Goal: Task Accomplishment & Management: Use online tool/utility

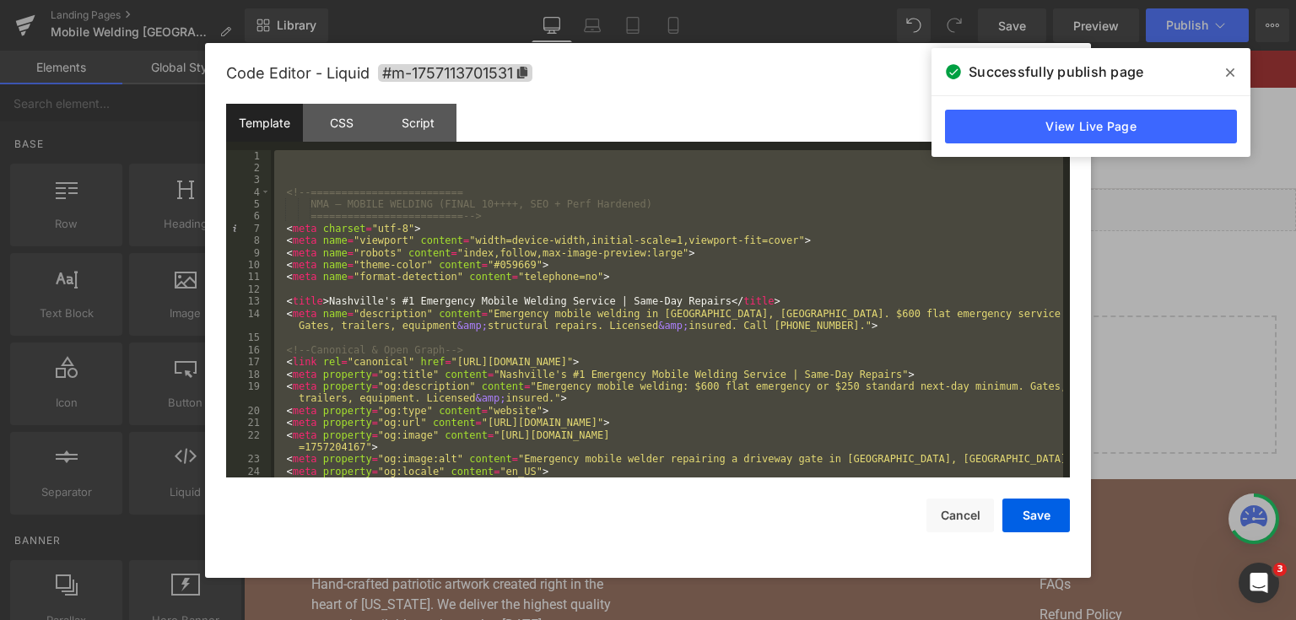
click at [1228, 76] on icon at bounding box center [1230, 73] width 8 height 14
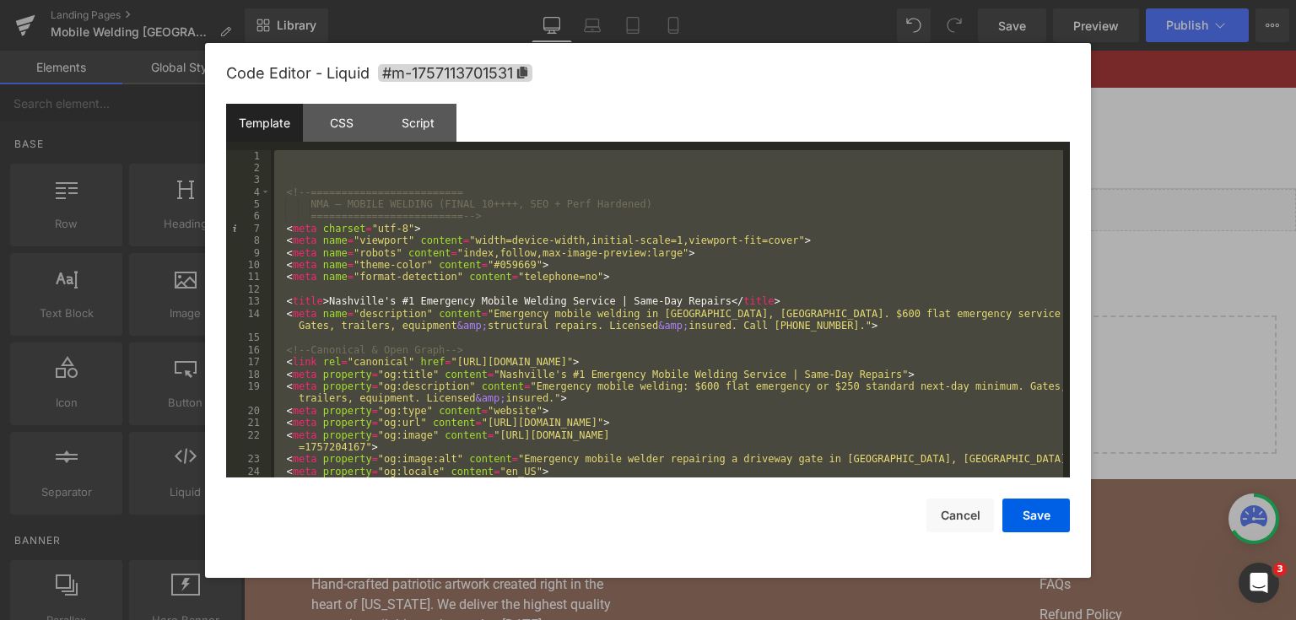
drag, startPoint x: 907, startPoint y: 137, endPoint x: 1183, endPoint y: 124, distance: 276.3
click at [1183, 124] on div at bounding box center [648, 310] width 1296 height 620
click at [1199, 129] on link "Search" at bounding box center [1208, 138] width 18 height 18
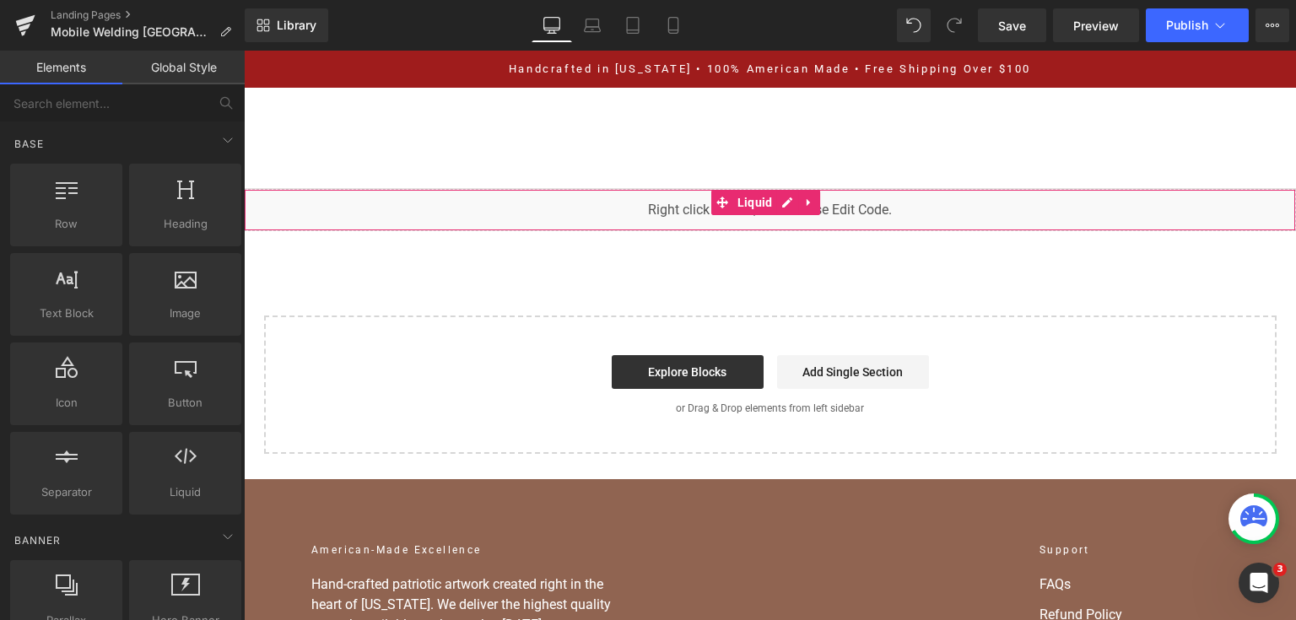
click at [658, 0] on div "You are previewing how the will restyle your page. You can not edit Elements in…" at bounding box center [648, 0] width 1296 height 0
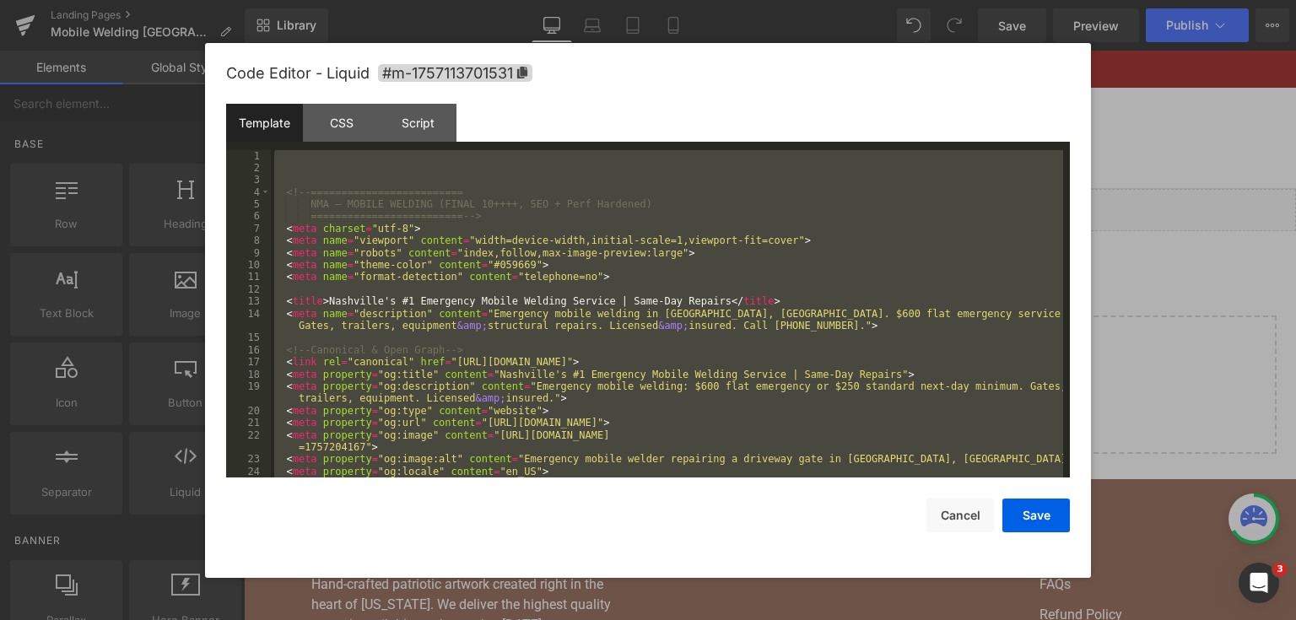
click at [1141, 115] on div at bounding box center [648, 310] width 1296 height 620
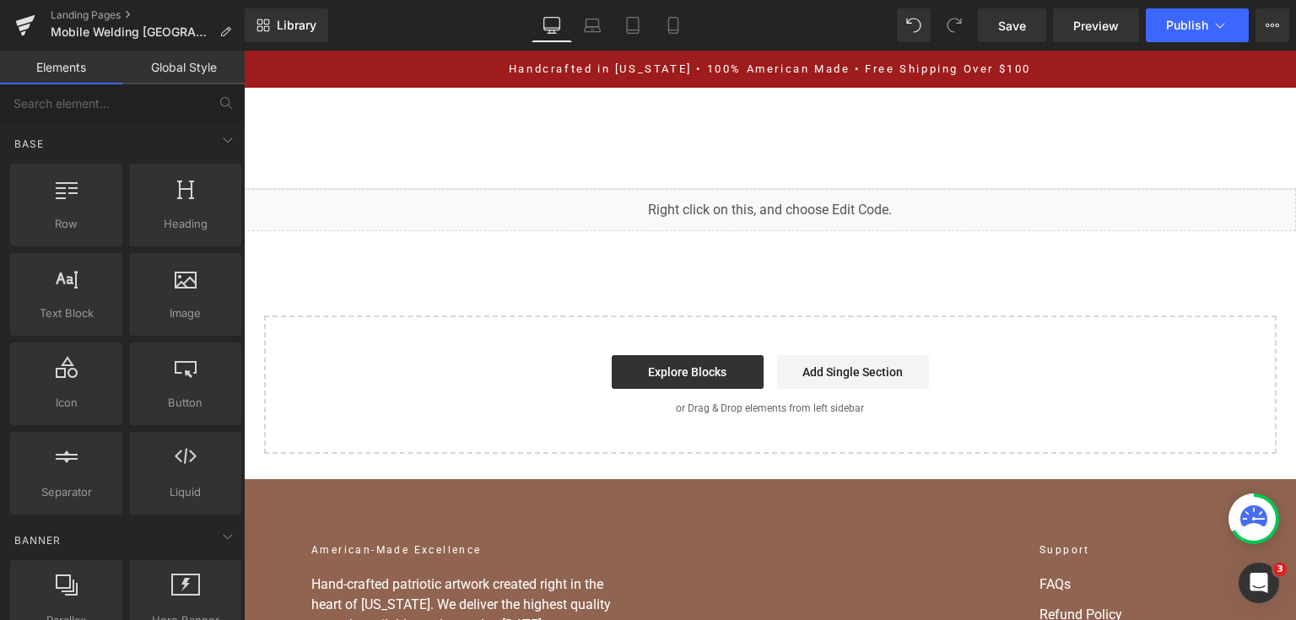
click at [552, 0] on div "You are previewing how the will restyle your page. You can not edit Elements in…" at bounding box center [648, 0] width 1296 height 0
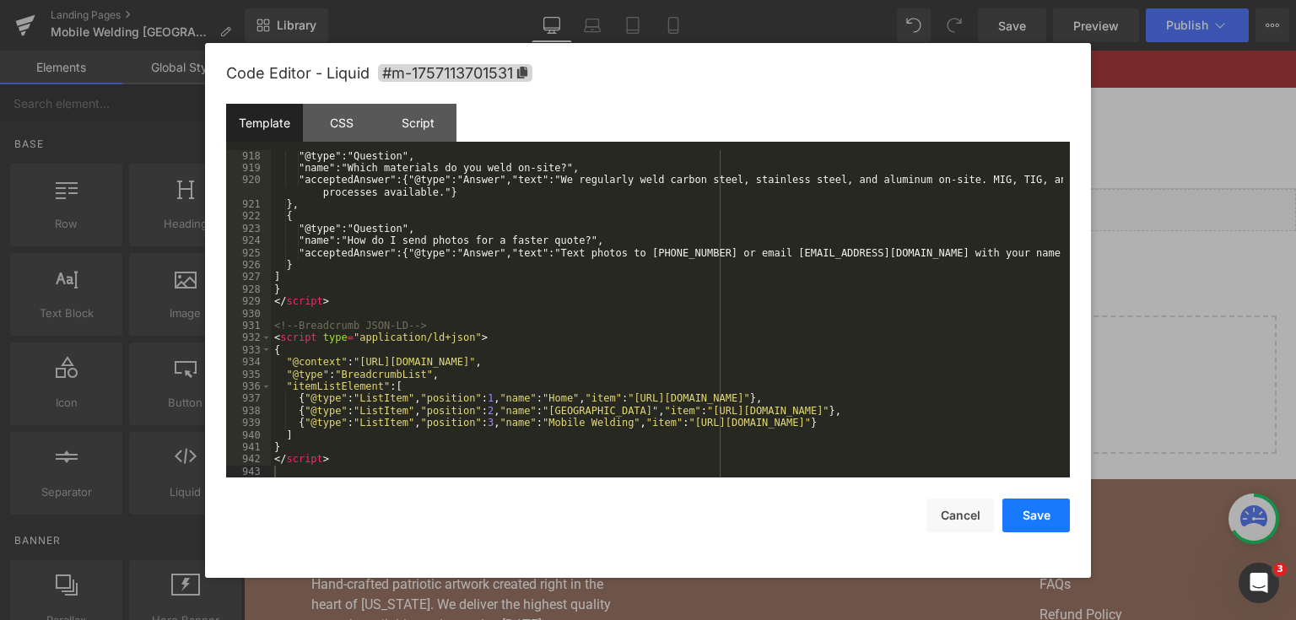
click at [1038, 516] on button "Save" at bounding box center [1037, 516] width 68 height 34
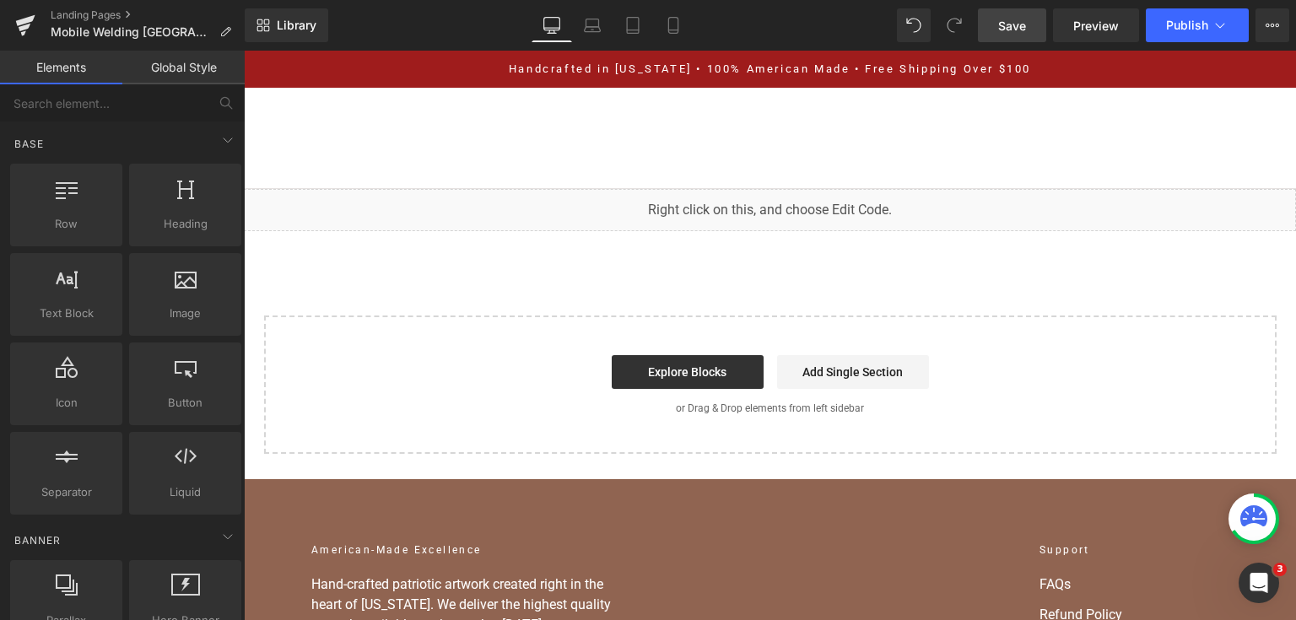
click at [1019, 28] on span "Save" at bounding box center [1012, 26] width 28 height 18
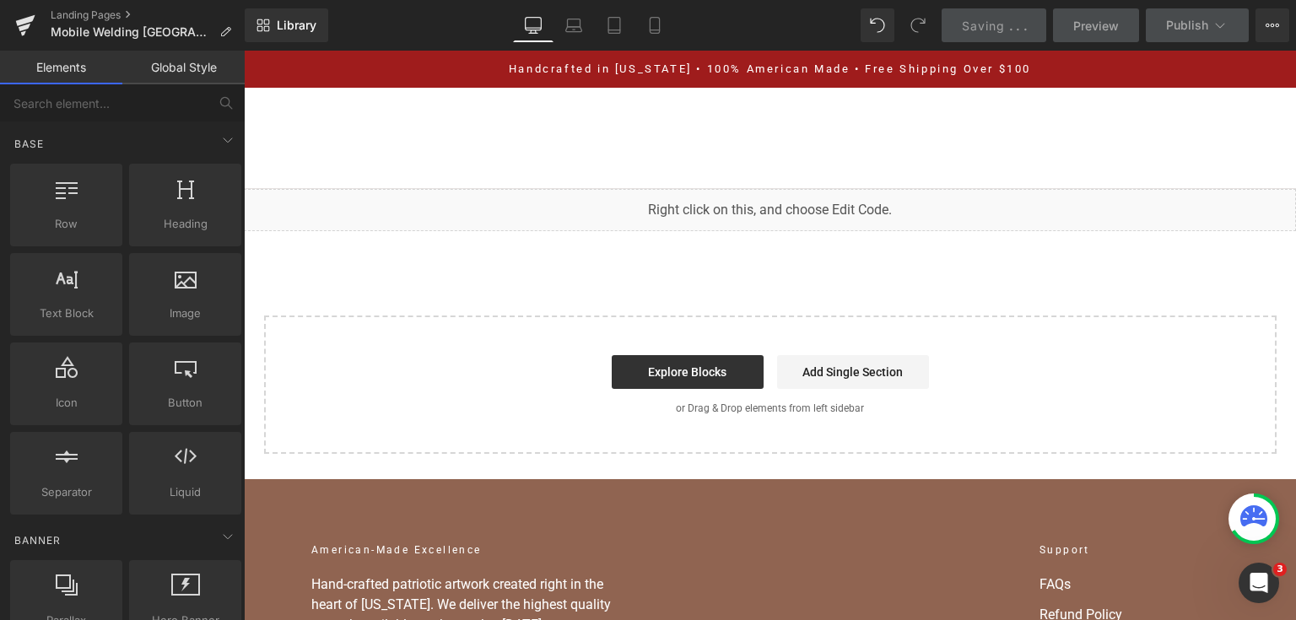
click at [1019, 35] on link "Saving . . ." at bounding box center [994, 25] width 105 height 34
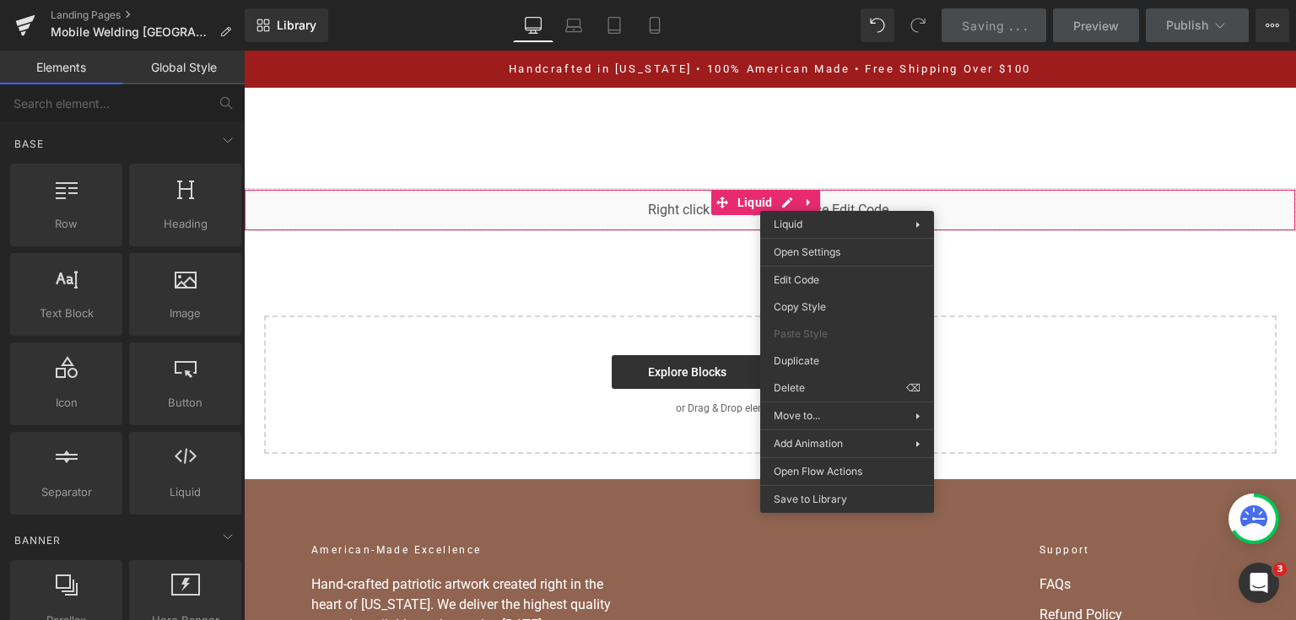
click at [960, 128] on link "Custom Signs Custom Signs" at bounding box center [925, 124] width 89 height 12
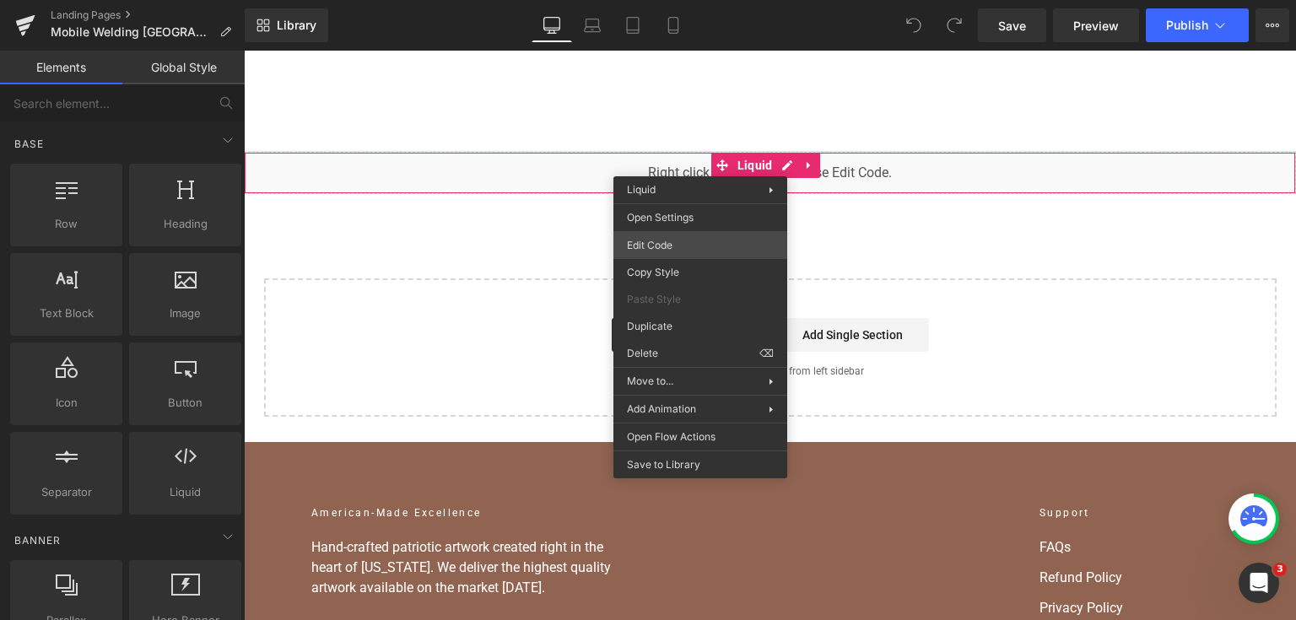
click at [682, 0] on div "You are previewing how the will restyle your page. You can not edit Elements in…" at bounding box center [648, 0] width 1296 height 0
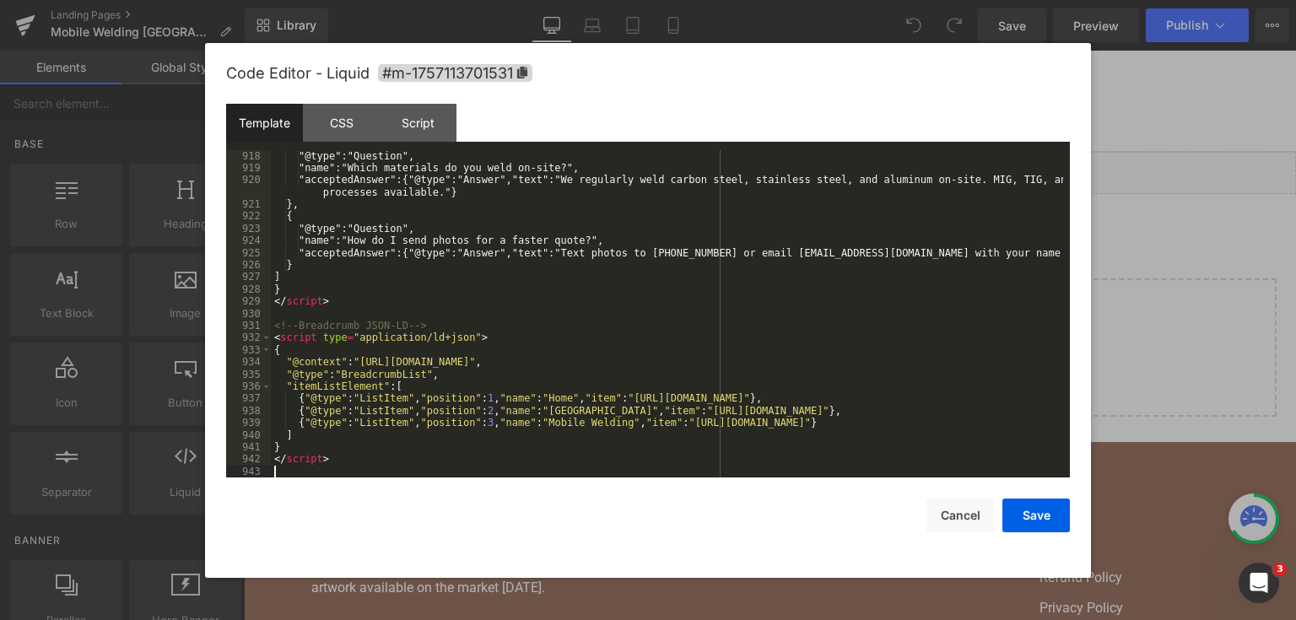
scroll to position [12359, 0]
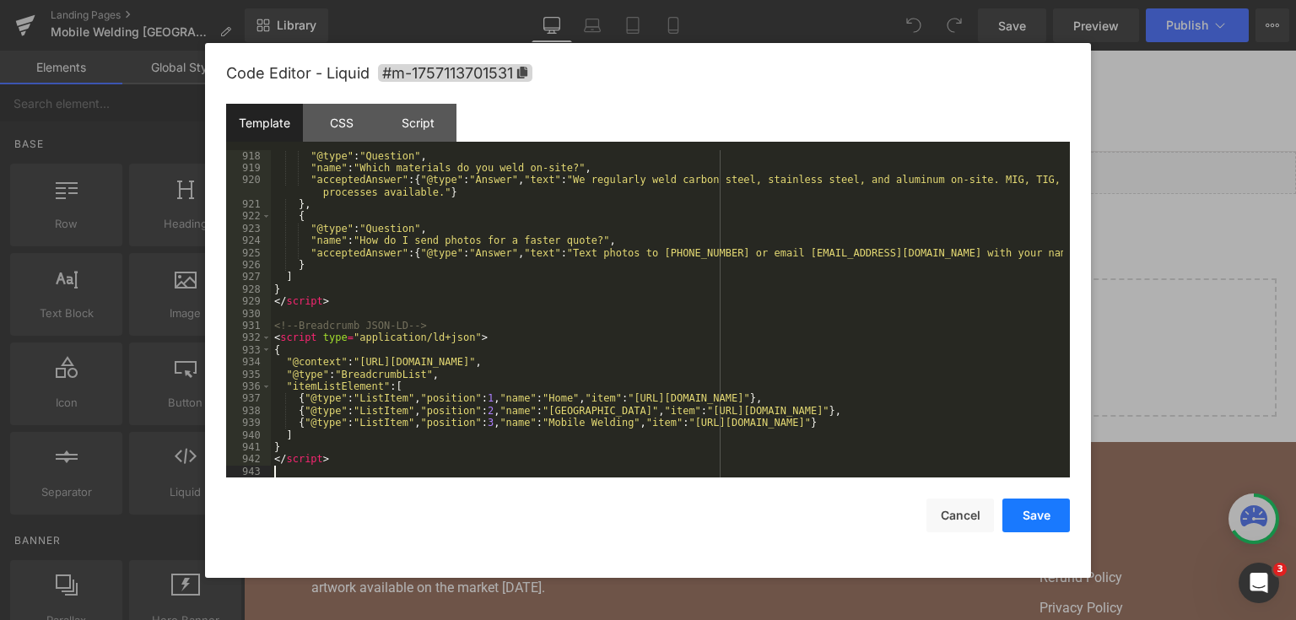
click at [1024, 518] on button "Save" at bounding box center [1037, 516] width 68 height 34
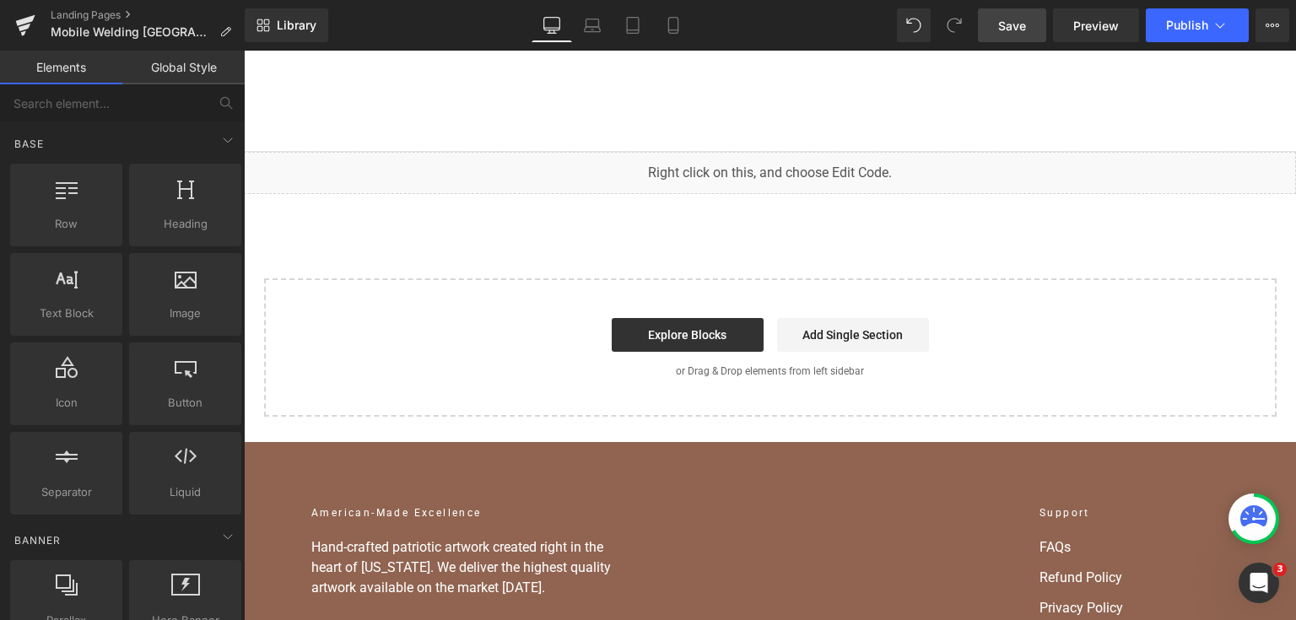
click at [1016, 34] on span "Save" at bounding box center [1012, 26] width 28 height 18
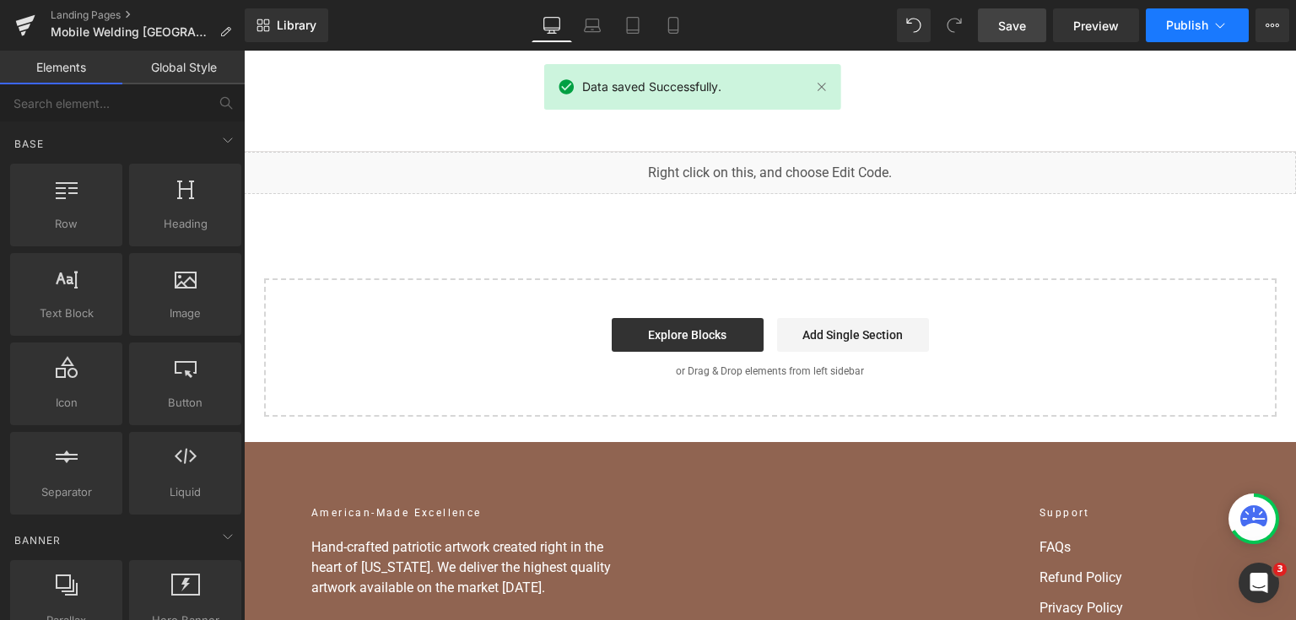
click at [1219, 27] on icon at bounding box center [1220, 25] width 17 height 17
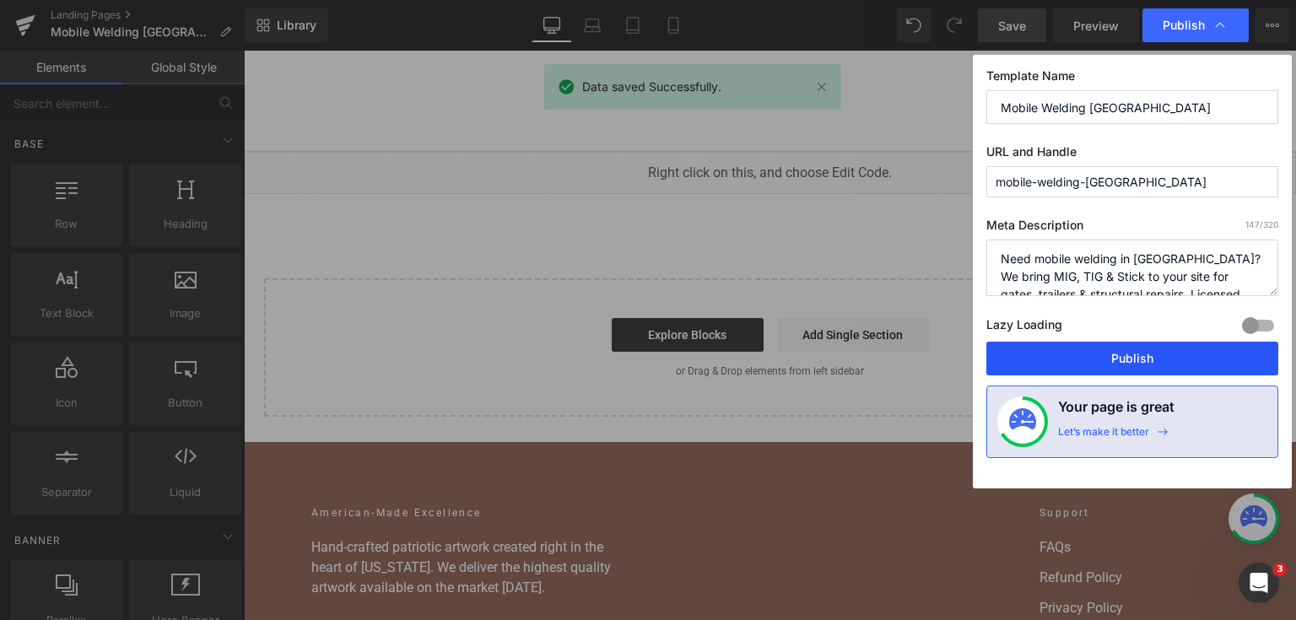
click at [1132, 371] on button "Publish" at bounding box center [1133, 359] width 292 height 34
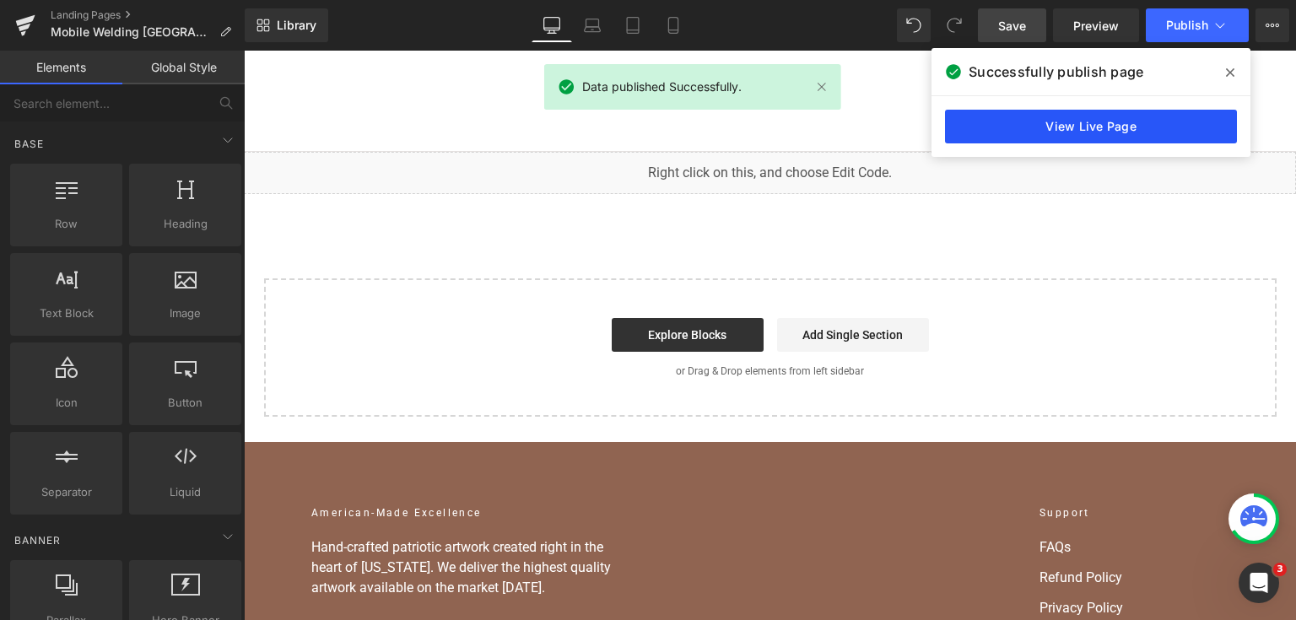
click at [1047, 135] on link "View Live Page" at bounding box center [1091, 127] width 292 height 34
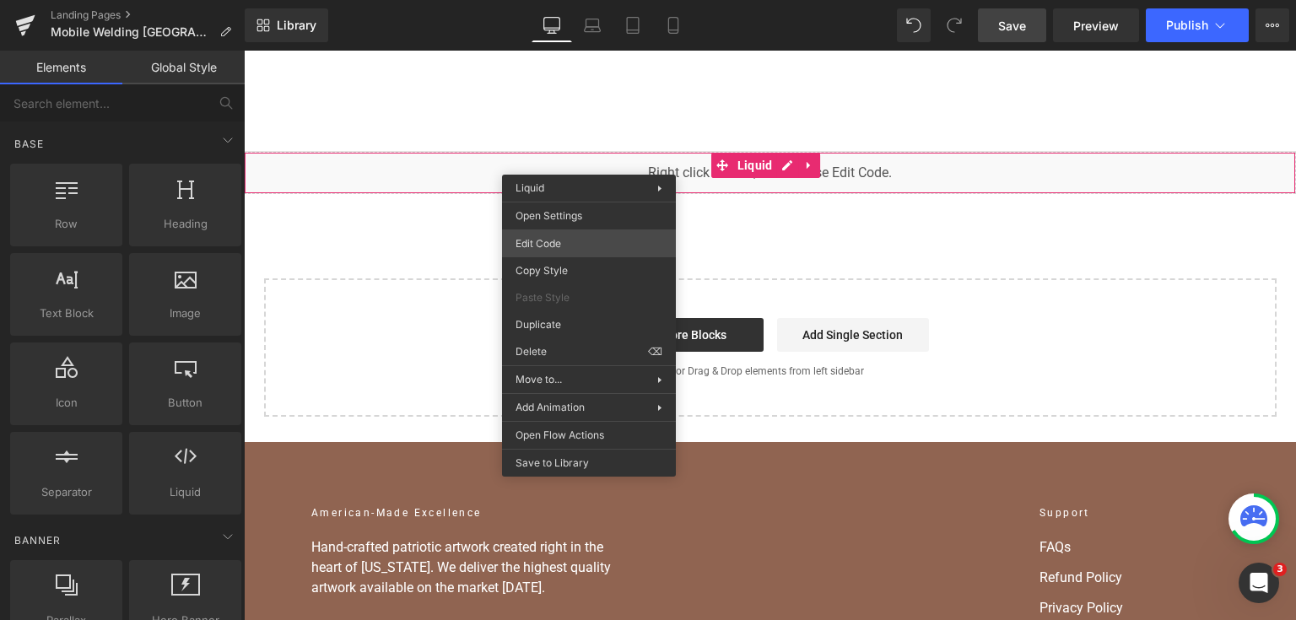
click at [572, 0] on div "You are previewing how the will restyle your page. You can not edit Elements in…" at bounding box center [648, 0] width 1296 height 0
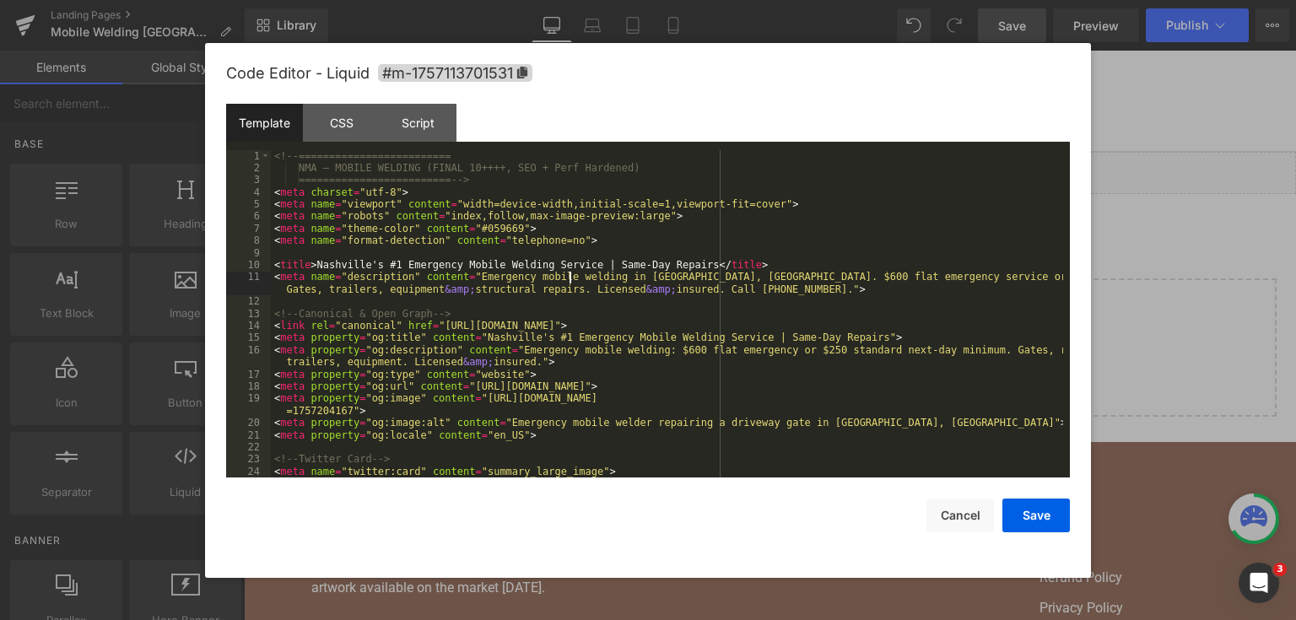
click at [567, 274] on div "<!-- ========================= NMA — MOBILE WELDING (FINAL 10++++, SEO + Perf H…" at bounding box center [667, 326] width 792 height 353
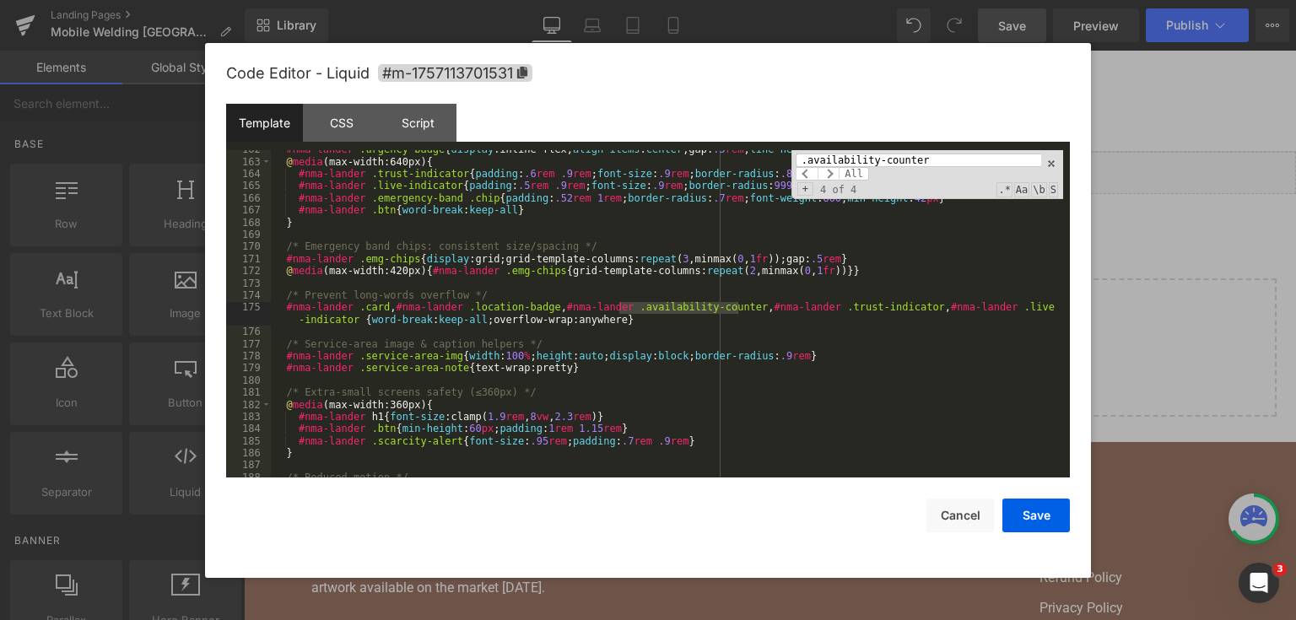
scroll to position [1379, 0]
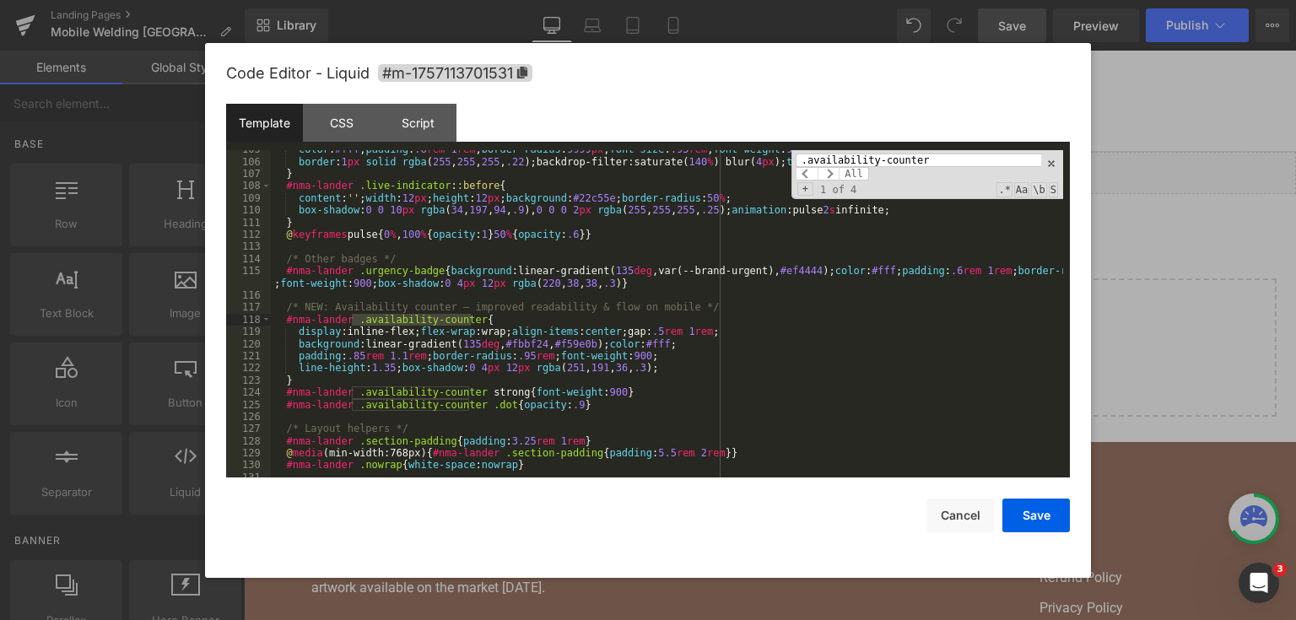
drag, startPoint x: 928, startPoint y: 159, endPoint x: 874, endPoint y: 157, distance: 54.0
click at [911, 158] on input ".availability-counter" at bounding box center [919, 161] width 246 height 14
drag, startPoint x: 874, startPoint y: 157, endPoint x: 792, endPoint y: 160, distance: 81.9
click at [792, 160] on div "color : #fff ; padding : .6 rem 1 rem ; border-radius : 9999 px ; font-size : .…" at bounding box center [667, 314] width 792 height 328
type input "n"
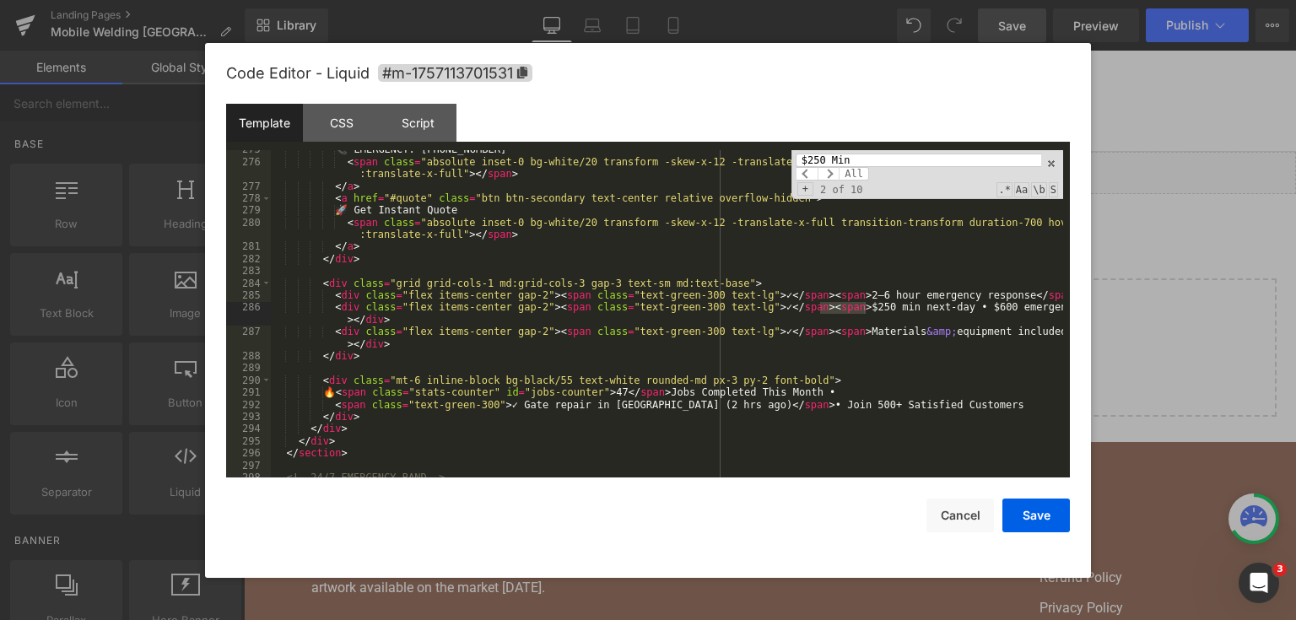
scroll to position [3676, 0]
type input "$250 Min"
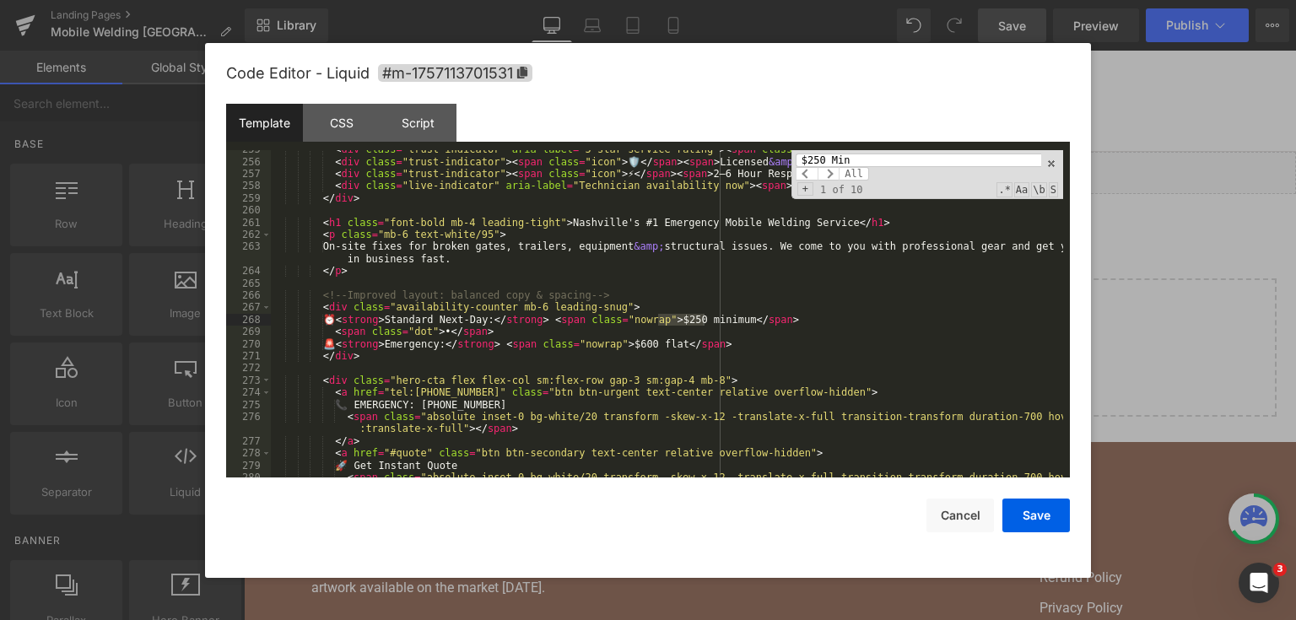
scroll to position [3420, 0]
click at [386, 365] on div "< div class = "trust-indicator" aria-label = "5-star service rating" > < span c…" at bounding box center [667, 325] width 792 height 365
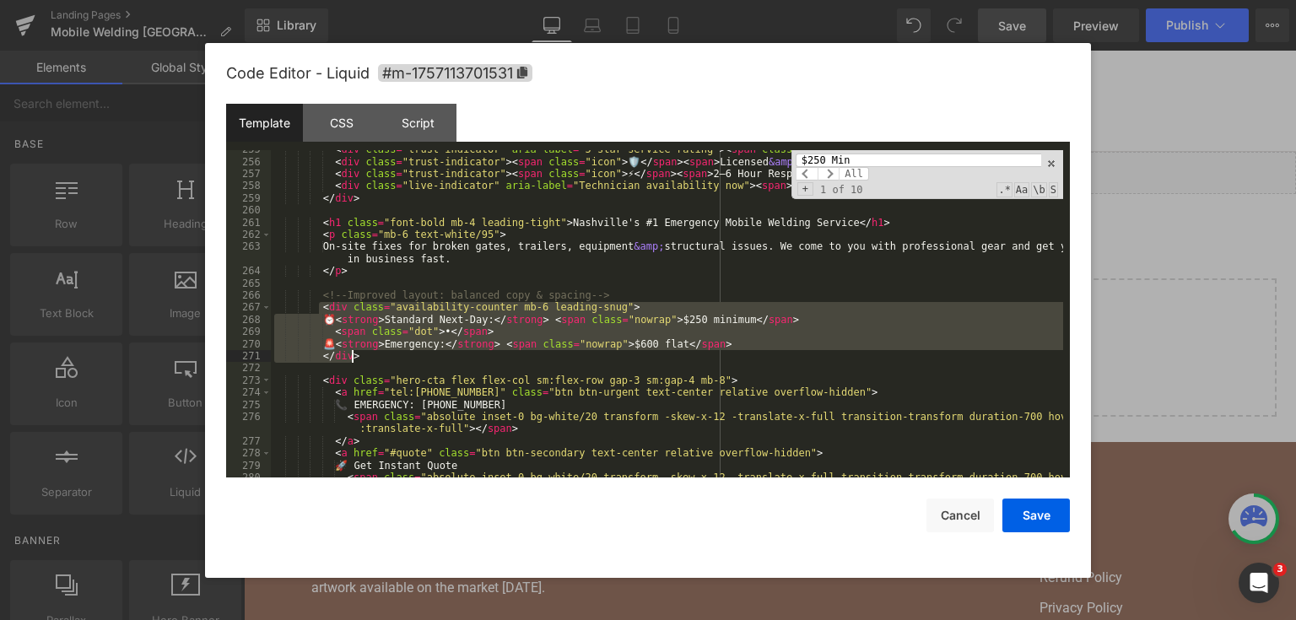
drag, startPoint x: 317, startPoint y: 304, endPoint x: 379, endPoint y: 357, distance: 81.4
click at [379, 357] on div "< div class = "trust-indicator" aria-label = "5-star service rating" > < span c…" at bounding box center [667, 325] width 792 height 365
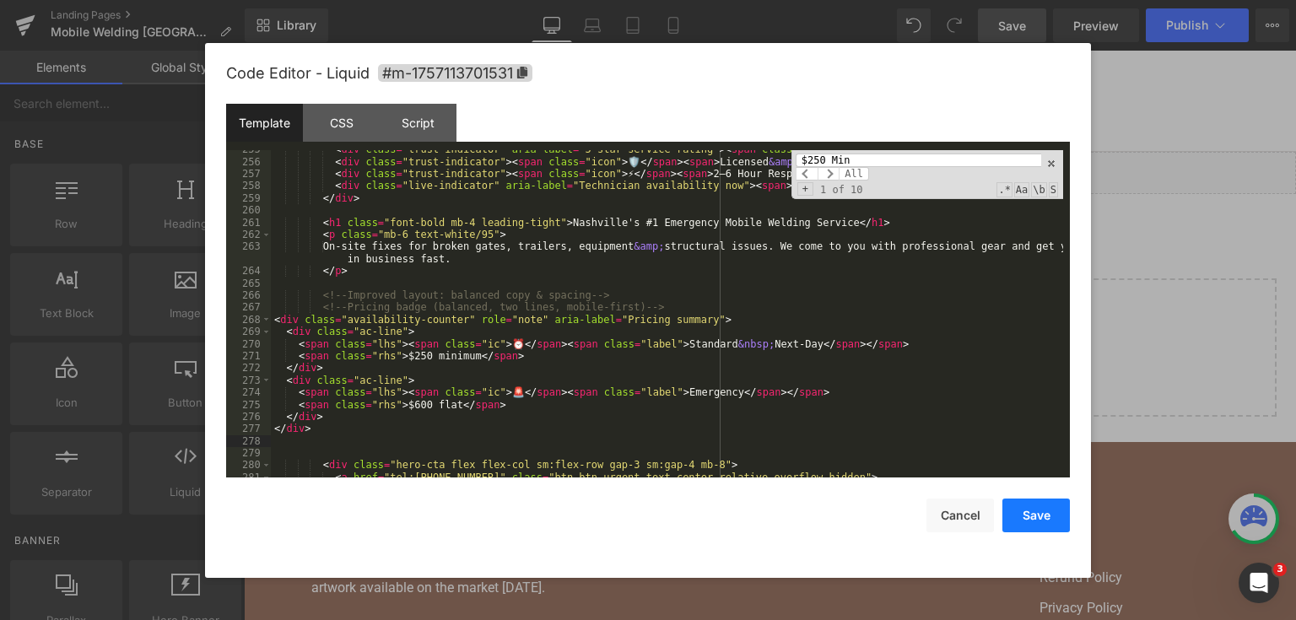
click at [1057, 516] on button "Save" at bounding box center [1037, 516] width 68 height 34
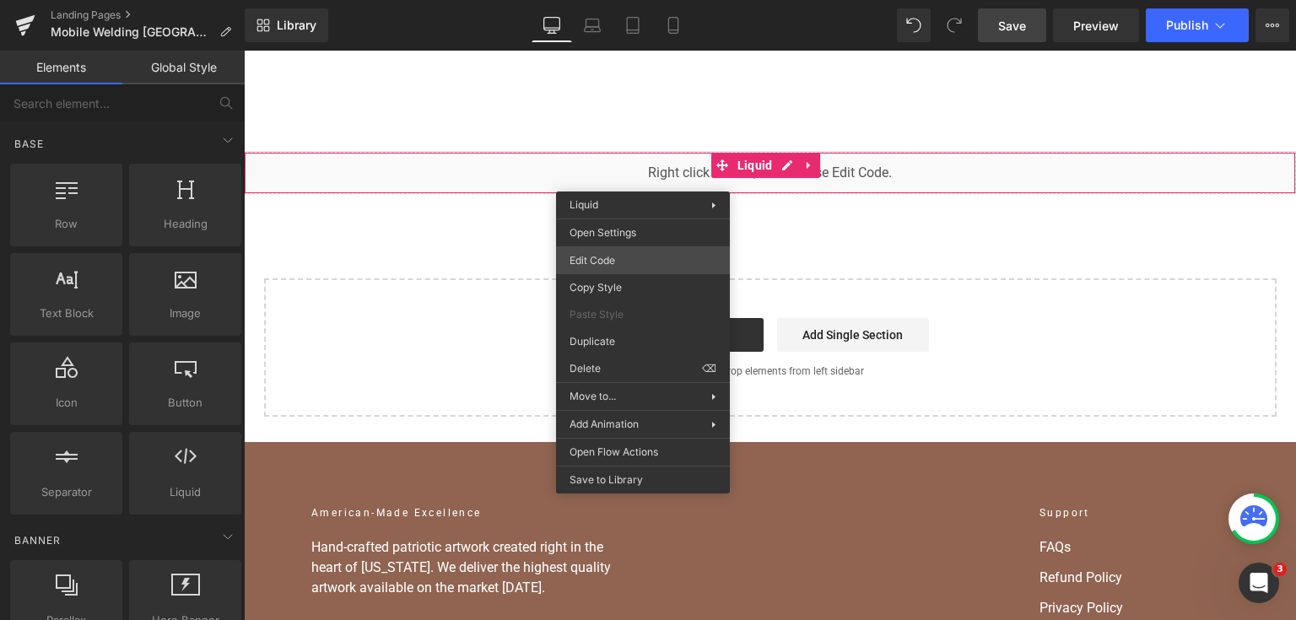
click at [623, 0] on div "You are previewing how the will restyle your page. You can not edit Elements in…" at bounding box center [648, 0] width 1296 height 0
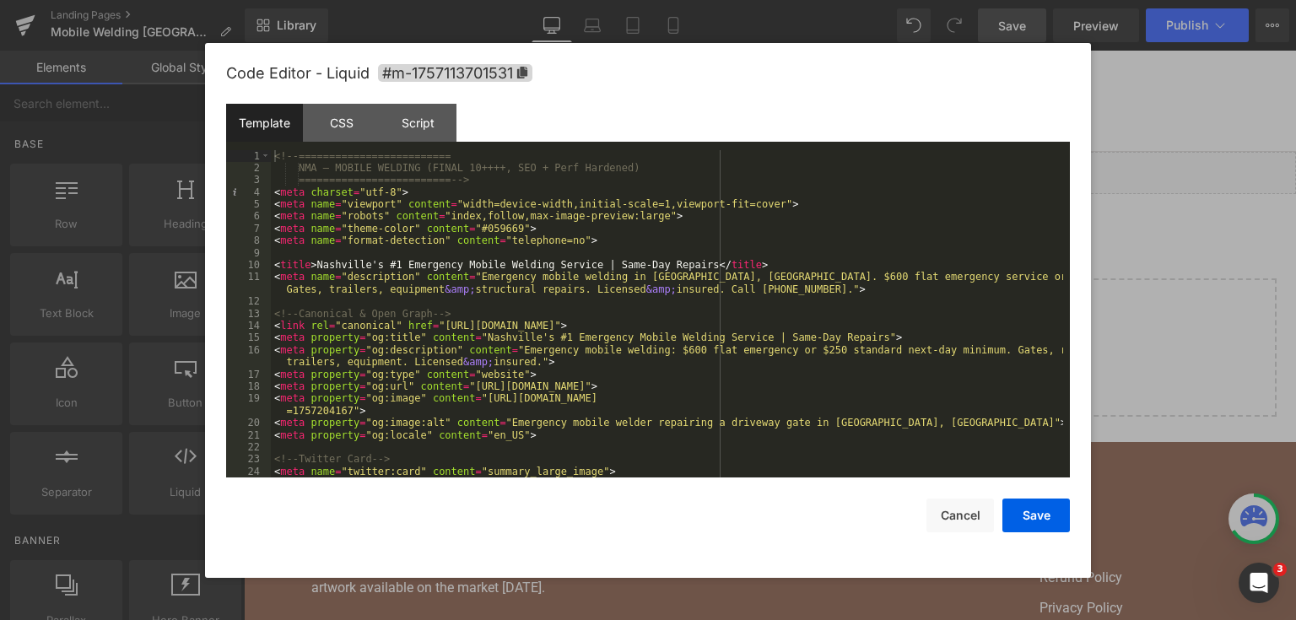
click at [564, 250] on div "<!-- ========================= NMA — MOBILE WELDING (FINAL 10++++, SEO + Perf H…" at bounding box center [667, 326] width 792 height 353
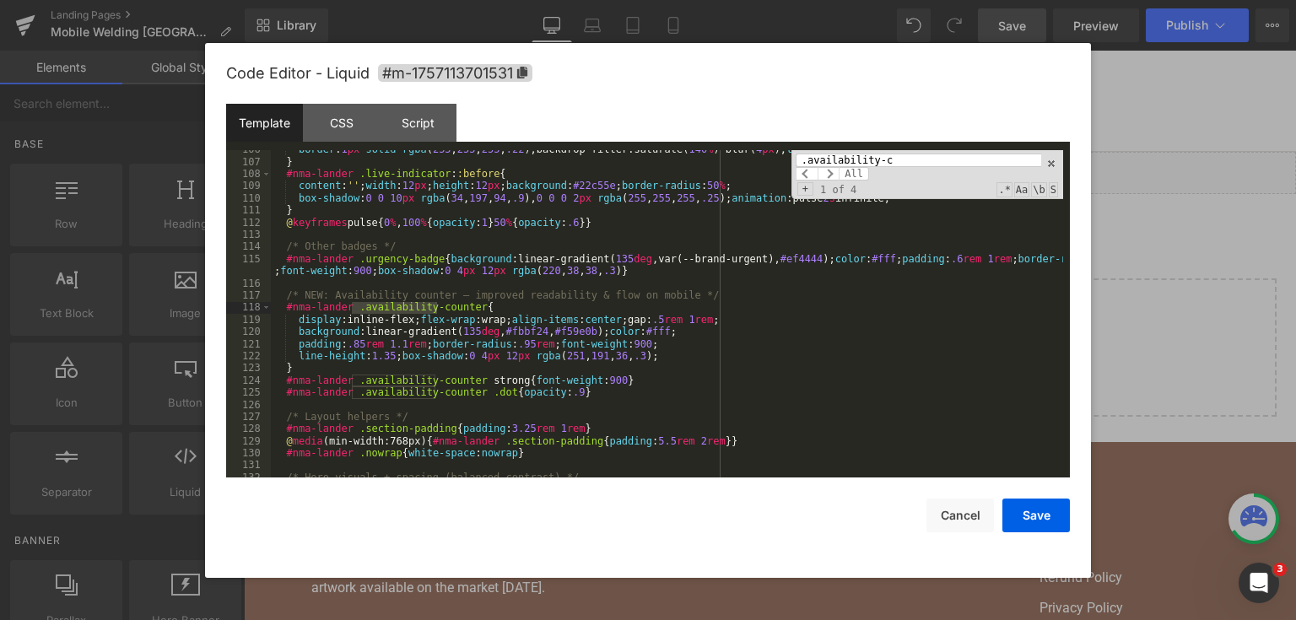
scroll to position [1391, 0]
type input ".availability-c"
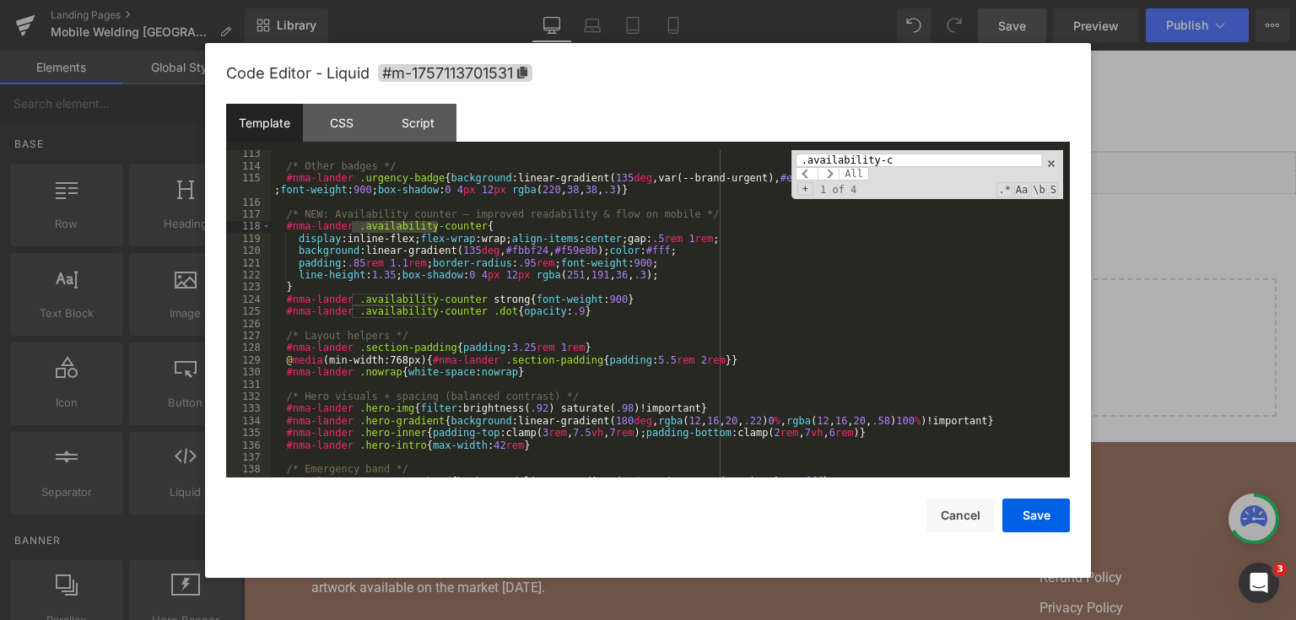
scroll to position [1472, 0]
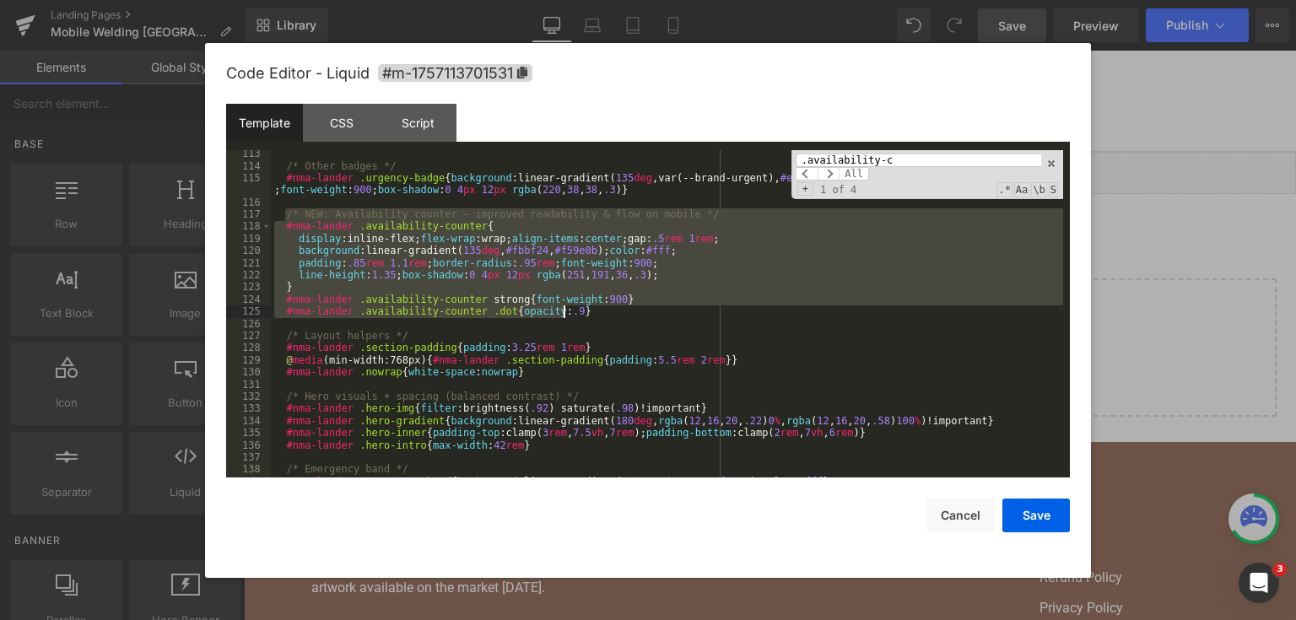
drag, startPoint x: 287, startPoint y: 213, endPoint x: 598, endPoint y: 317, distance: 328.5
click at [598, 317] on div "/* Other badges */ #nma-lander .urgency-badge { background :linear-gradient( 13…" at bounding box center [667, 324] width 792 height 353
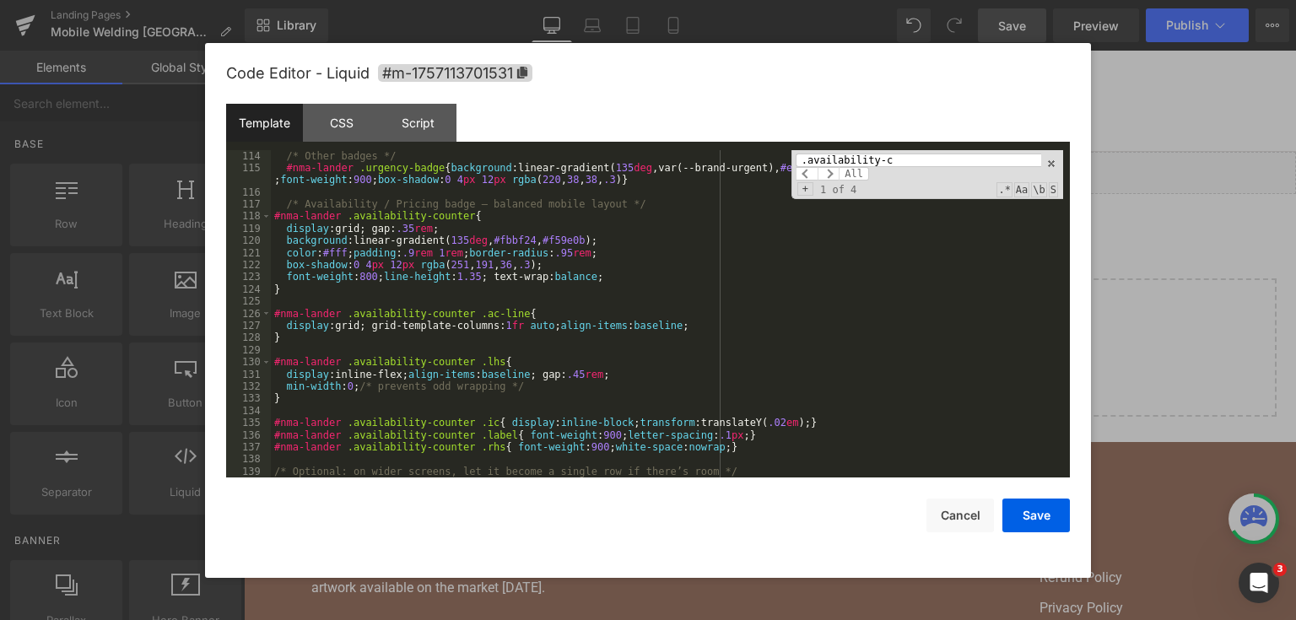
scroll to position [1441, 0]
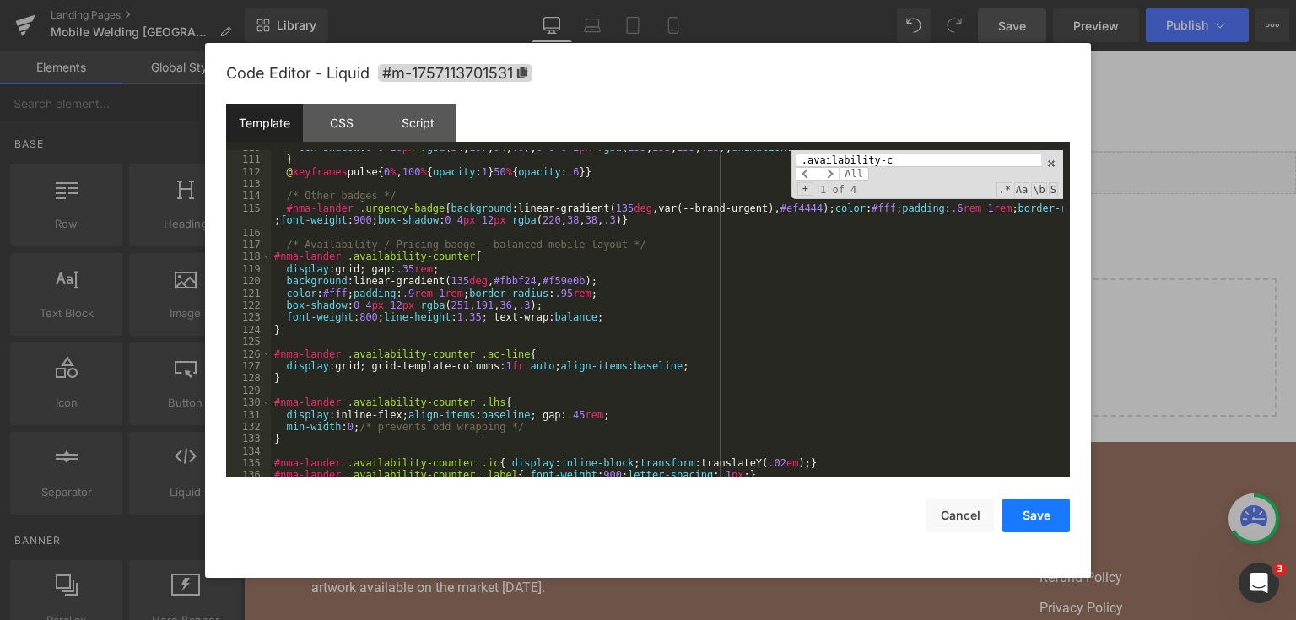
click at [1013, 510] on button "Save" at bounding box center [1037, 516] width 68 height 34
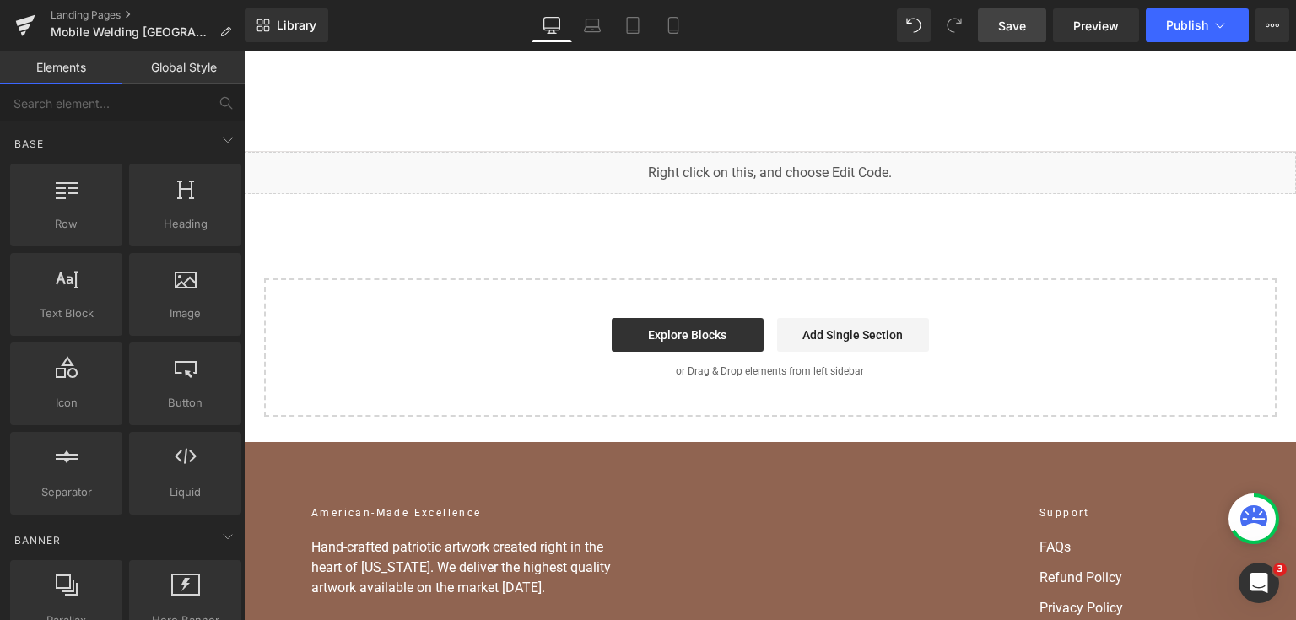
click at [1016, 36] on link "Save" at bounding box center [1012, 25] width 68 height 34
click at [1198, 30] on span "Publish" at bounding box center [1187, 26] width 42 height 14
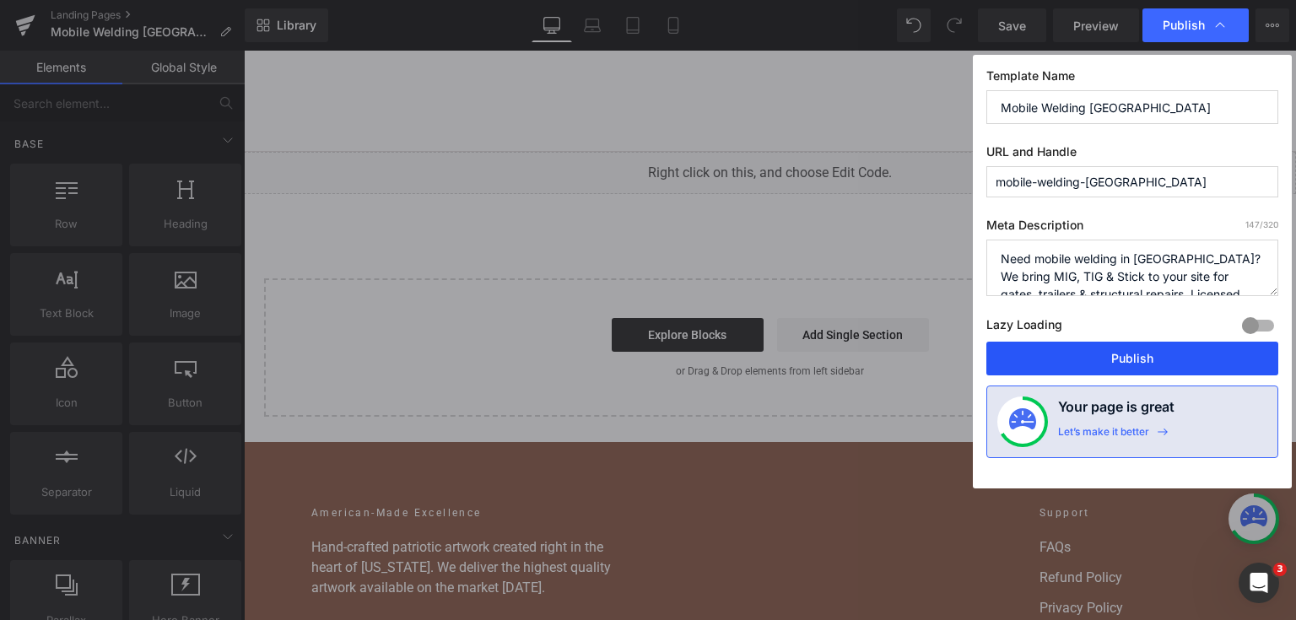
click at [1074, 358] on button "Publish" at bounding box center [1133, 359] width 292 height 34
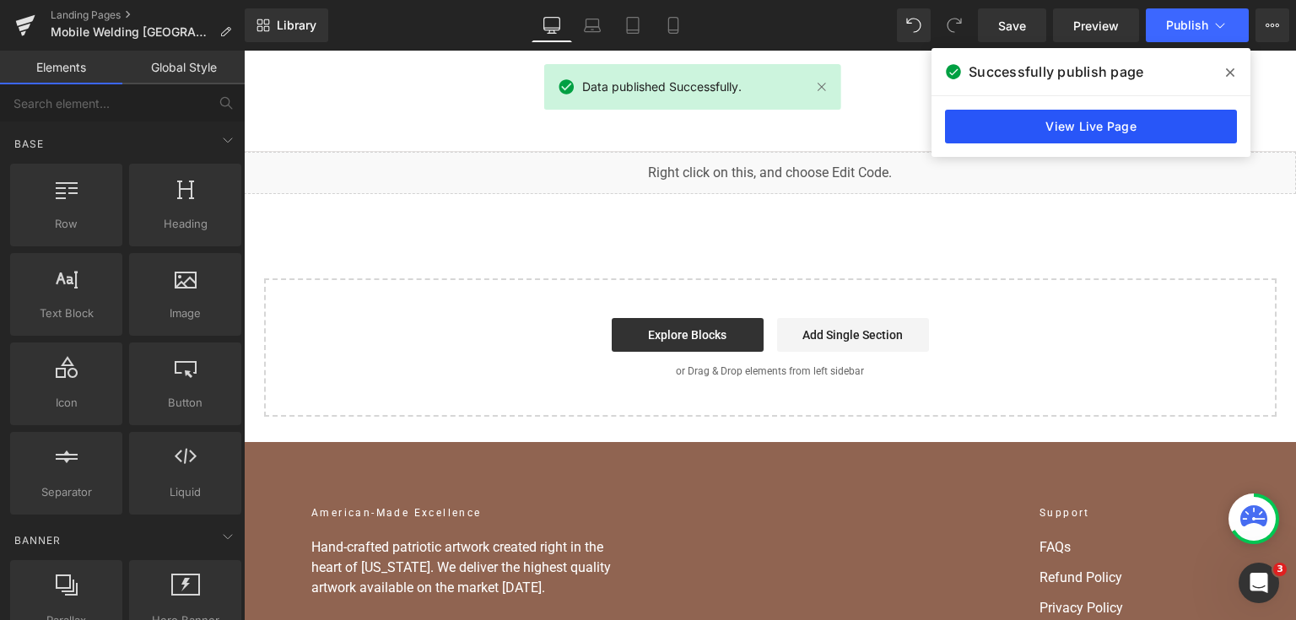
click at [987, 125] on link "View Live Page" at bounding box center [1091, 127] width 292 height 34
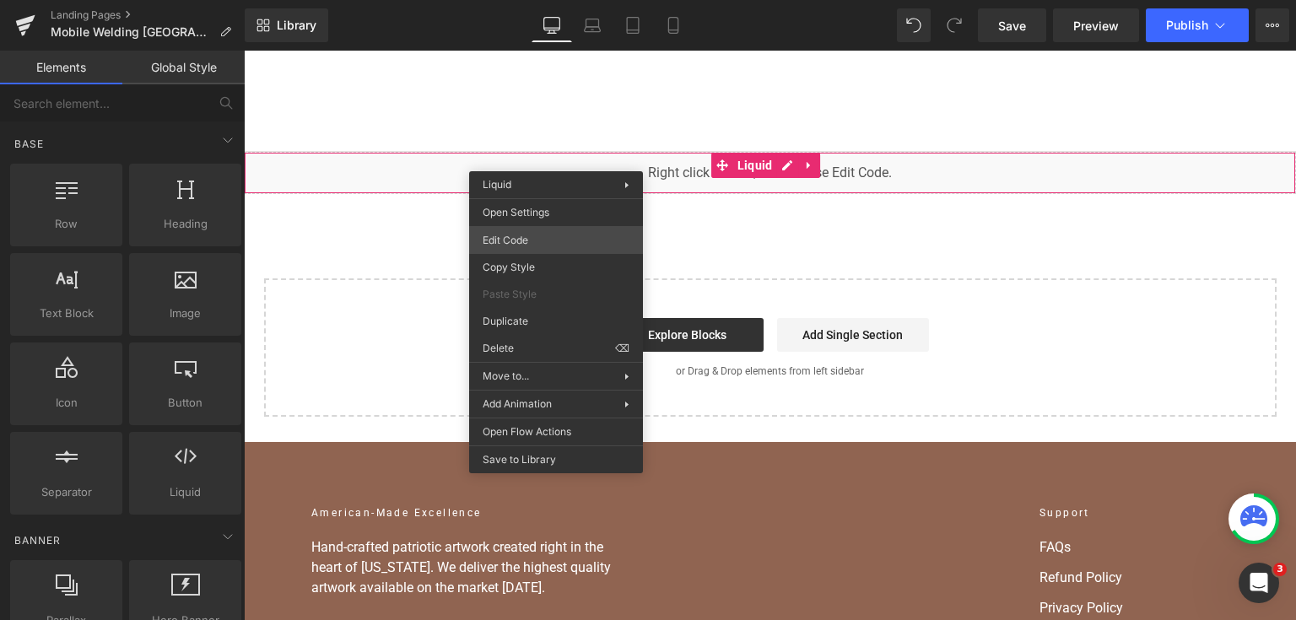
click at [549, 0] on div "You are previewing how the will restyle your page. You can not edit Elements in…" at bounding box center [648, 0] width 1296 height 0
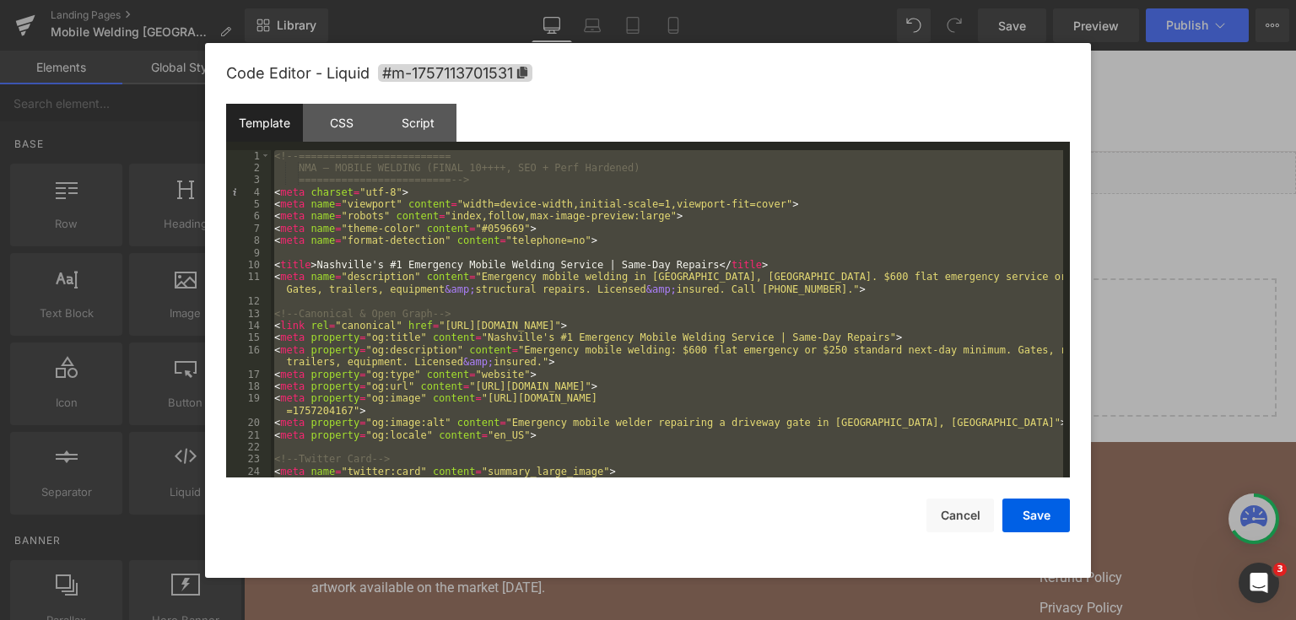
click at [1150, 336] on div at bounding box center [648, 310] width 1296 height 620
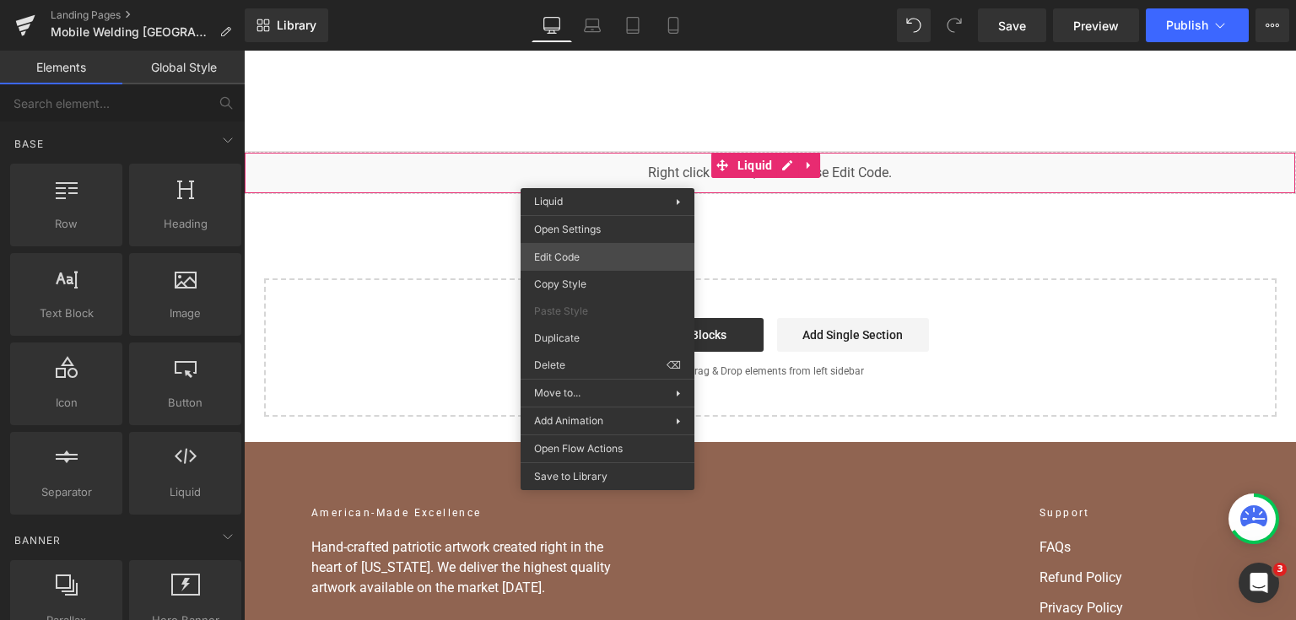
click at [610, 0] on div "You are previewing how the will restyle your page. You can not edit Elements in…" at bounding box center [648, 0] width 1296 height 0
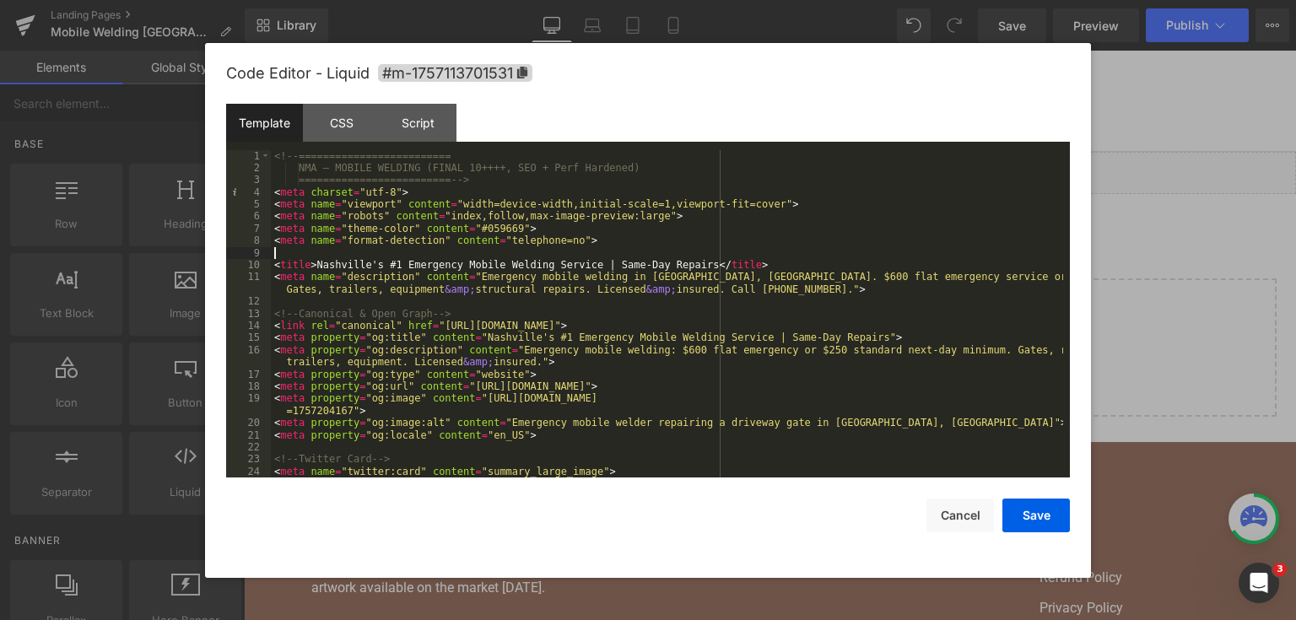
click at [703, 457] on div "<!-- ========================= NMA — MOBILE WELDING (FINAL 10++++, SEO + Perf H…" at bounding box center [667, 326] width 792 height 353
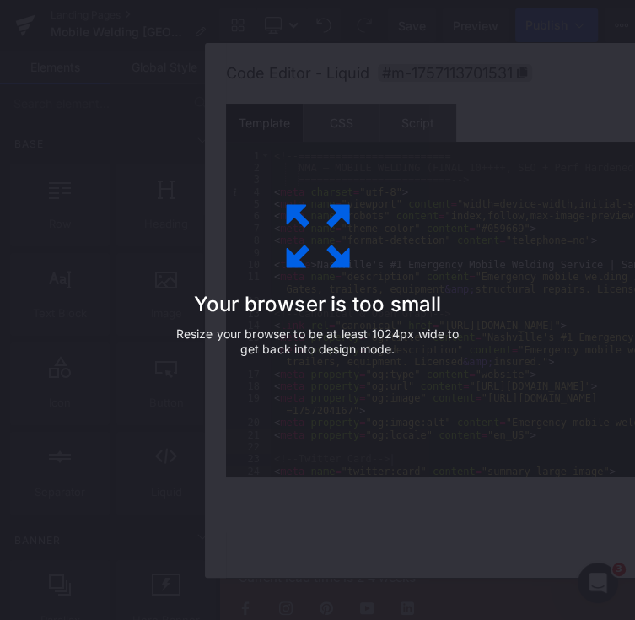
click at [543, 300] on div "Your browser is too small Resize your browser to be at least 1024px wide to get…" at bounding box center [317, 310] width 635 height 620
click at [500, 213] on div "Your browser is too small Resize your browser to be at least 1024px wide to get…" at bounding box center [318, 311] width 380 height 338
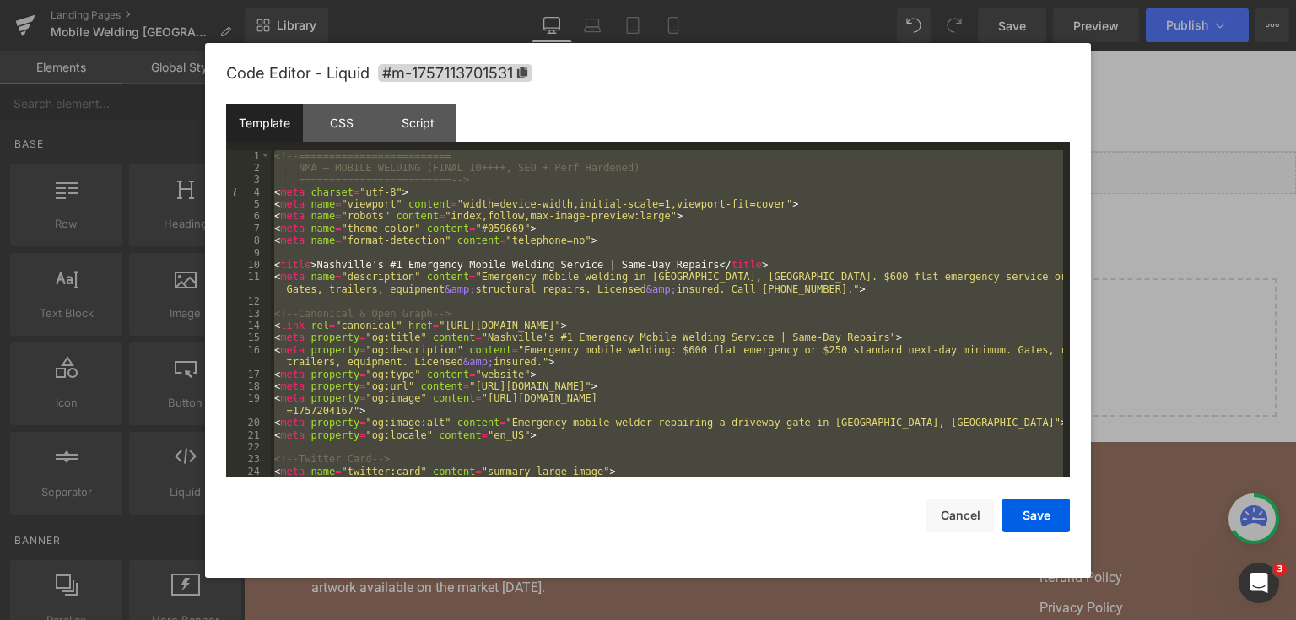
click at [1154, 193] on div at bounding box center [648, 310] width 1296 height 620
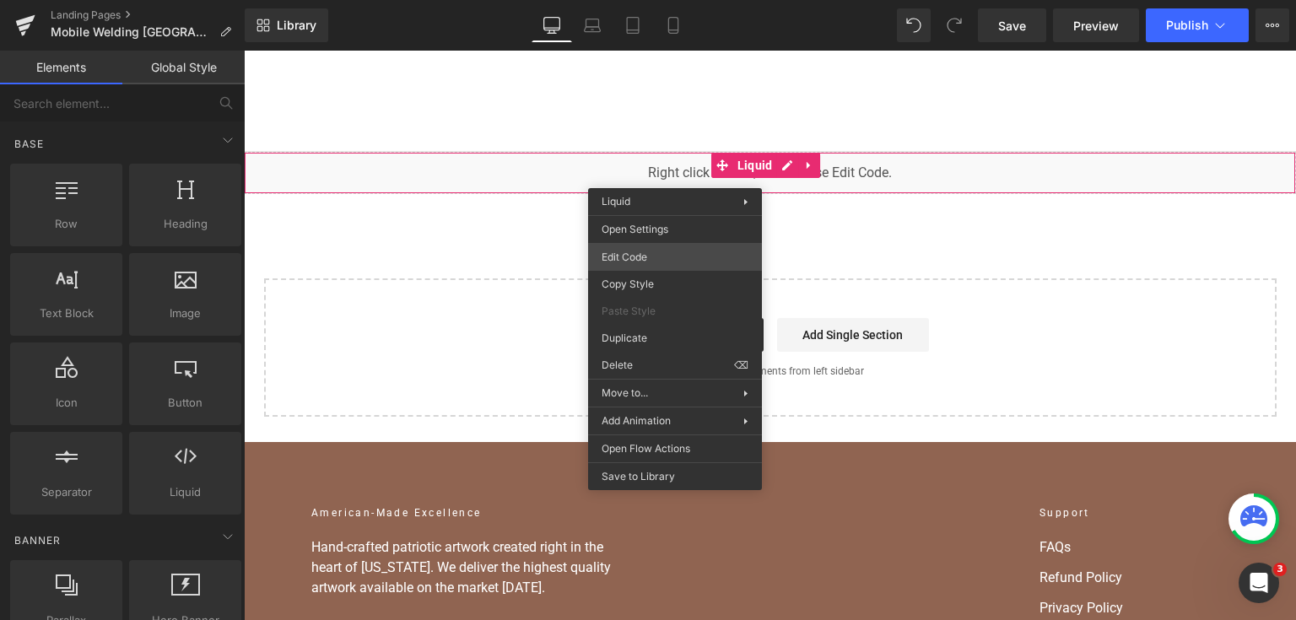
click at [646, 0] on div "You are previewing how the will restyle your page. You can not edit Elements in…" at bounding box center [648, 0] width 1296 height 0
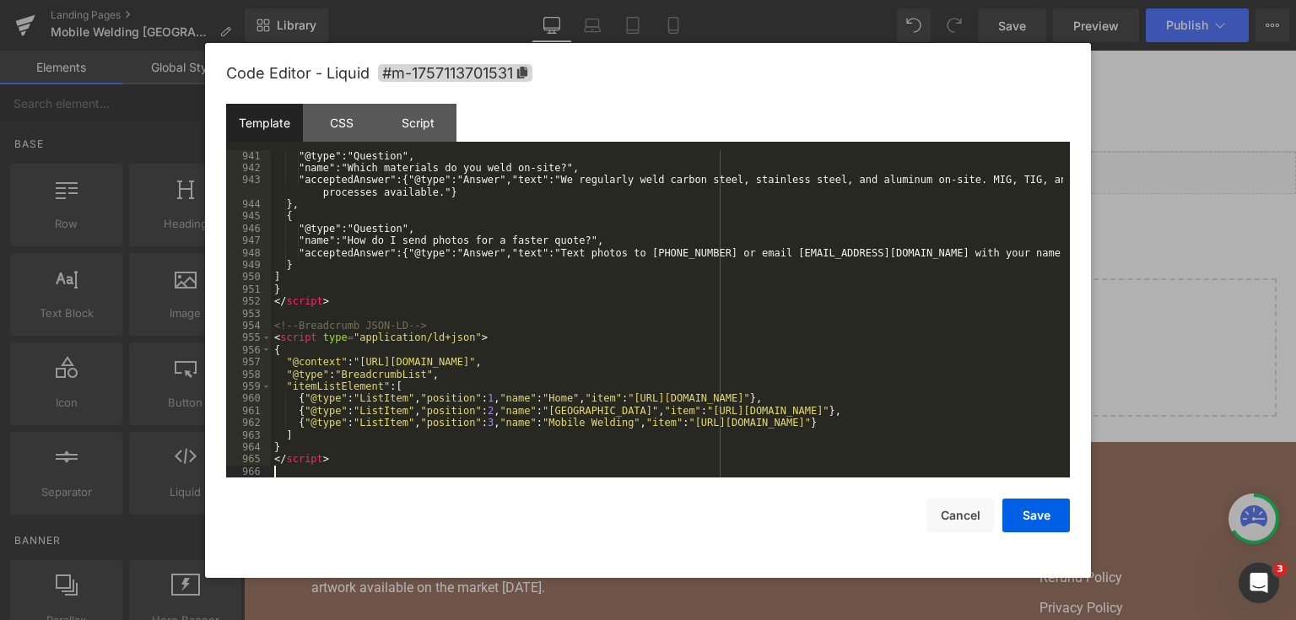
scroll to position [12651, 0]
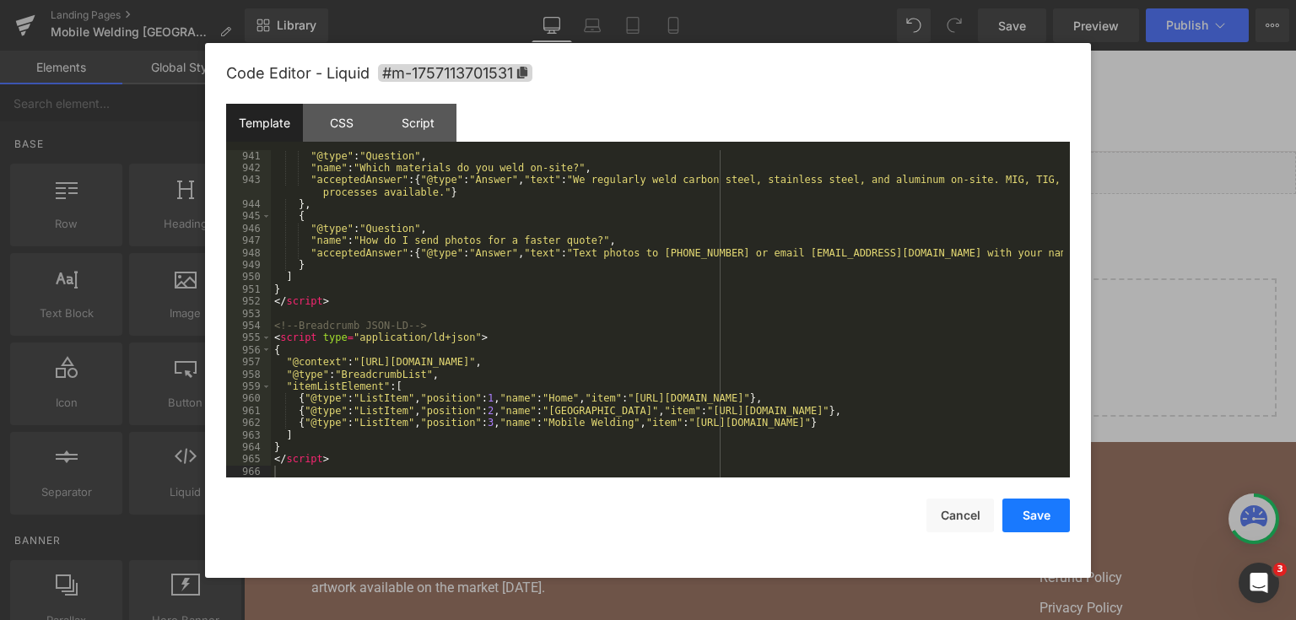
click at [1028, 510] on button "Save" at bounding box center [1037, 516] width 68 height 34
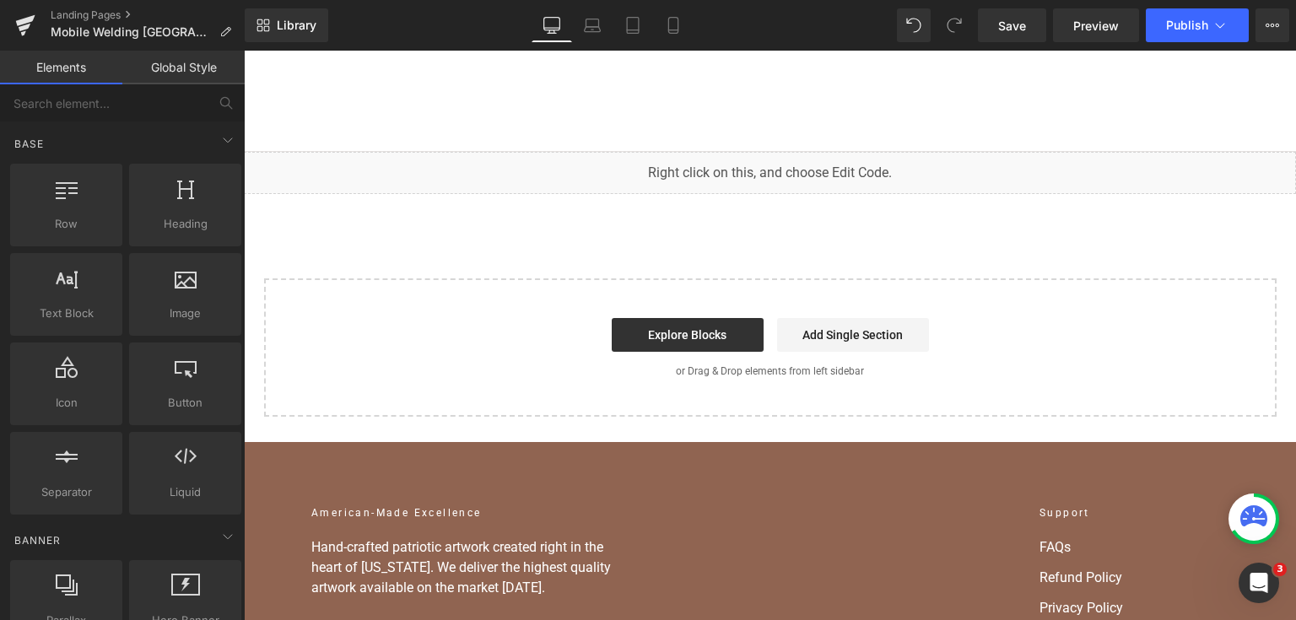
click at [1015, 44] on div "Library Desktop Desktop Laptop Tablet Mobile Save Preview Publish Scheduled Vie…" at bounding box center [771, 25] width 1052 height 51
click at [1014, 34] on link "Save" at bounding box center [1012, 25] width 68 height 34
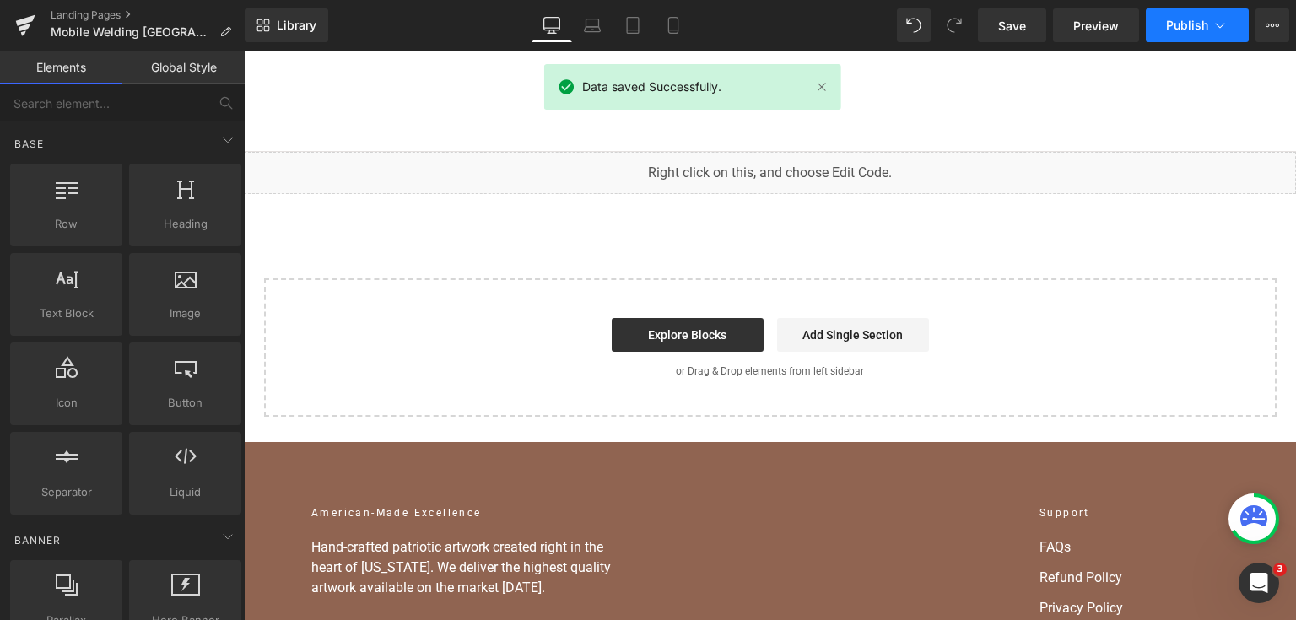
click at [1174, 34] on button "Publish" at bounding box center [1197, 25] width 103 height 34
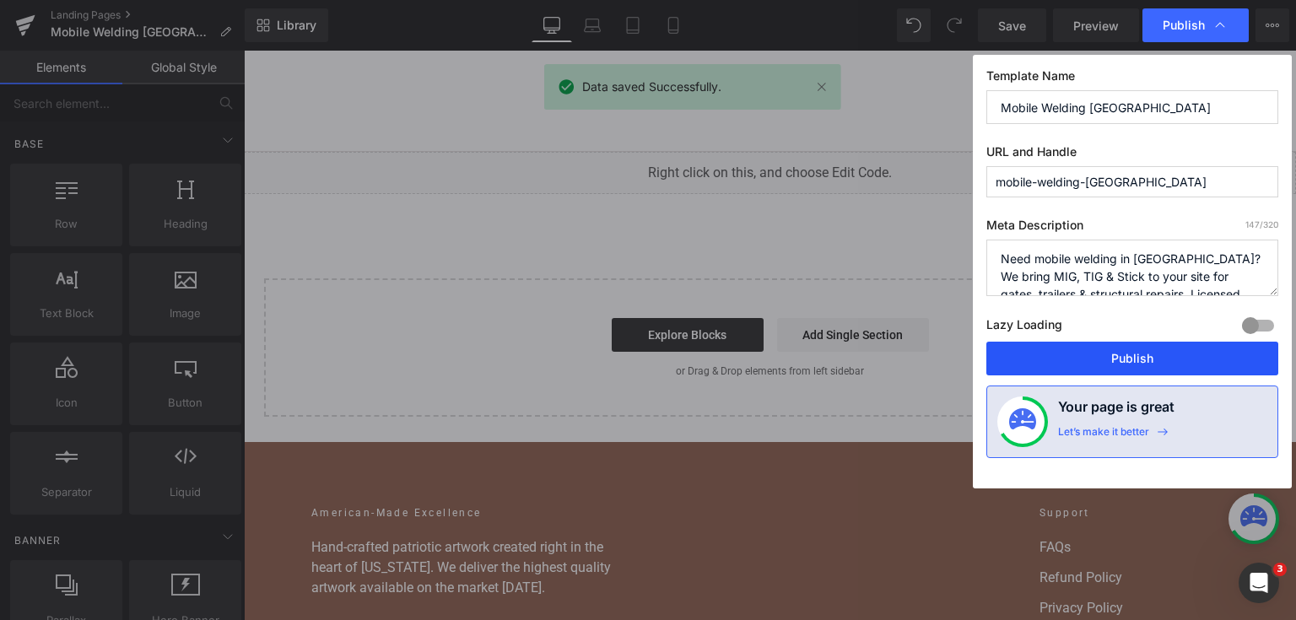
drag, startPoint x: 1115, startPoint y: 361, endPoint x: 735, endPoint y: 212, distance: 408.1
click at [1115, 361] on button "Publish" at bounding box center [1133, 359] width 292 height 34
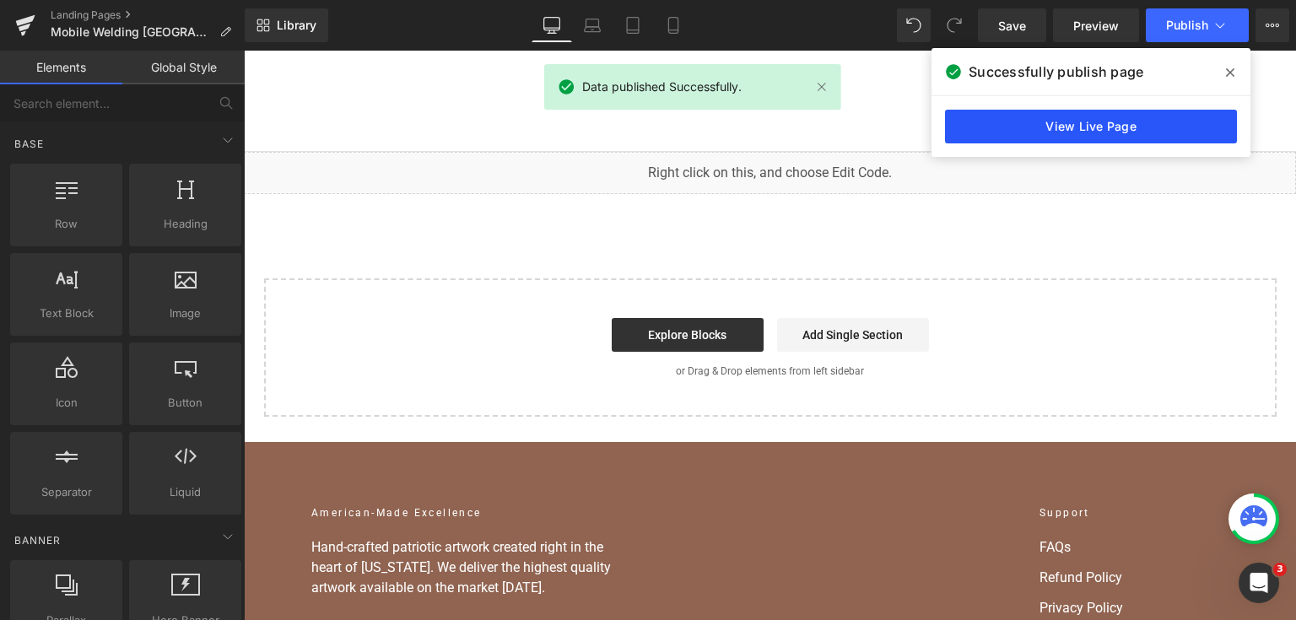
click at [983, 111] on link "View Live Page" at bounding box center [1091, 127] width 292 height 34
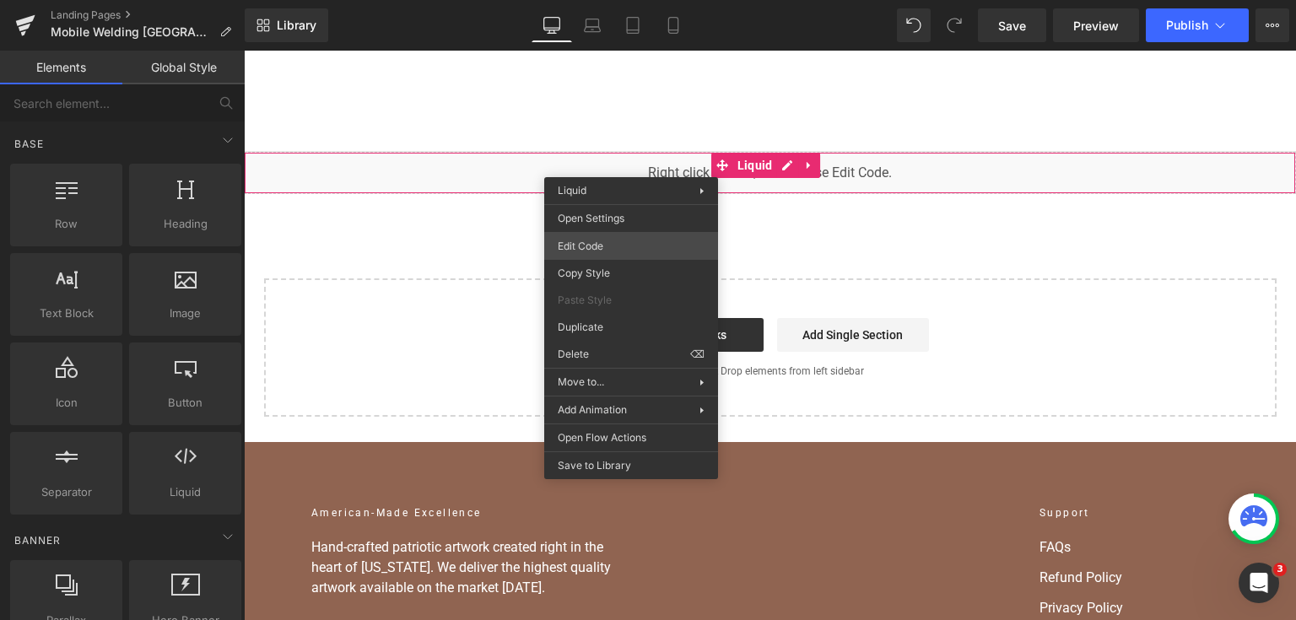
click at [625, 0] on div "You are previewing how the will restyle your page. You can not edit Elements in…" at bounding box center [648, 0] width 1296 height 0
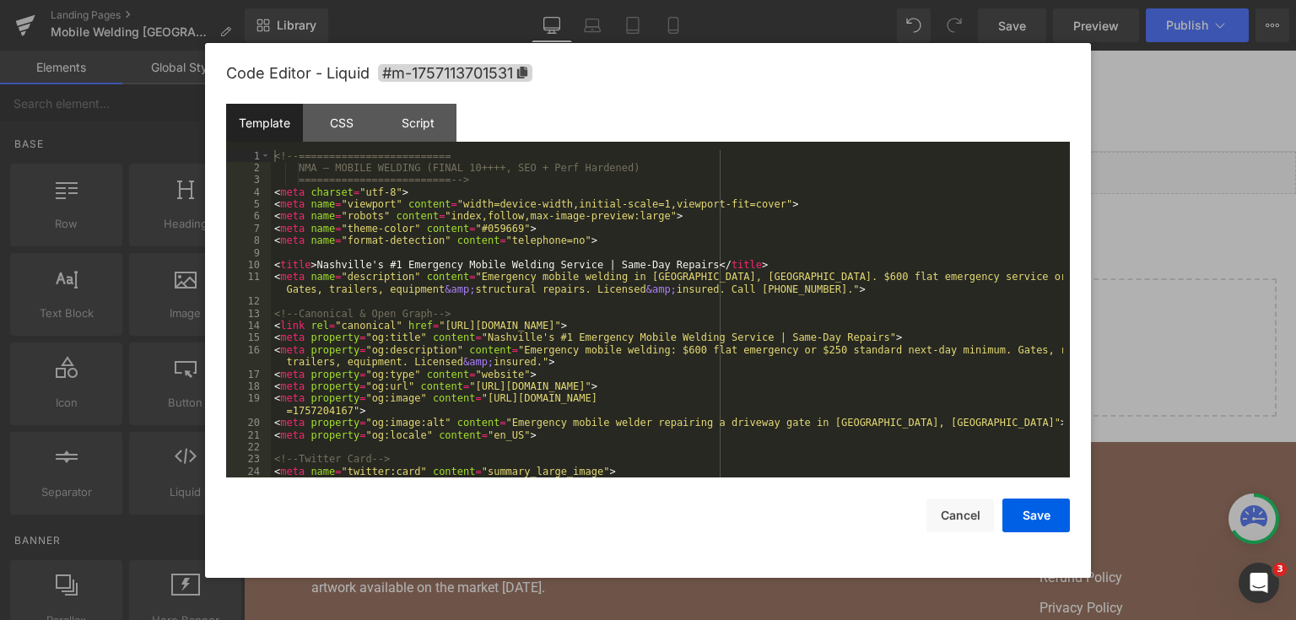
click at [625, 234] on div "<!-- ========================= NMA — MOBILE WELDING (FINAL 10++++, SEO + Perf H…" at bounding box center [667, 326] width 792 height 353
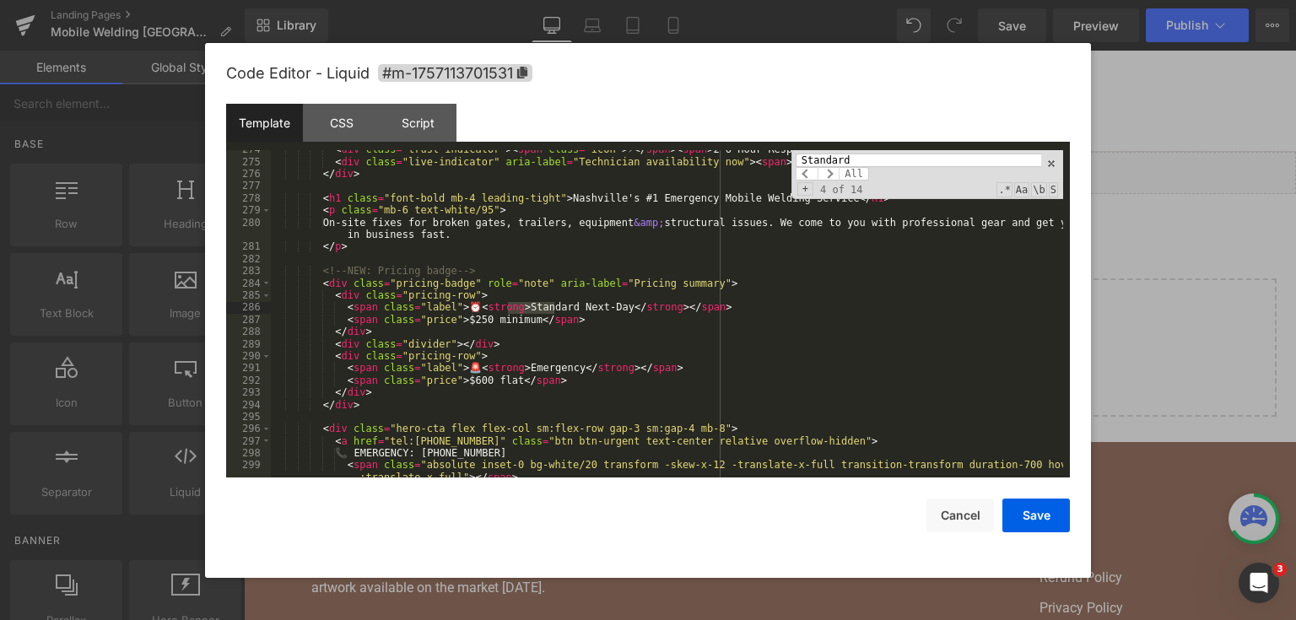
scroll to position [3652, 0]
type input "Standard"
click at [561, 307] on div "< div class = "trust-indicator" > < span class = "icon" > ⚡ </ span > < span > …" at bounding box center [667, 325] width 792 height 365
drag, startPoint x: 560, startPoint y: 306, endPoint x: 614, endPoint y: 311, distance: 54.2
click at [614, 311] on div "< div class = "trust-indicator" > < span class = "icon" > ⚡ </ span > < span > …" at bounding box center [667, 325] width 792 height 365
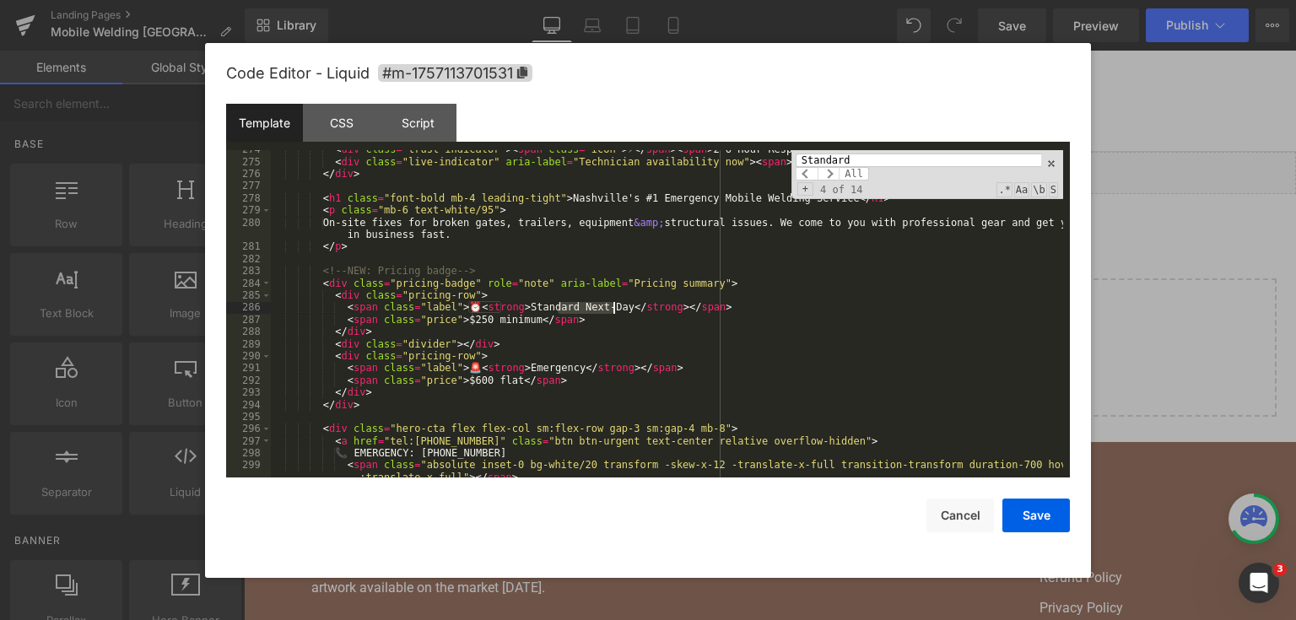
click at [633, 300] on div "< div class = "trust-indicator" > < span class = "icon" > ⚡ </ span > < span > …" at bounding box center [667, 325] width 792 height 365
click at [608, 308] on div "< div class = "trust-indicator" > < span class = "icon" > ⚡ </ span > < span > …" at bounding box center [667, 325] width 792 height 365
drag, startPoint x: 612, startPoint y: 311, endPoint x: 564, endPoint y: 310, distance: 48.1
click at [564, 310] on div "< div class = "trust-indicator" > < span class = "icon" > ⚡ </ span > < span > …" at bounding box center [667, 325] width 792 height 365
click at [600, 314] on div "< div class = "trust-indicator" > < span class = "icon" > ⚡ </ span > < span > …" at bounding box center [667, 314] width 792 height 328
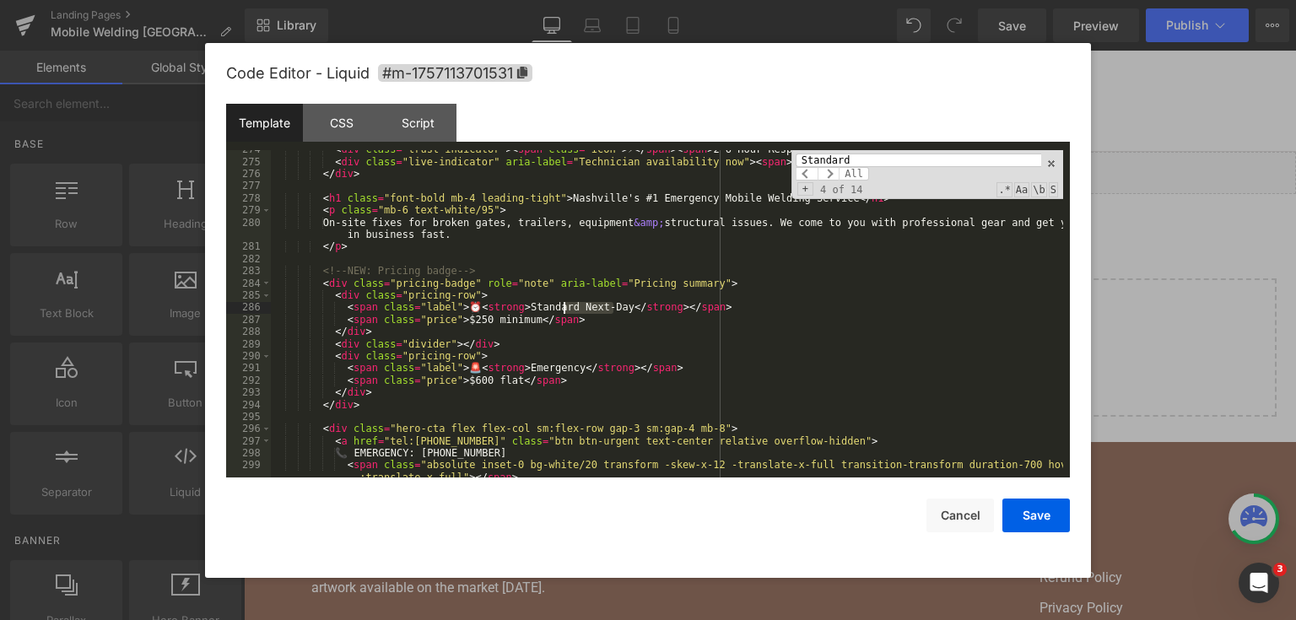
drag, startPoint x: 613, startPoint y: 313, endPoint x: 562, endPoint y: 311, distance: 50.7
click at [562, 311] on div "< div class = "trust-indicator" > < span class = "icon" > ⚡ </ span > < span > …" at bounding box center [667, 325] width 792 height 365
click at [610, 314] on div "< div class = "trust-indicator" > < span class = "icon" > ⚡ </ span > < span > …" at bounding box center [667, 314] width 792 height 328
drag, startPoint x: 564, startPoint y: 306, endPoint x: 599, endPoint y: 309, distance: 35.5
click at [599, 309] on div "< div class = "trust-indicator" > < span class = "icon" > ⚡ </ span > < span > …" at bounding box center [667, 325] width 792 height 365
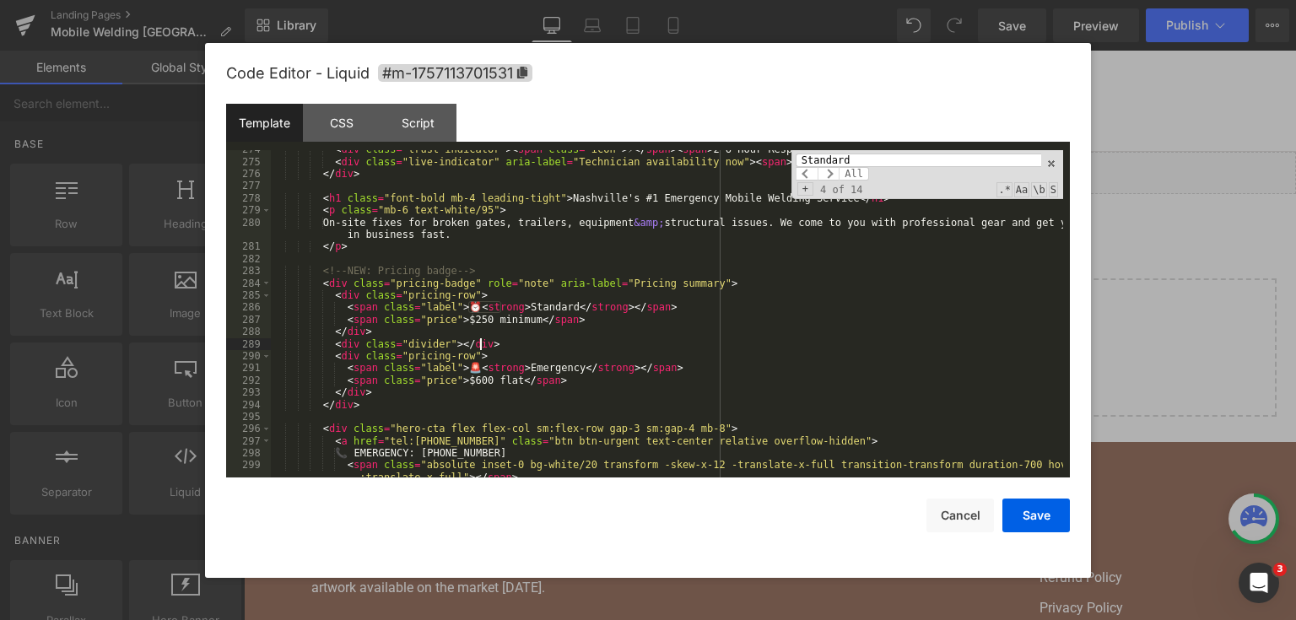
click at [702, 341] on div "< div class = "trust-indicator" > < span class = "icon" > ⚡ </ span > < span > …" at bounding box center [667, 325] width 792 height 365
drag, startPoint x: 1031, startPoint y: 505, endPoint x: 816, endPoint y: 324, distance: 280.9
click at [1031, 506] on button "Save" at bounding box center [1037, 516] width 68 height 34
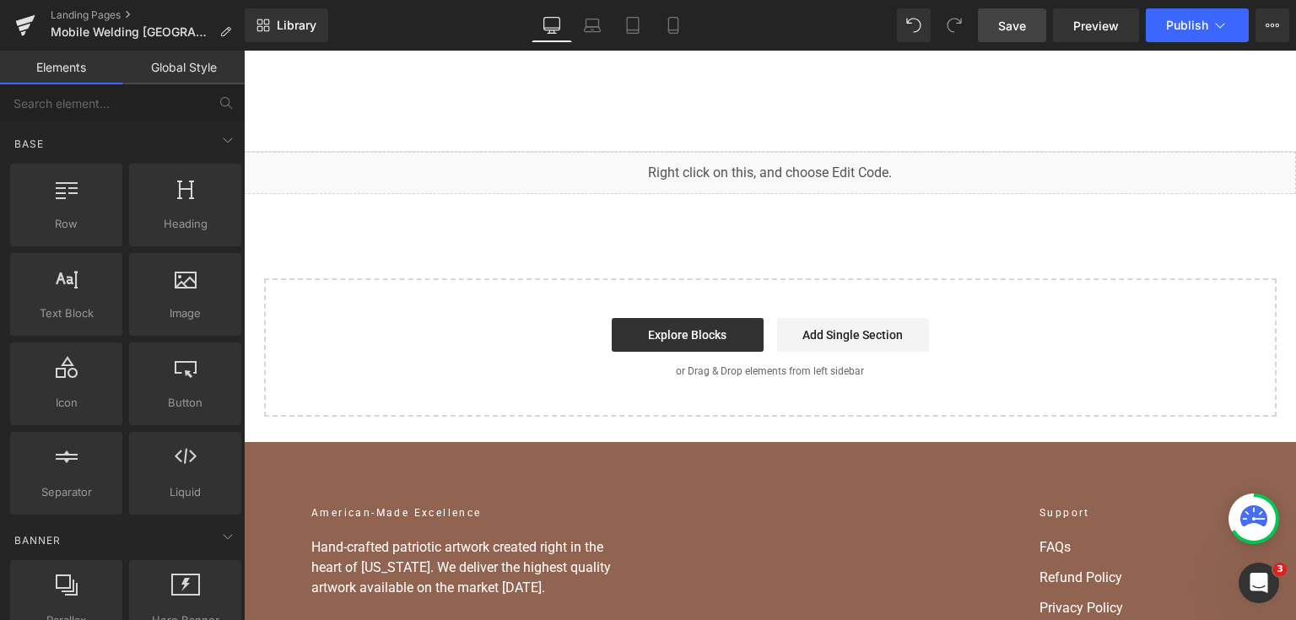
click at [1016, 25] on span "Save" at bounding box center [1012, 26] width 28 height 18
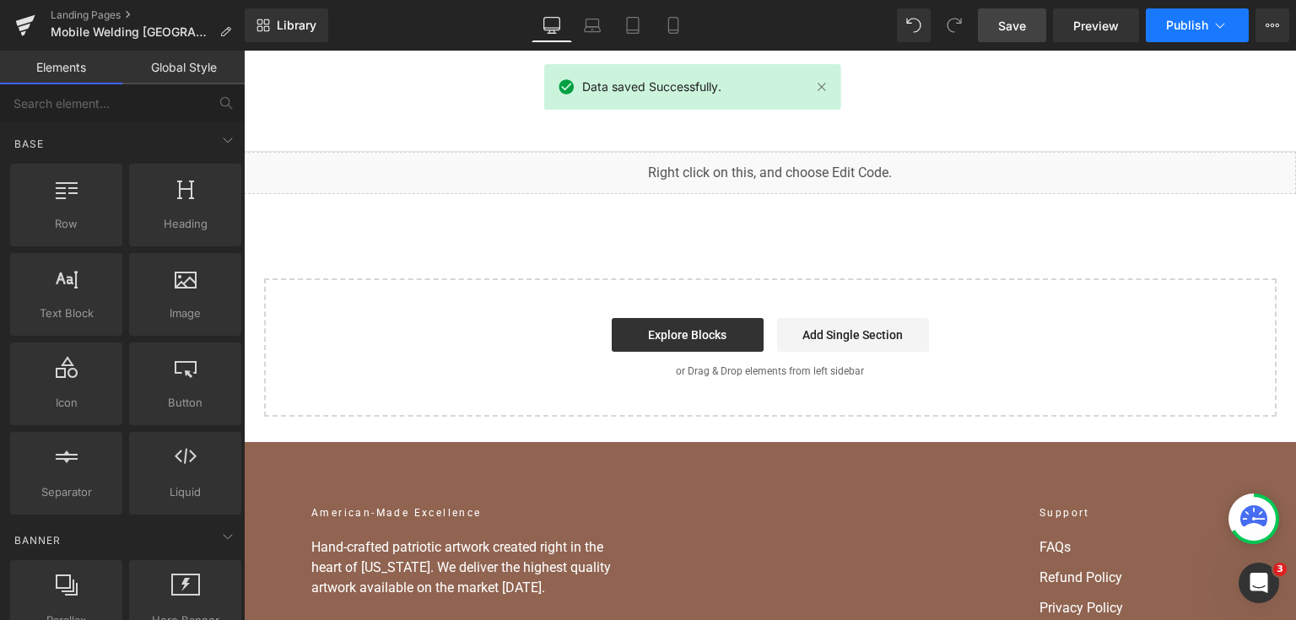
click at [1188, 27] on span "Publish" at bounding box center [1187, 26] width 42 height 14
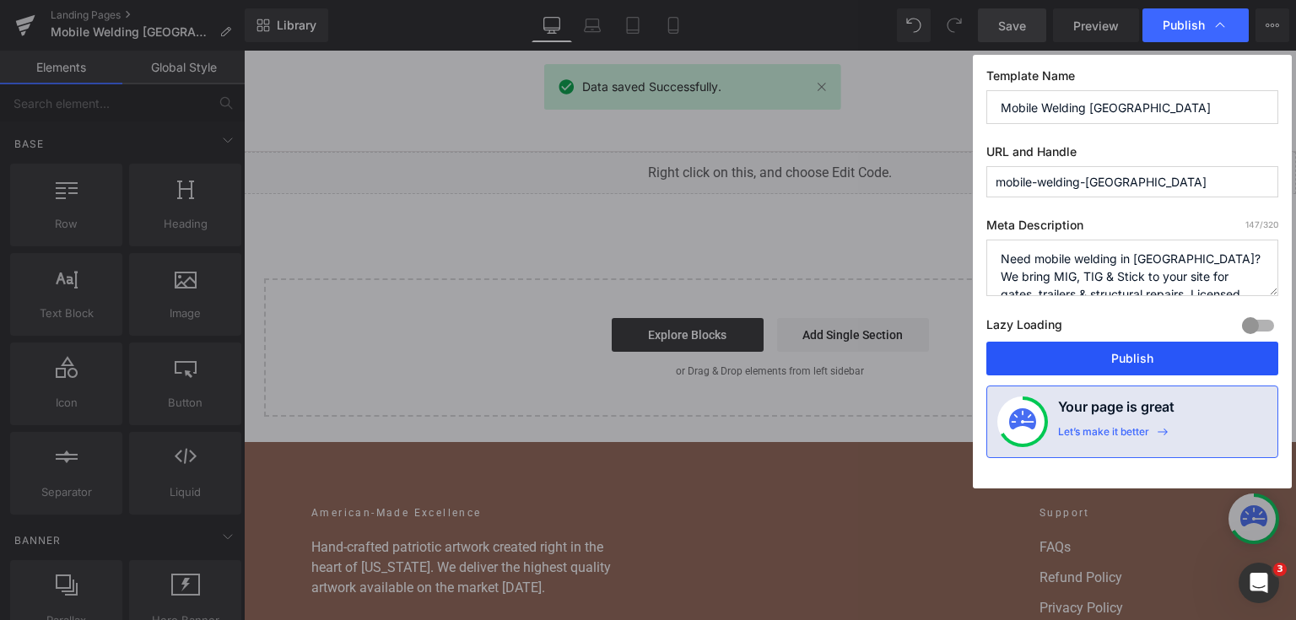
click at [1111, 353] on button "Publish" at bounding box center [1133, 359] width 292 height 34
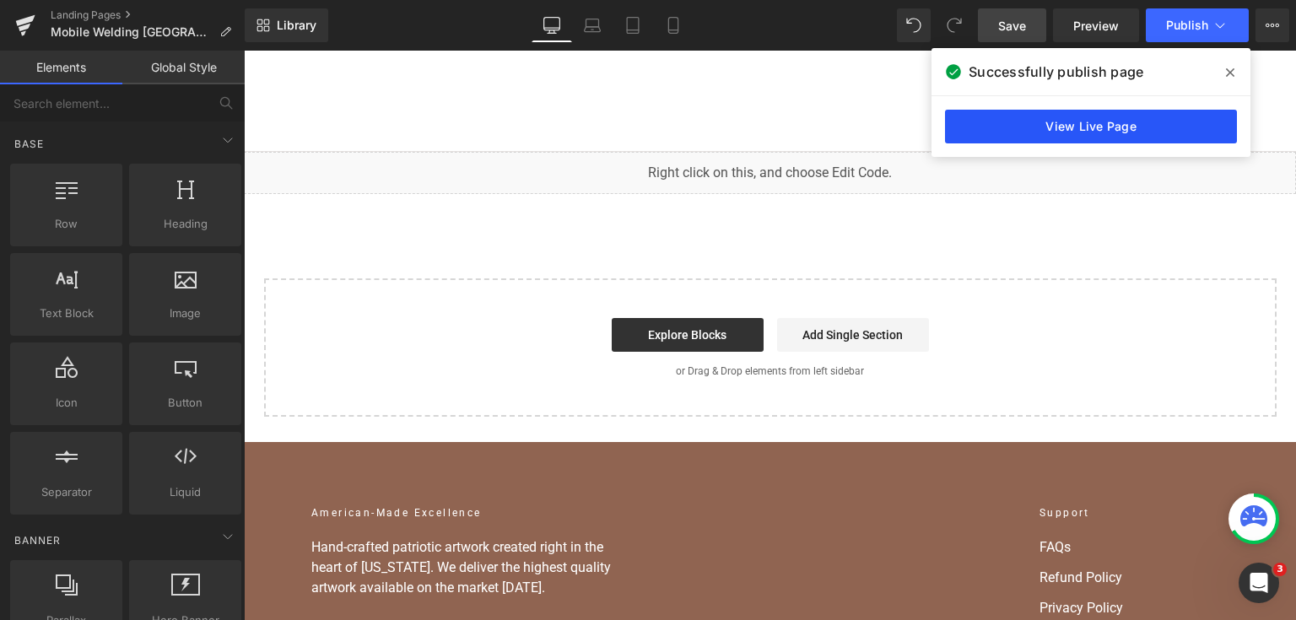
click at [1057, 125] on link "View Live Page" at bounding box center [1091, 127] width 292 height 34
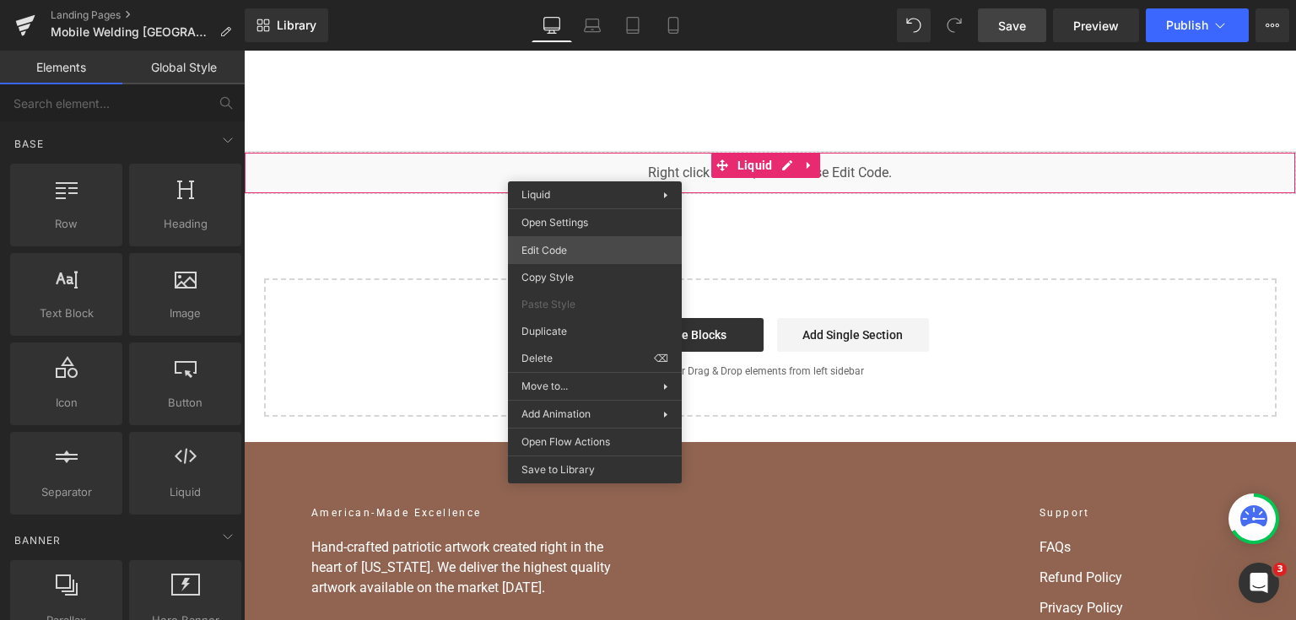
click at [604, 0] on div "You are previewing how the will restyle your page. You can not edit Elements in…" at bounding box center [648, 0] width 1296 height 0
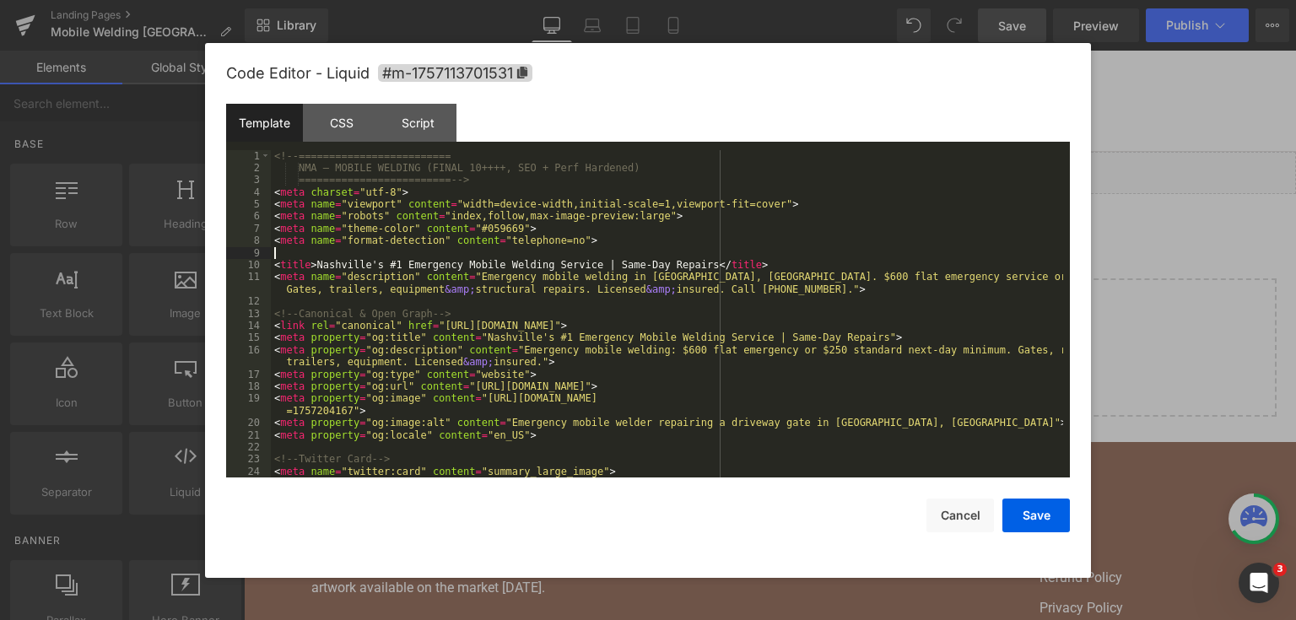
click at [608, 255] on div "<!-- ========================= NMA — MOBILE WELDING (FINAL 10++++, SEO + Perf H…" at bounding box center [667, 326] width 792 height 353
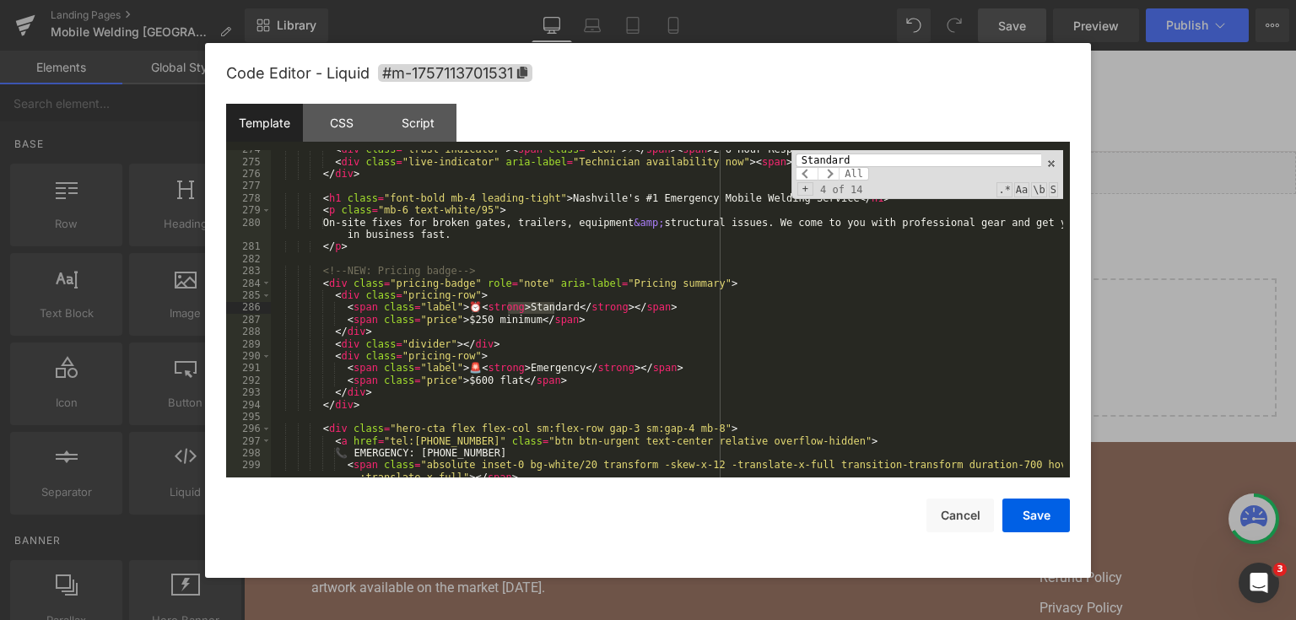
type input "Standard"
click at [449, 321] on div "< div class = "trust-indicator" > < span class = "icon" > ⚡ </ span > < span > …" at bounding box center [667, 325] width 792 height 365
click at [560, 313] on div "< div class = "trust-indicator" > < span class = "icon" > ⚡ </ span > < span > …" at bounding box center [667, 325] width 792 height 365
click at [565, 370] on div "< div class = "trust-indicator" > < span class = "icon" > ⚡ </ span > < span > …" at bounding box center [667, 325] width 792 height 365
drag, startPoint x: 1023, startPoint y: 506, endPoint x: 767, endPoint y: 360, distance: 294.9
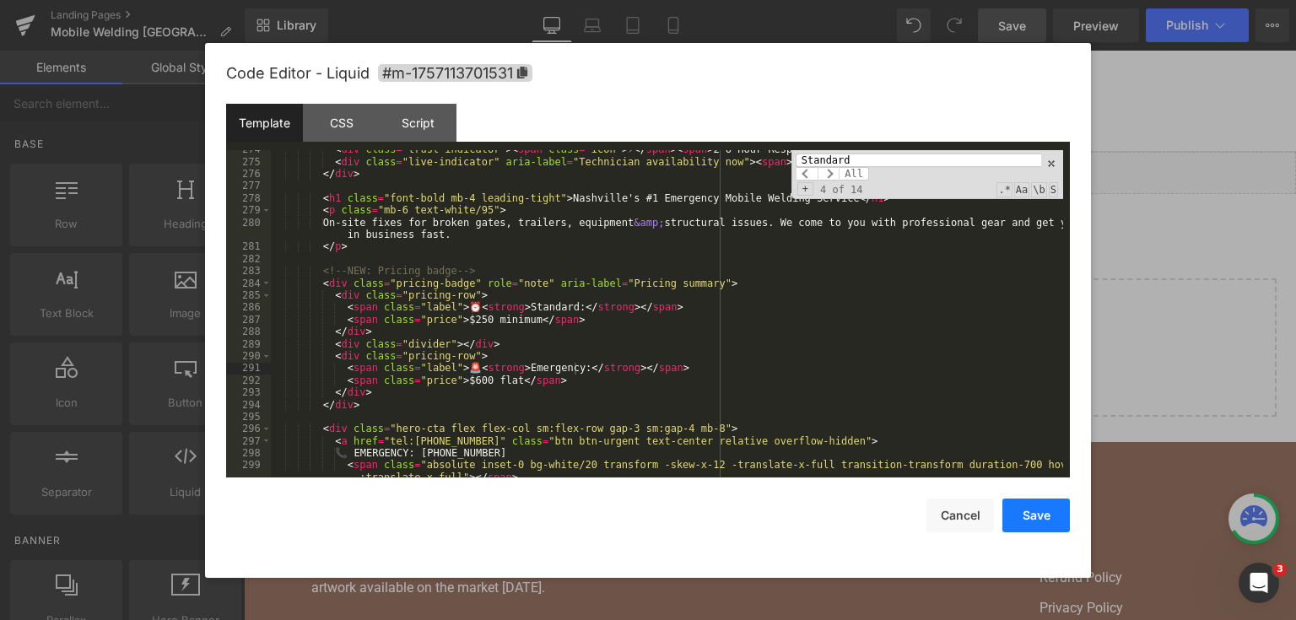
click at [1023, 506] on button "Save" at bounding box center [1037, 516] width 68 height 34
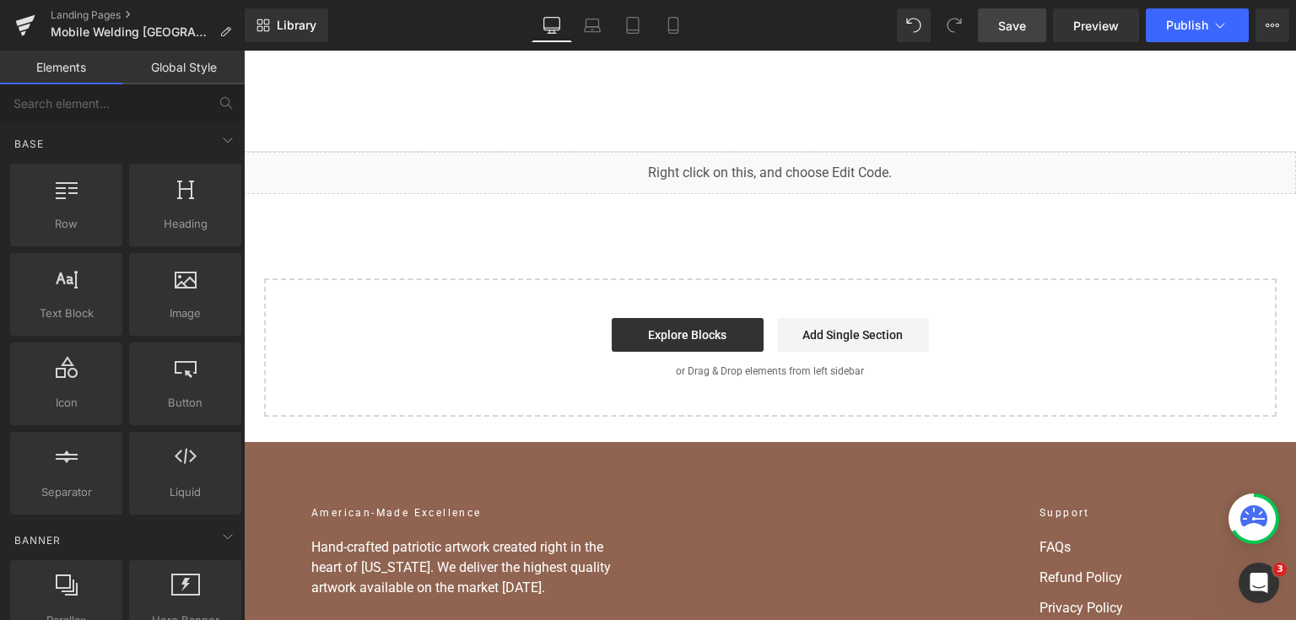
click at [1000, 39] on link "Save" at bounding box center [1012, 25] width 68 height 34
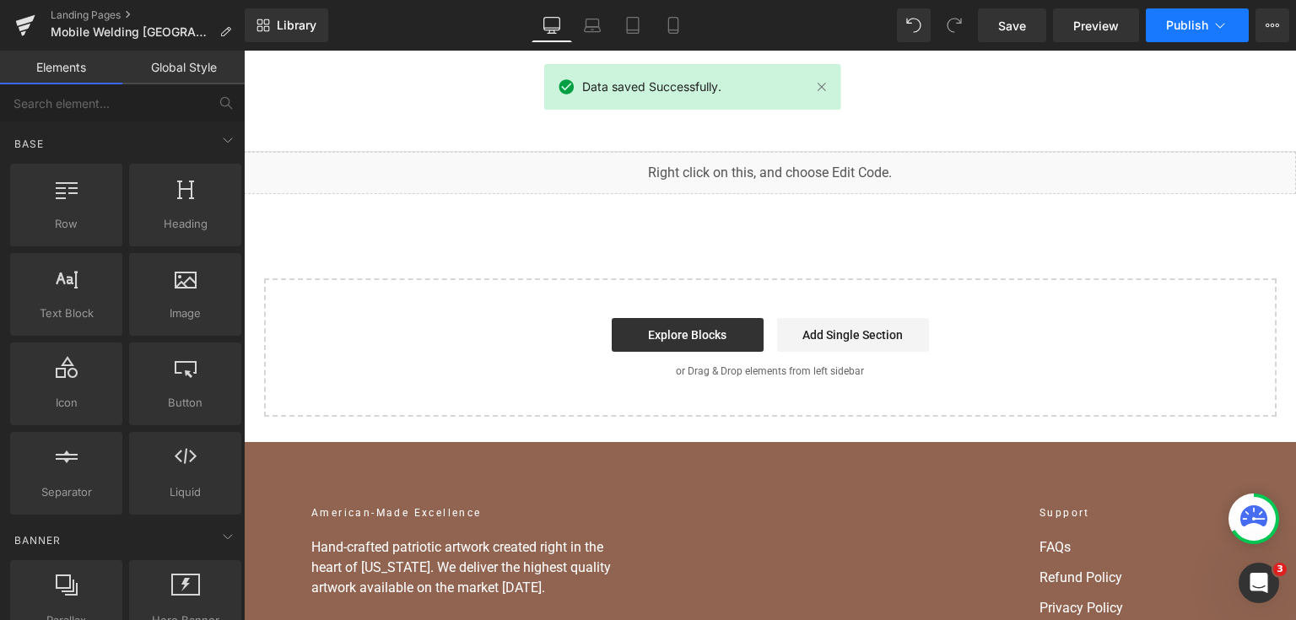
click at [1171, 27] on span "Publish" at bounding box center [1187, 26] width 42 height 14
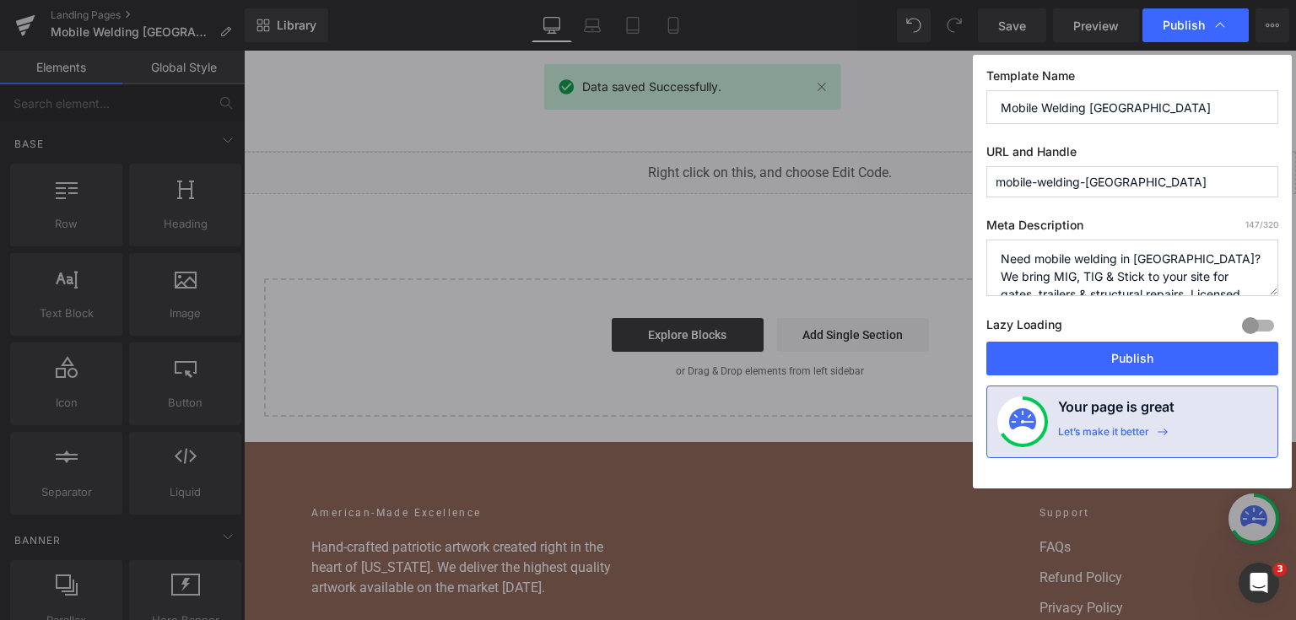
click at [1045, 331] on label "Lazy Loading Build" at bounding box center [1025, 328] width 76 height 28
click at [1046, 342] on button "Publish" at bounding box center [1133, 359] width 292 height 34
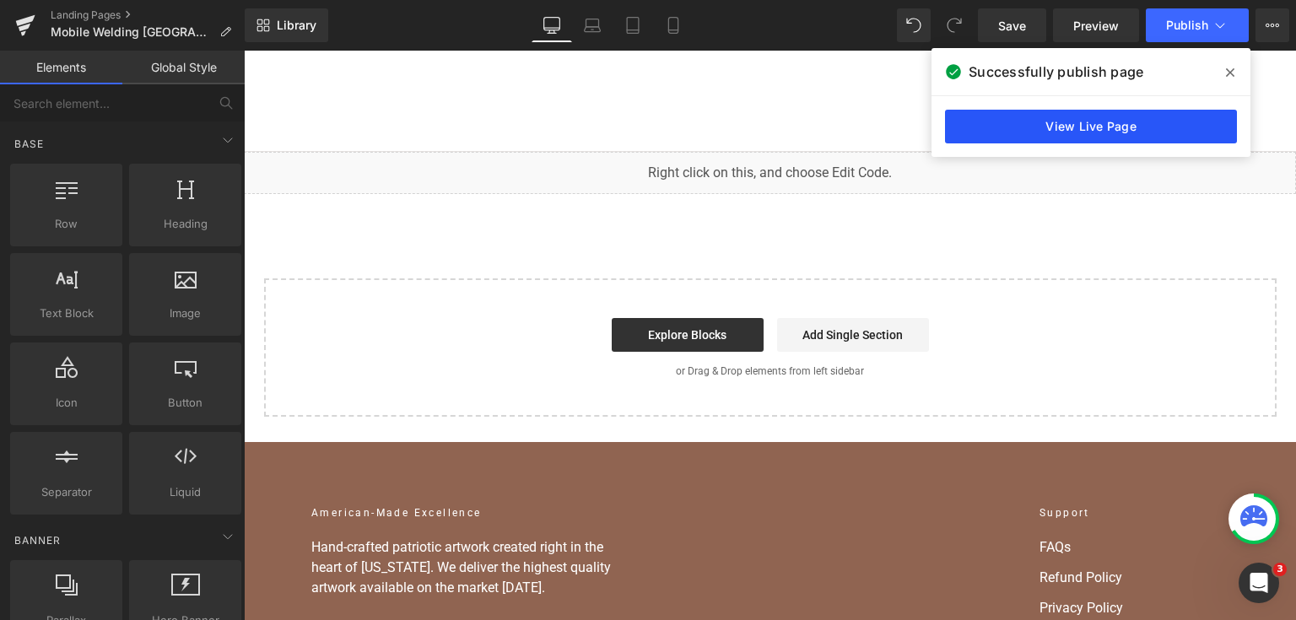
click at [978, 124] on link "View Live Page" at bounding box center [1091, 127] width 292 height 34
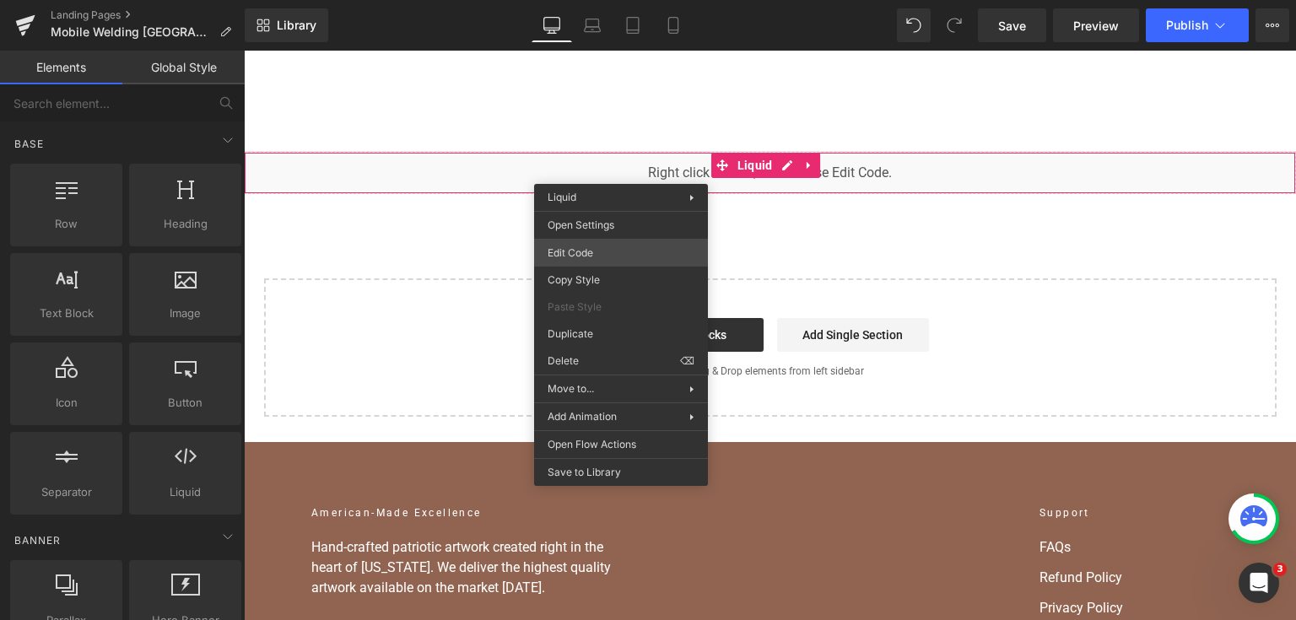
click at [622, 0] on div "You are previewing how the will restyle your page. You can not edit Elements in…" at bounding box center [648, 0] width 1296 height 0
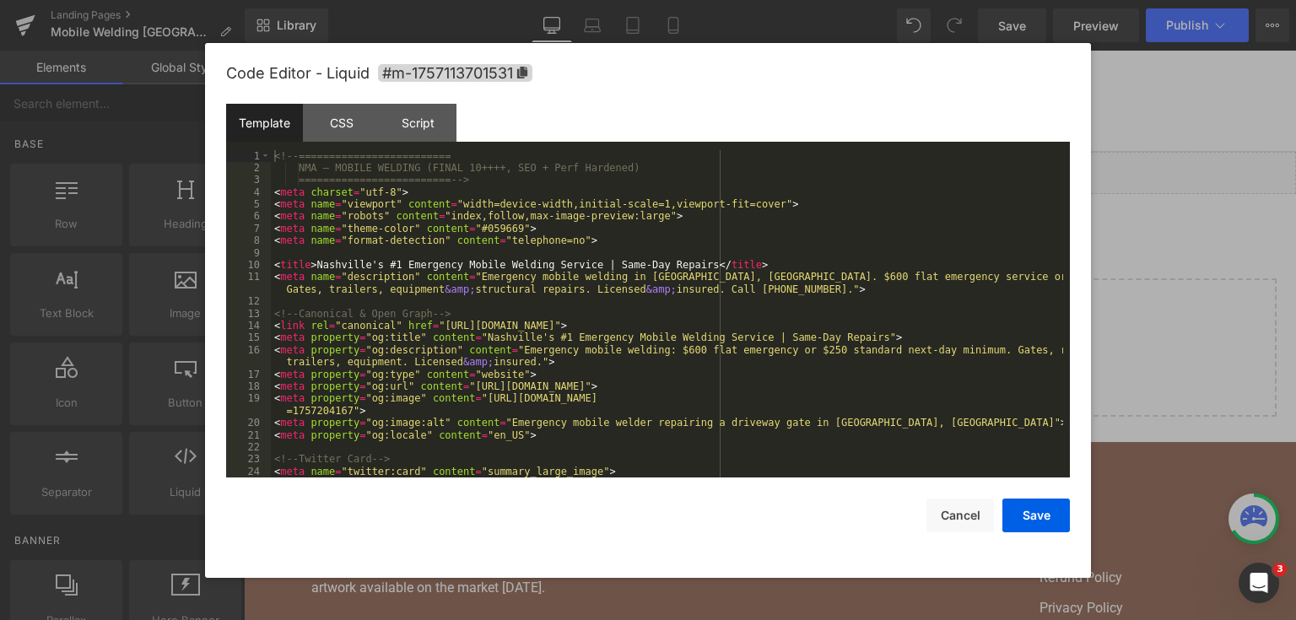
click at [622, 250] on div "<!-- ========================= NMA — MOBILE WELDING (FINAL 10++++, SEO + Perf H…" at bounding box center [667, 326] width 792 height 353
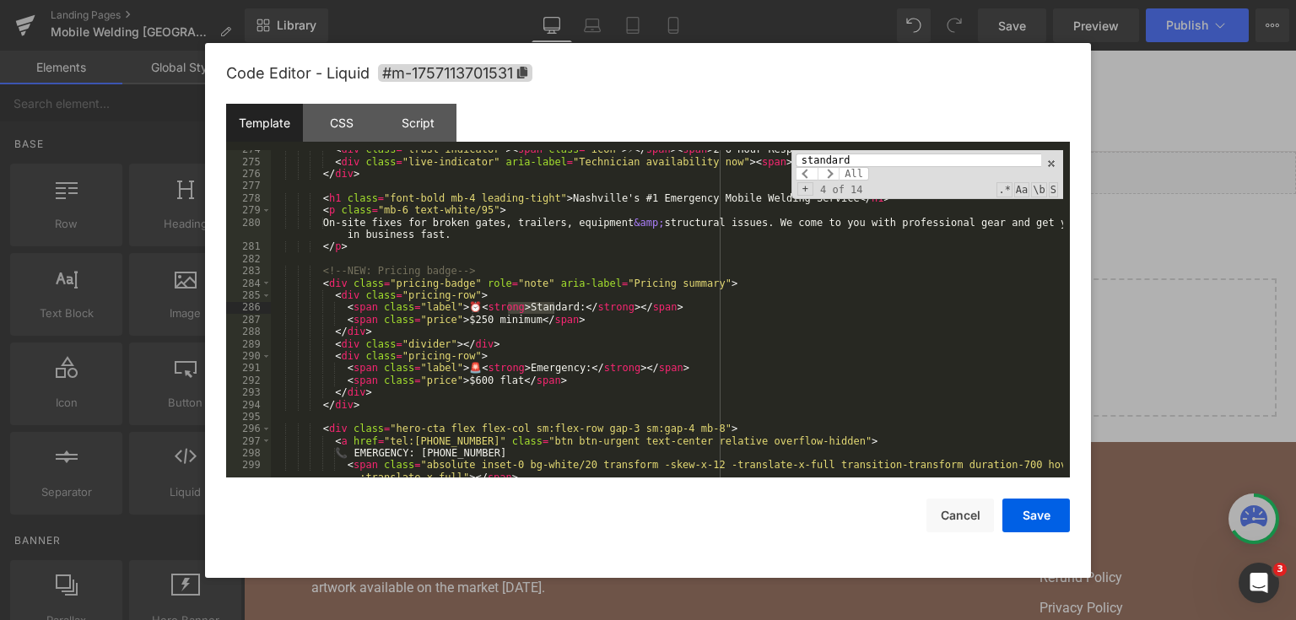
type input "standard"
click at [448, 316] on div "< div class = "trust-indicator" > < span class = "icon" > ⚡ </ span > < span > …" at bounding box center [667, 325] width 792 height 365
drag, startPoint x: 1060, startPoint y: 523, endPoint x: 1057, endPoint y: 496, distance: 27.1
click at [1059, 523] on button "Save" at bounding box center [1037, 516] width 68 height 34
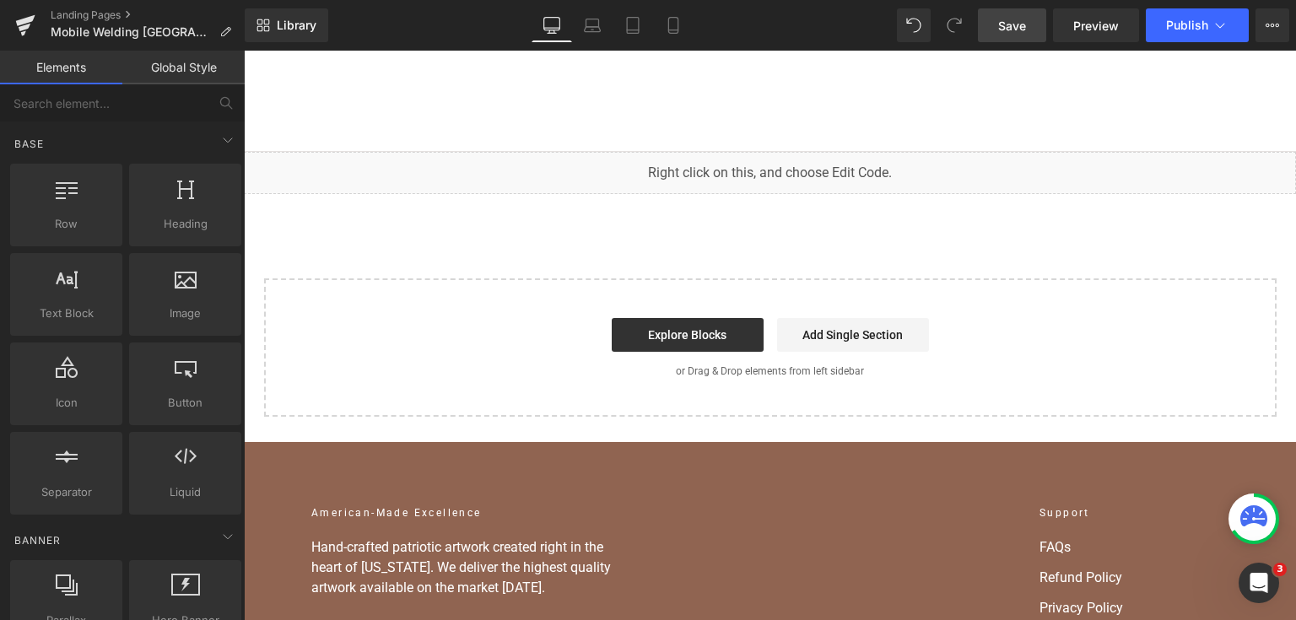
click at [1022, 30] on span "Save" at bounding box center [1012, 26] width 28 height 18
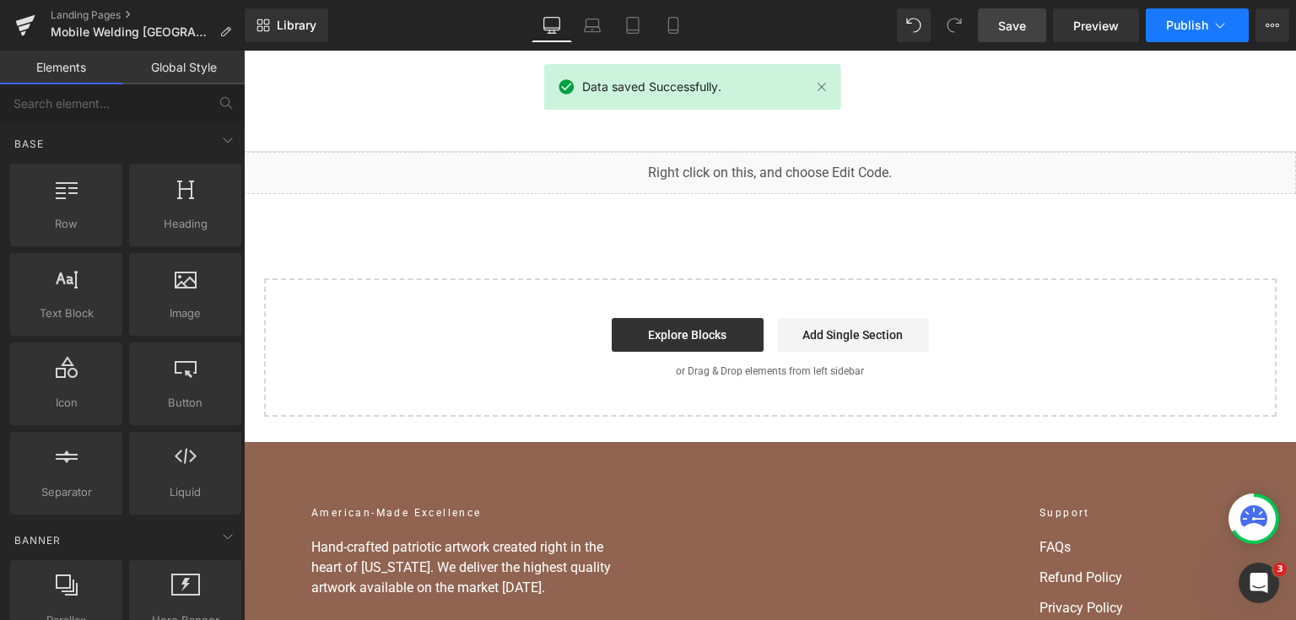
click at [1176, 27] on span "Publish" at bounding box center [1187, 26] width 42 height 14
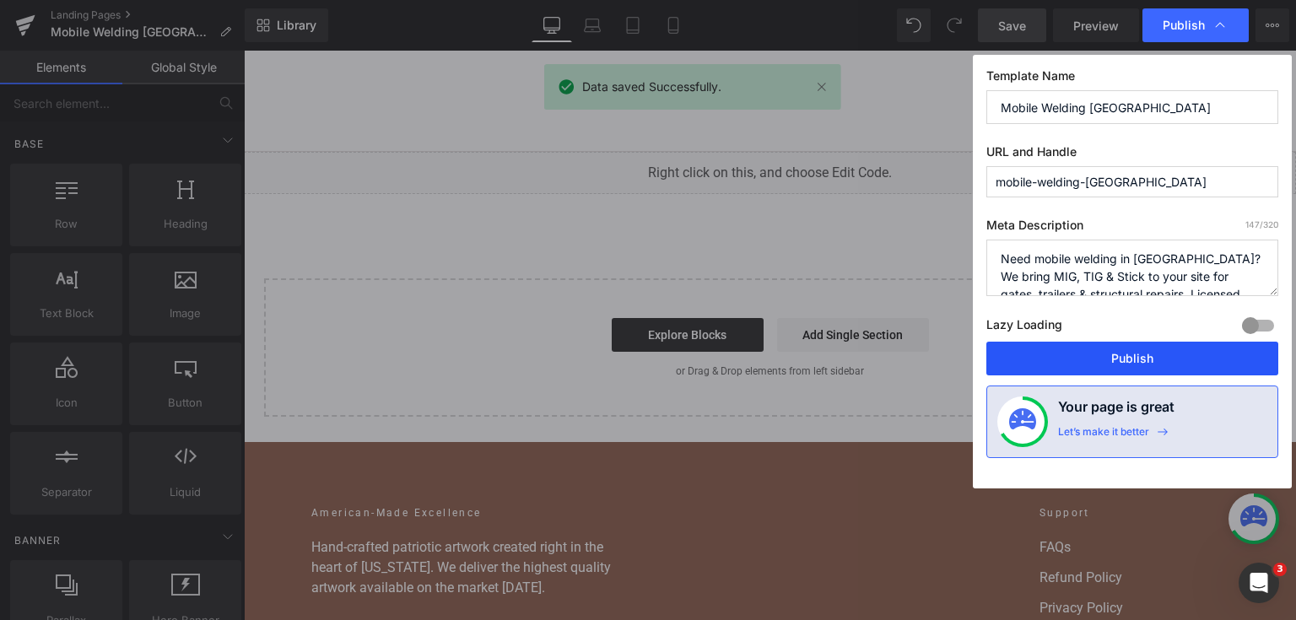
click at [1082, 354] on button "Publish" at bounding box center [1133, 359] width 292 height 34
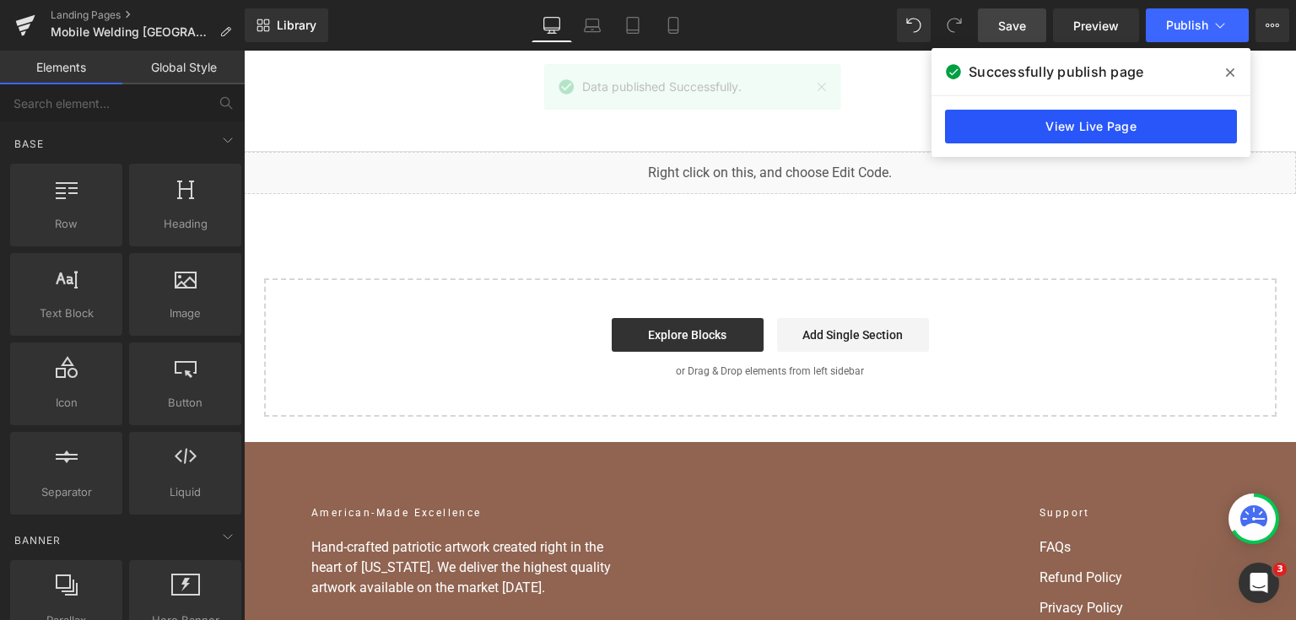
click at [1018, 132] on link "View Live Page" at bounding box center [1091, 127] width 292 height 34
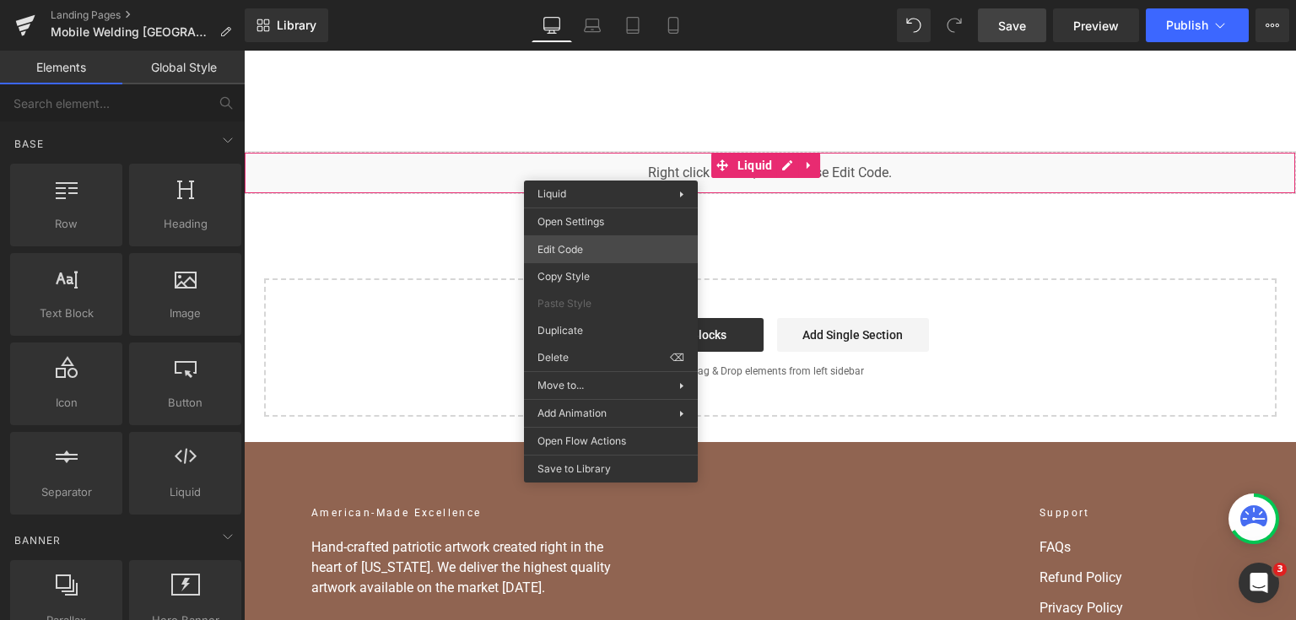
click at [611, 0] on div "You are previewing how the will restyle your page. You can not edit Elements in…" at bounding box center [648, 0] width 1296 height 0
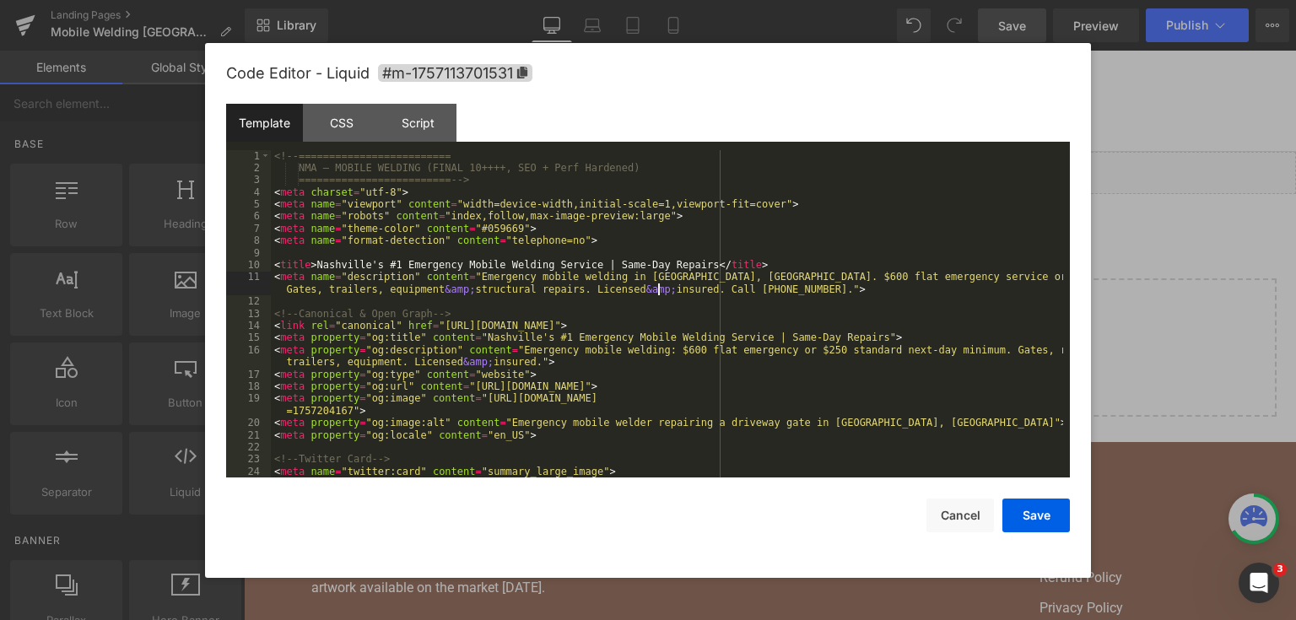
click at [658, 293] on div "<!-- ========================= NMA — MOBILE WELDING (FINAL 10++++, SEO + Perf H…" at bounding box center [667, 326] width 792 height 353
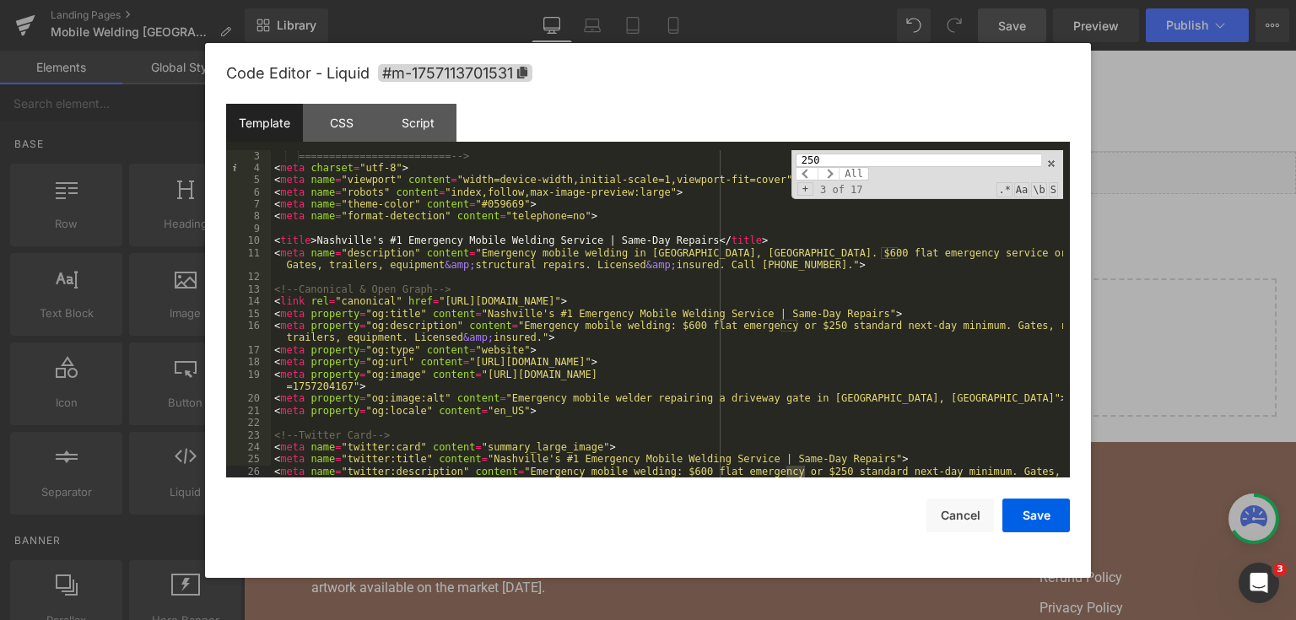
scroll to position [3664, 0]
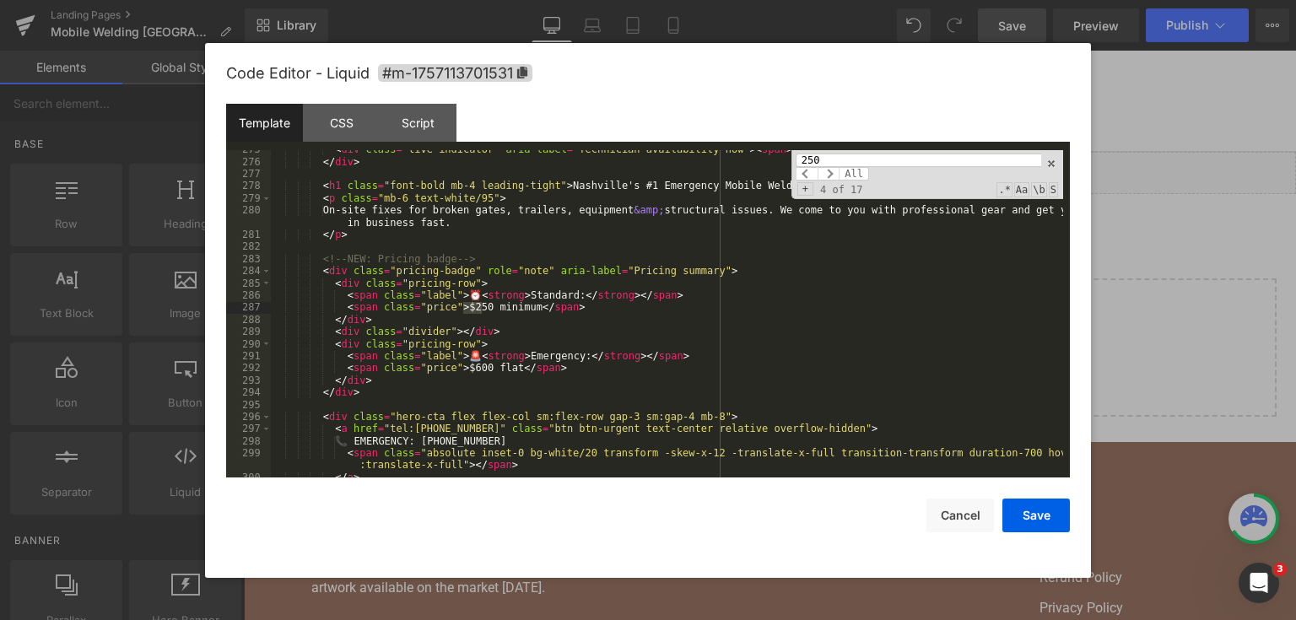
type input "250"
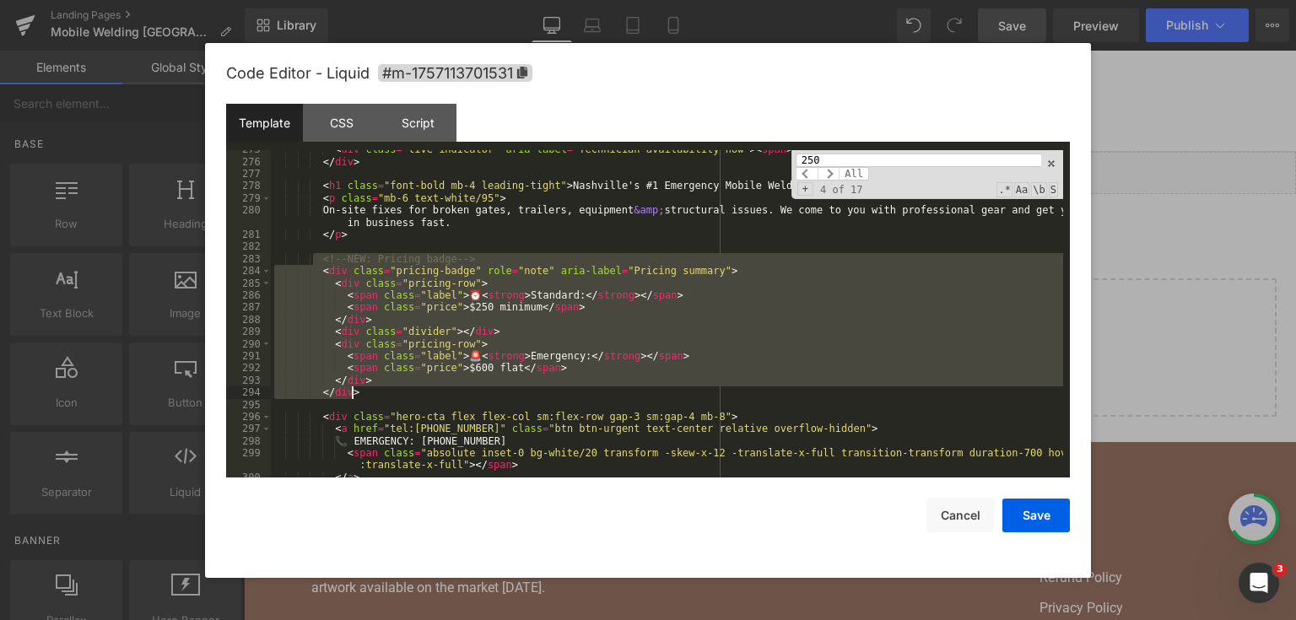
drag, startPoint x: 311, startPoint y: 256, endPoint x: 416, endPoint y: 392, distance: 171.5
click at [416, 392] on div "< div class = "live-indicator" aria-label = "Technician availability now" > < s…" at bounding box center [667, 319] width 792 height 353
click at [1192, 277] on div at bounding box center [648, 310] width 1296 height 620
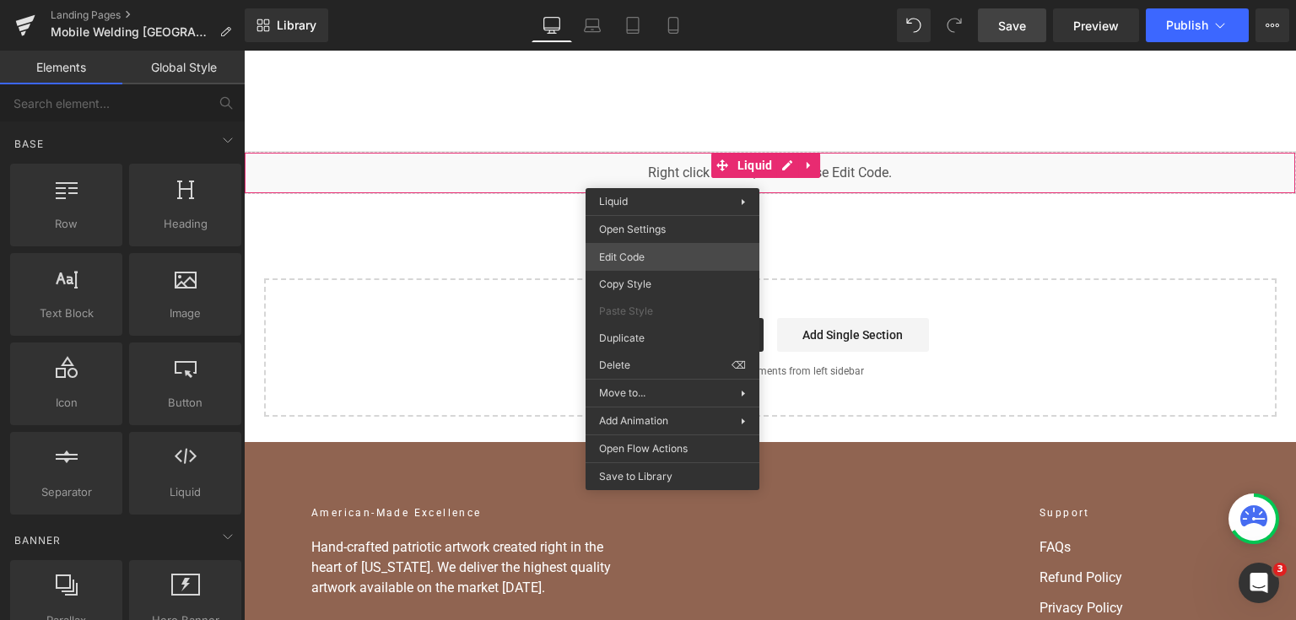
click at [667, 0] on div "You are previewing how the will restyle your page. You can not edit Elements in…" at bounding box center [648, 0] width 1296 height 0
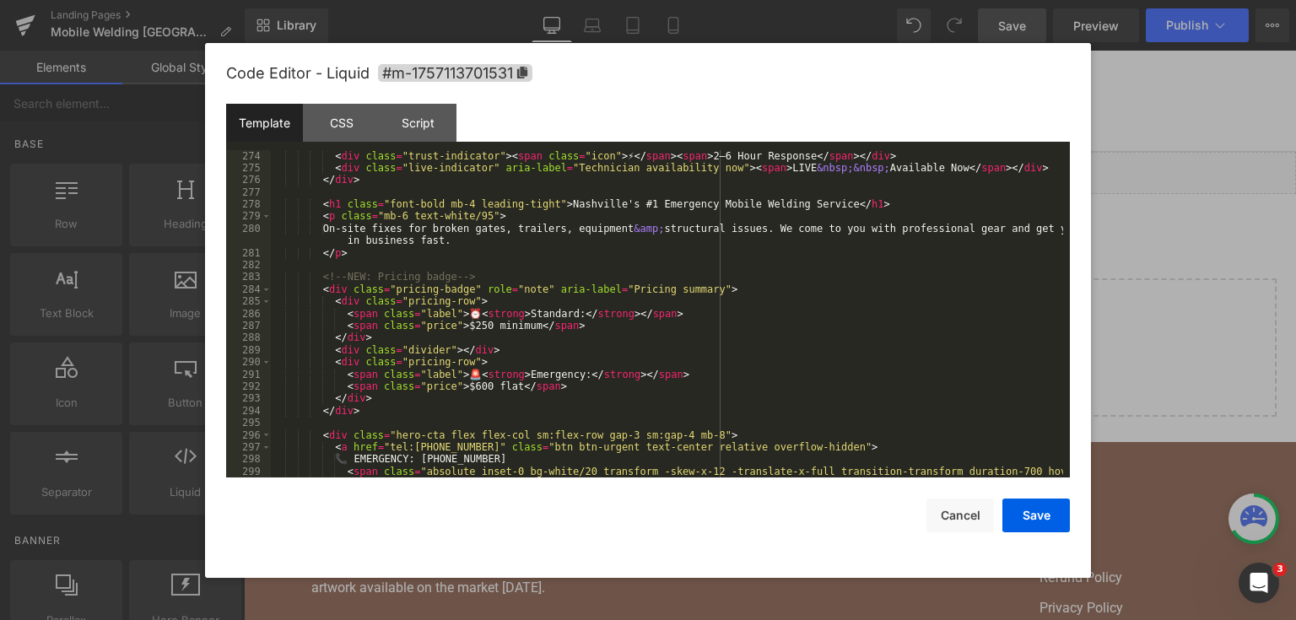
scroll to position [3686, 0]
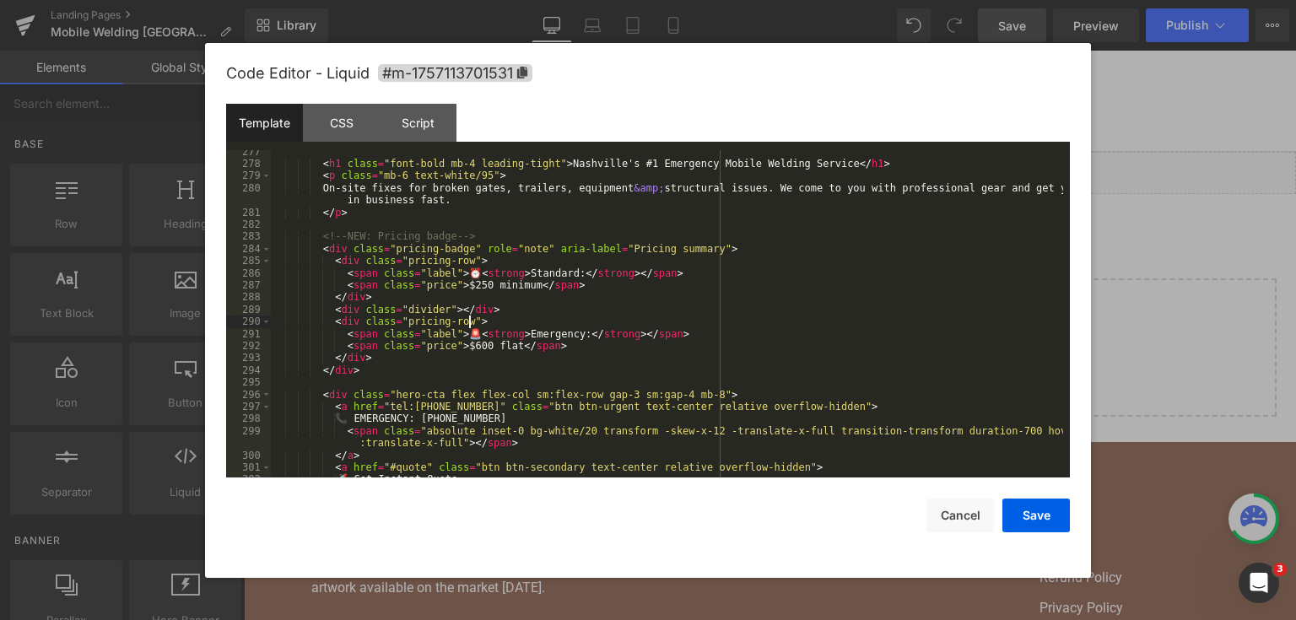
click at [622, 324] on div "< h1 class = "font-bold mb-4 leading-tight" > Nashville's #1 Emergency Mobile W…" at bounding box center [667, 322] width 792 height 353
click at [392, 365] on div "< h1 class = "font-bold mb-4 leading-tight" > Nashville's #1 Emergency Mobile W…" at bounding box center [667, 322] width 792 height 353
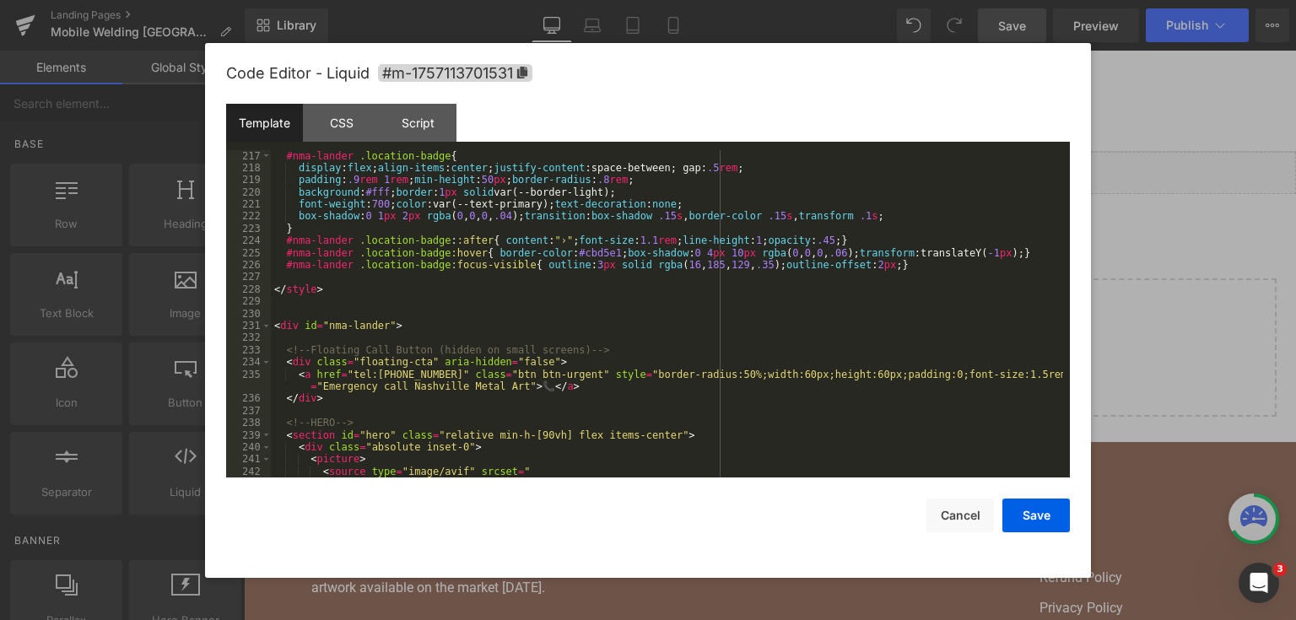
scroll to position [2755, 0]
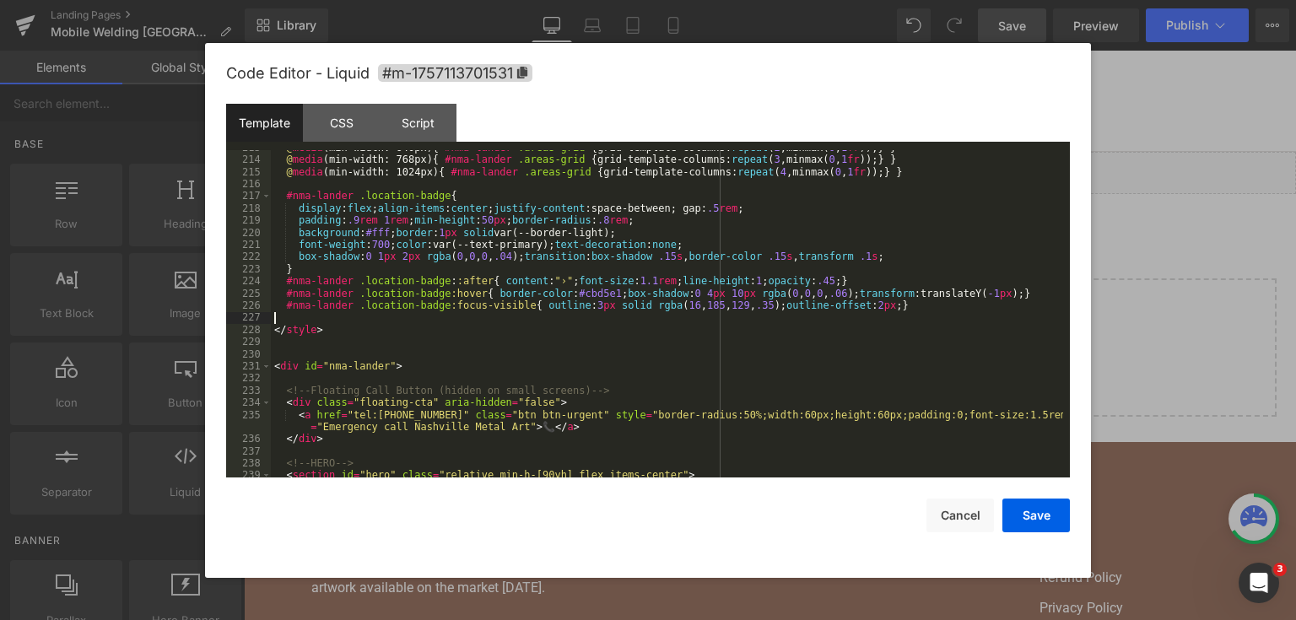
click at [383, 321] on div "@ media (min-width: 640px) { #nma-lander .areas-grid { grid-template-columns: r…" at bounding box center [667, 318] width 792 height 353
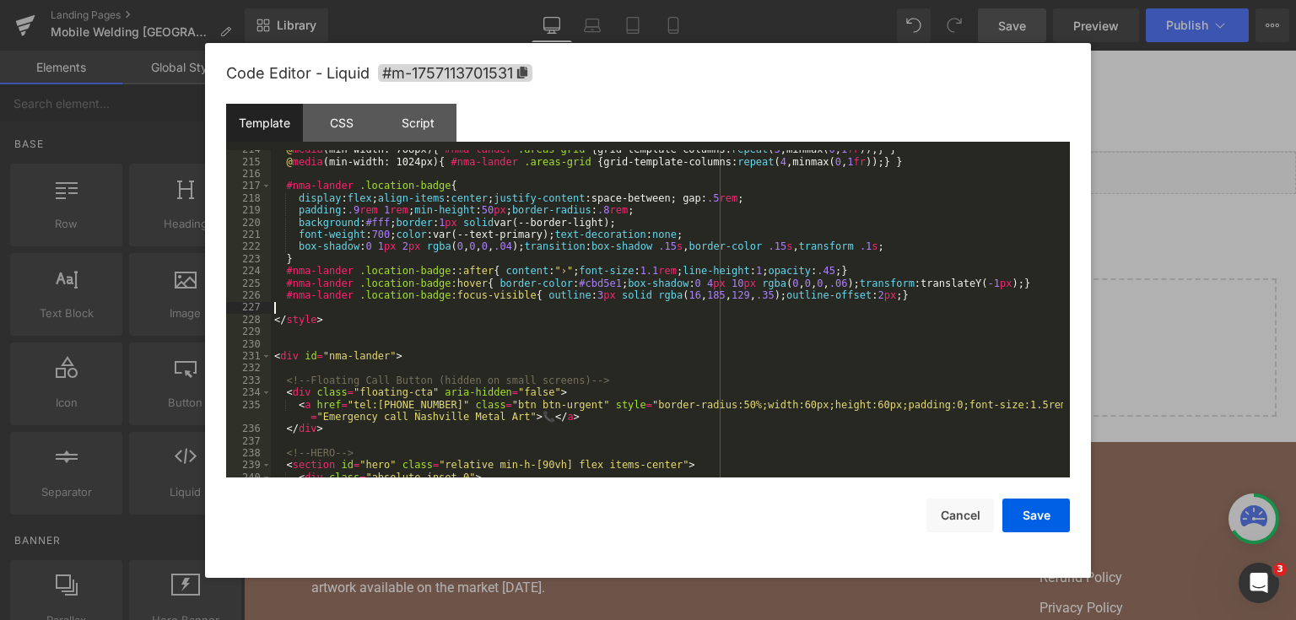
scroll to position [2765, 0]
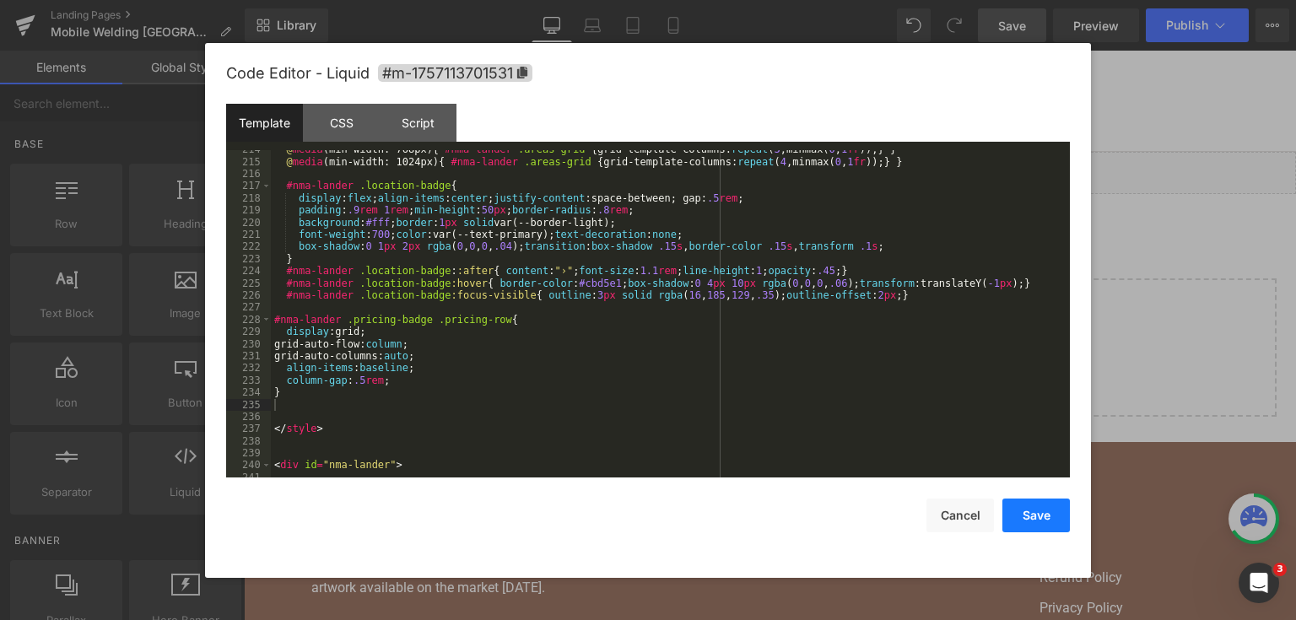
click at [1044, 511] on button "Save" at bounding box center [1037, 516] width 68 height 34
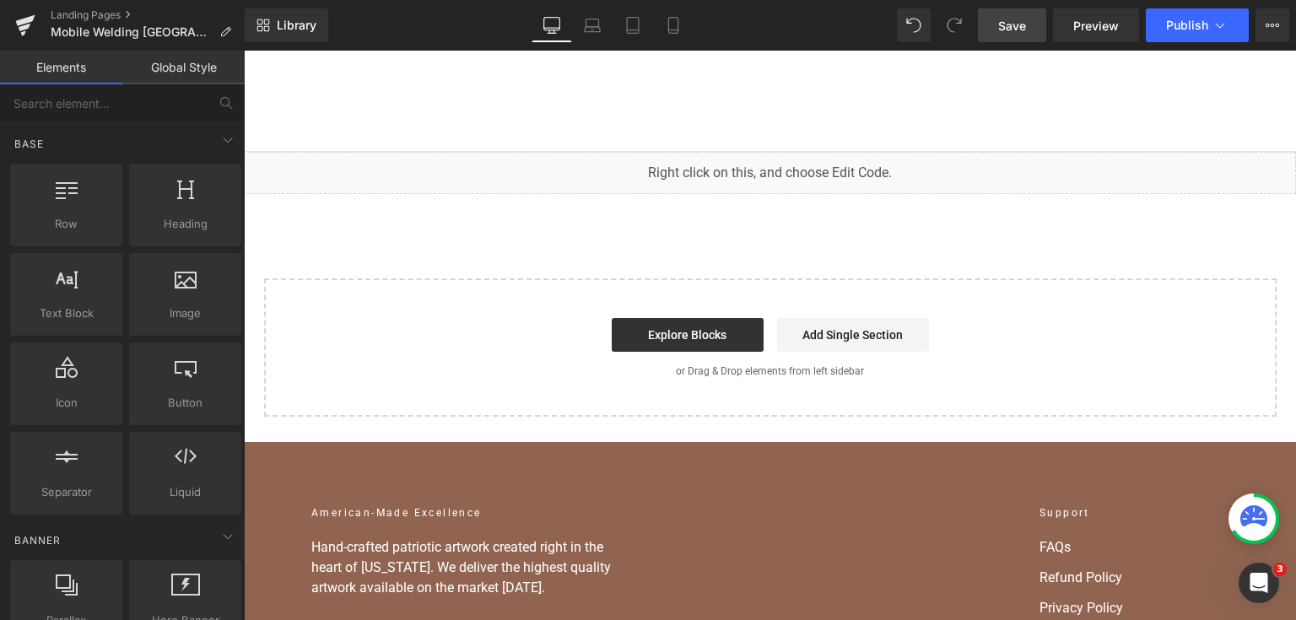
click at [1007, 35] on link "Save" at bounding box center [1012, 25] width 68 height 34
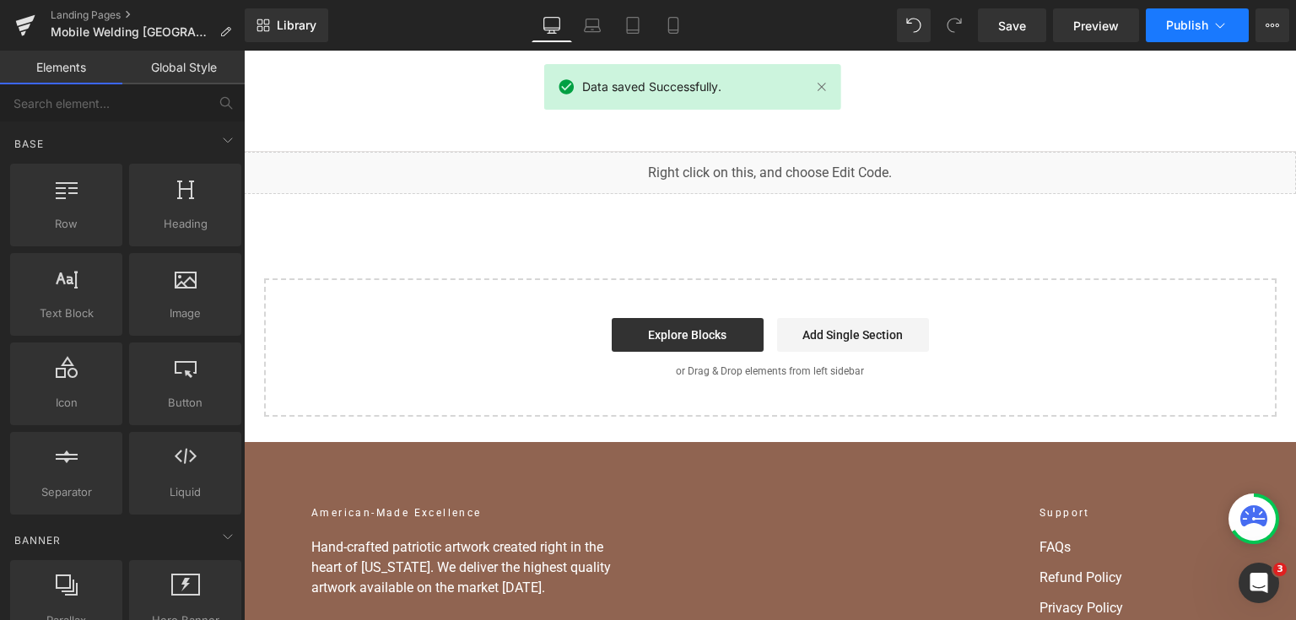
click at [1168, 28] on span "Publish" at bounding box center [1187, 26] width 42 height 14
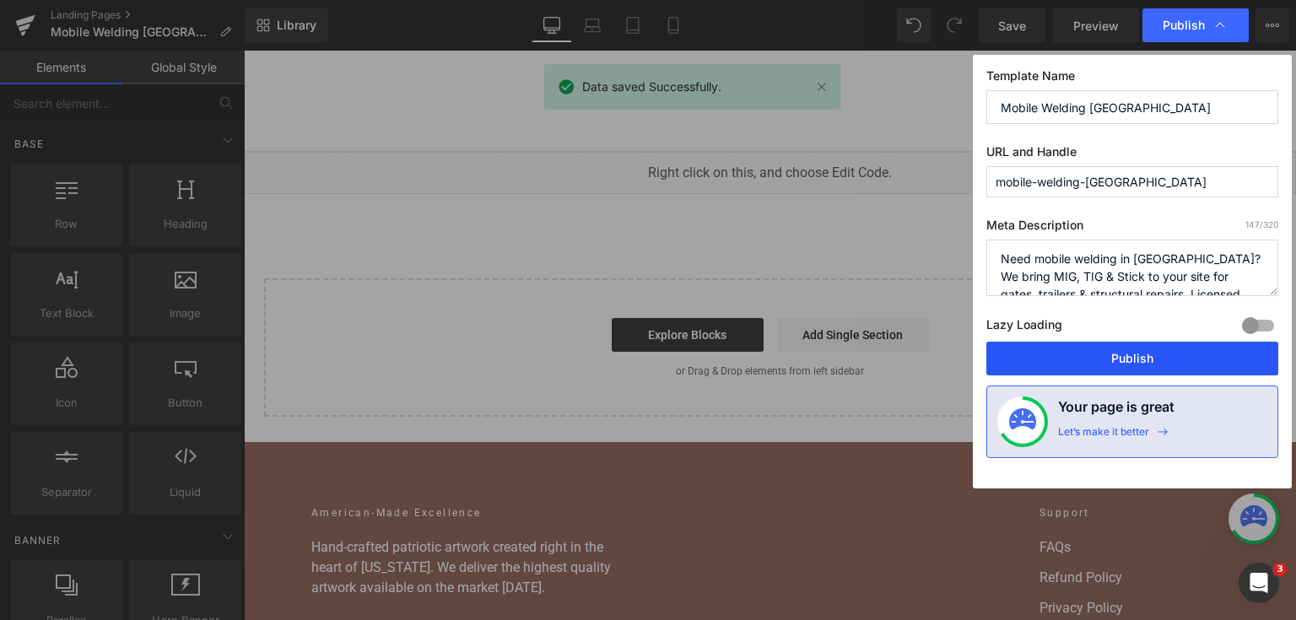
click at [1129, 370] on button "Publish" at bounding box center [1133, 359] width 292 height 34
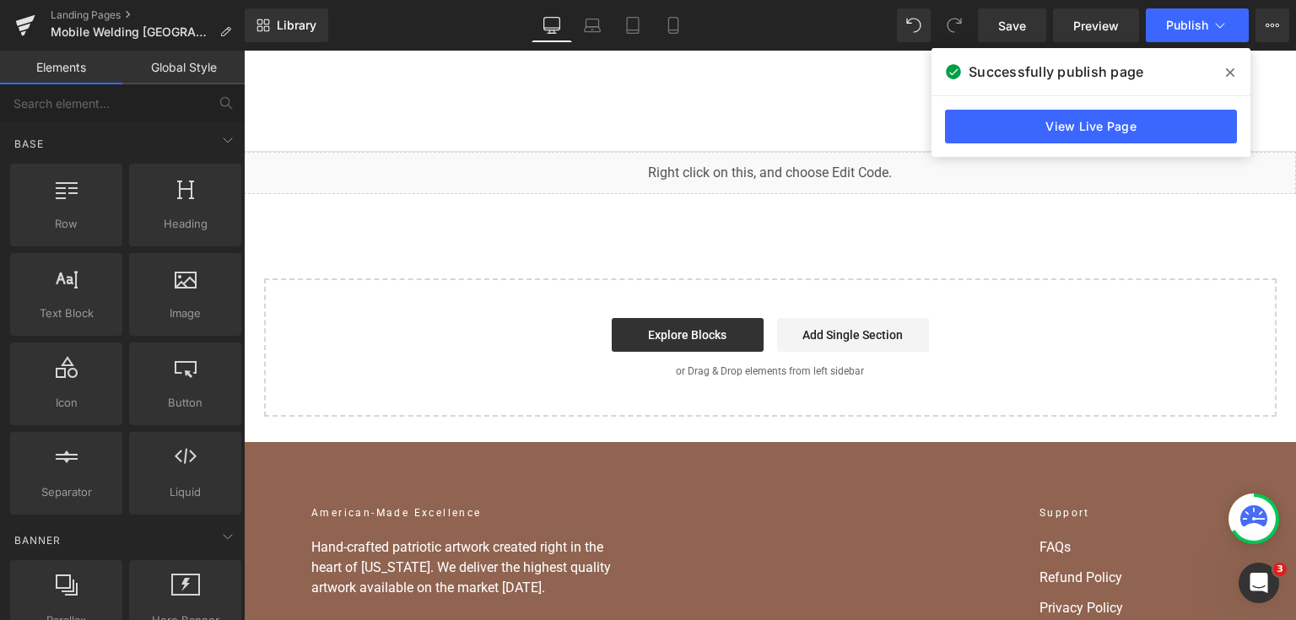
click at [991, 100] on div "View Live Page" at bounding box center [1091, 126] width 319 height 61
click at [992, 118] on link "View Live Page" at bounding box center [1091, 127] width 292 height 34
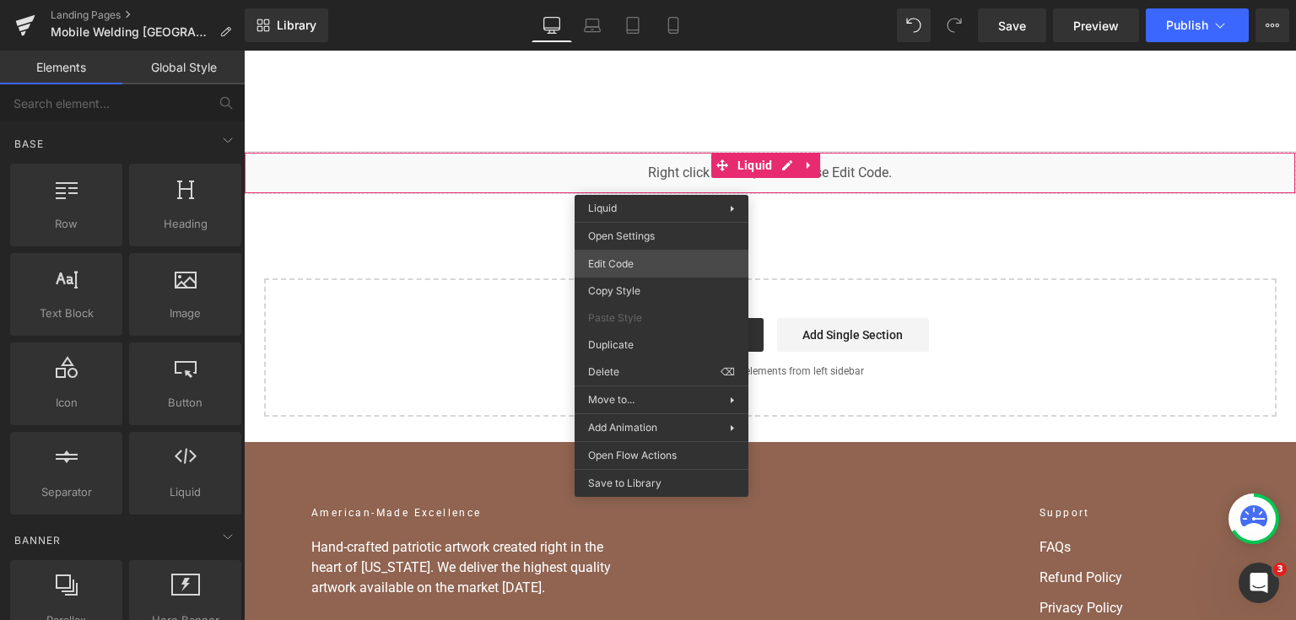
click at [672, 0] on div "You are previewing how the will restyle your page. You can not edit Elements in…" at bounding box center [648, 0] width 1296 height 0
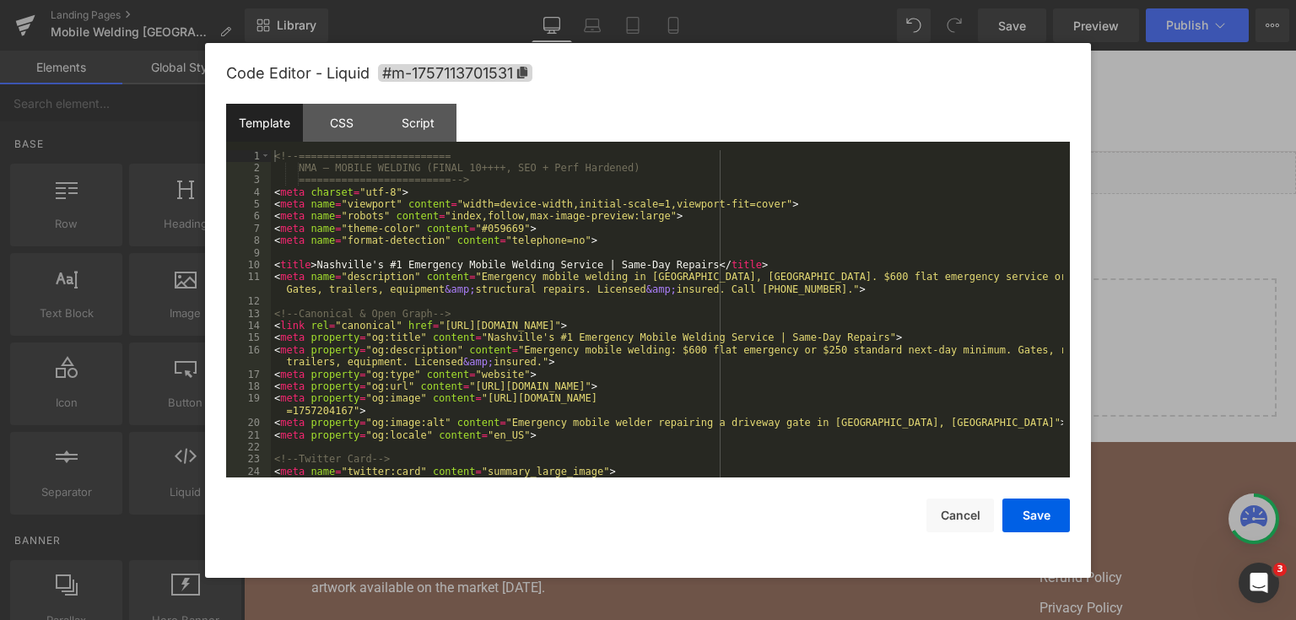
click at [689, 285] on div "<!-- ========================= NMA — MOBILE WELDING (FINAL 10++++, SEO + Perf H…" at bounding box center [667, 326] width 792 height 353
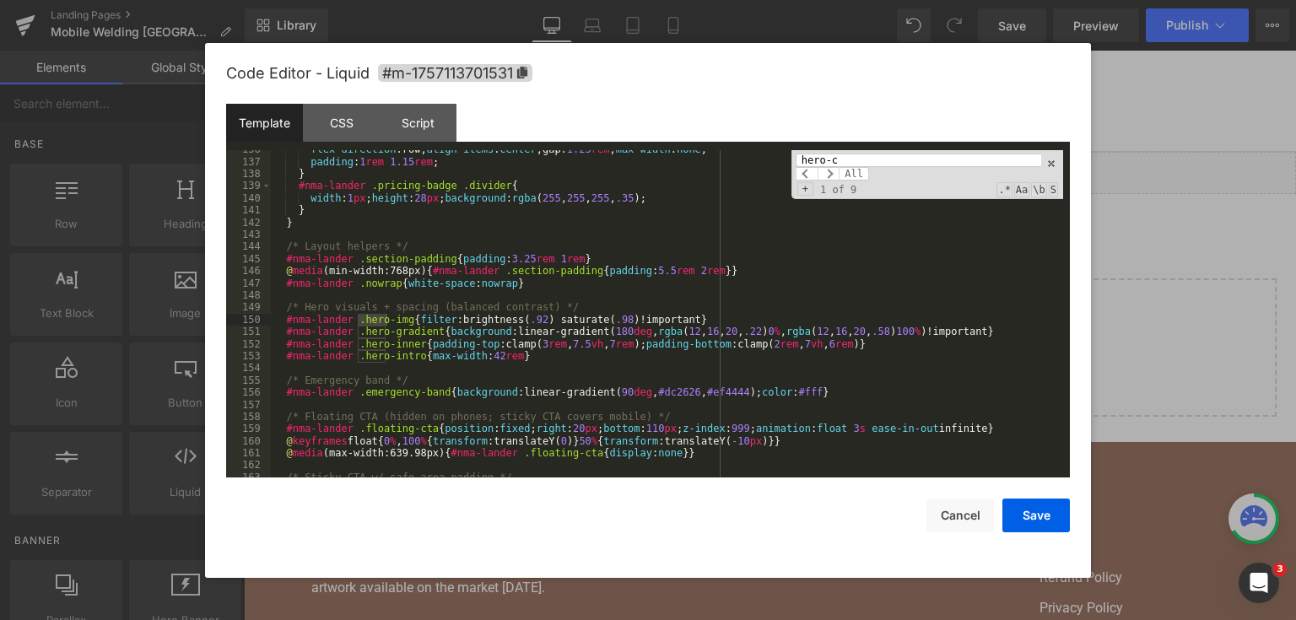
scroll to position [3882, 0]
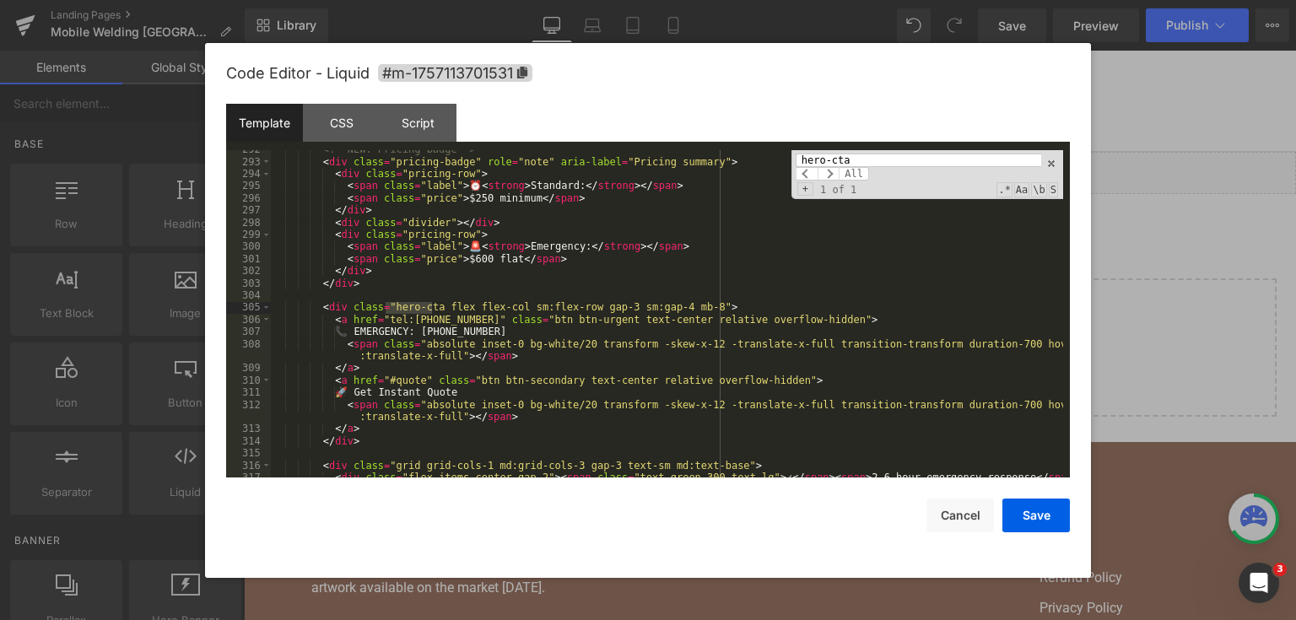
type input "hero-cta"
click at [385, 426] on div "<!-- NEW: Pricing badge --> < div class = "pricing-badge" role = "note" aria-la…" at bounding box center [667, 319] width 792 height 353
click at [376, 435] on div "<!-- NEW: Pricing badge --> < div class = "pricing-badge" role = "note" aria-la…" at bounding box center [667, 319] width 792 height 353
click at [378, 437] on div "<!-- NEW: Pricing badge --> < div class = "pricing-badge" role = "note" aria-la…" at bounding box center [667, 319] width 792 height 353
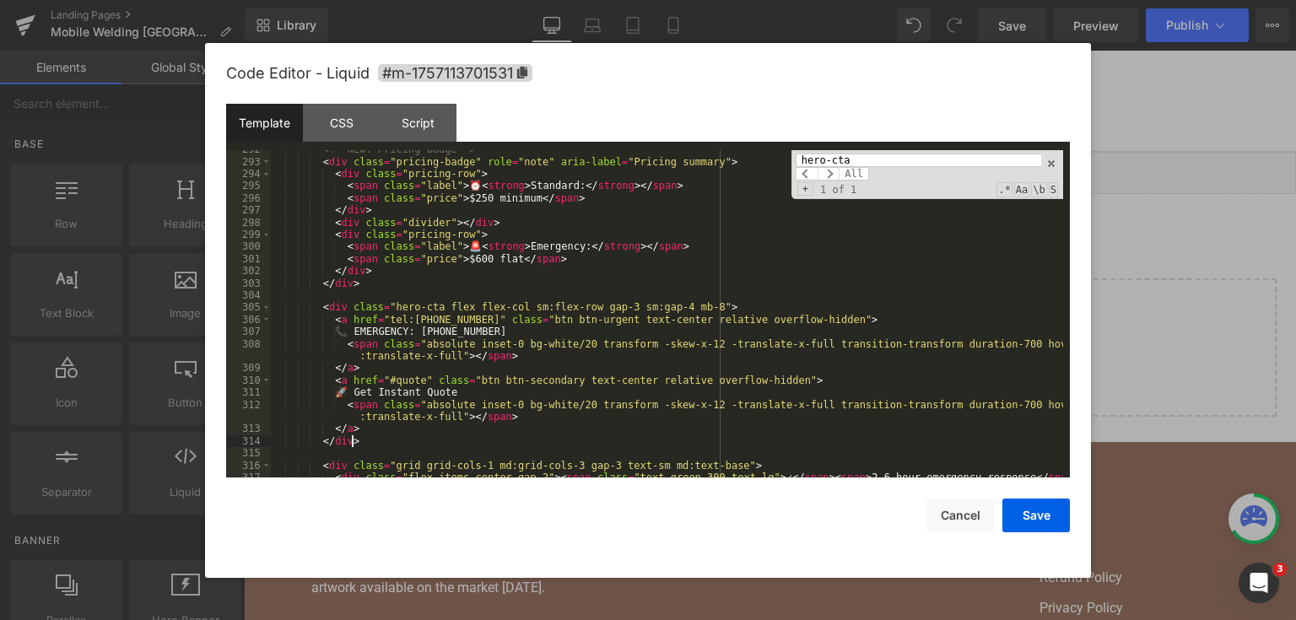
click at [378, 437] on div "<!-- NEW: Pricing badge --> < div class = "pricing-badge" role = "note" aria-la…" at bounding box center [667, 319] width 792 height 353
click at [395, 435] on div "<!-- NEW: Pricing badge --> < div class = "pricing-badge" role = "note" aria-la…" at bounding box center [667, 319] width 792 height 353
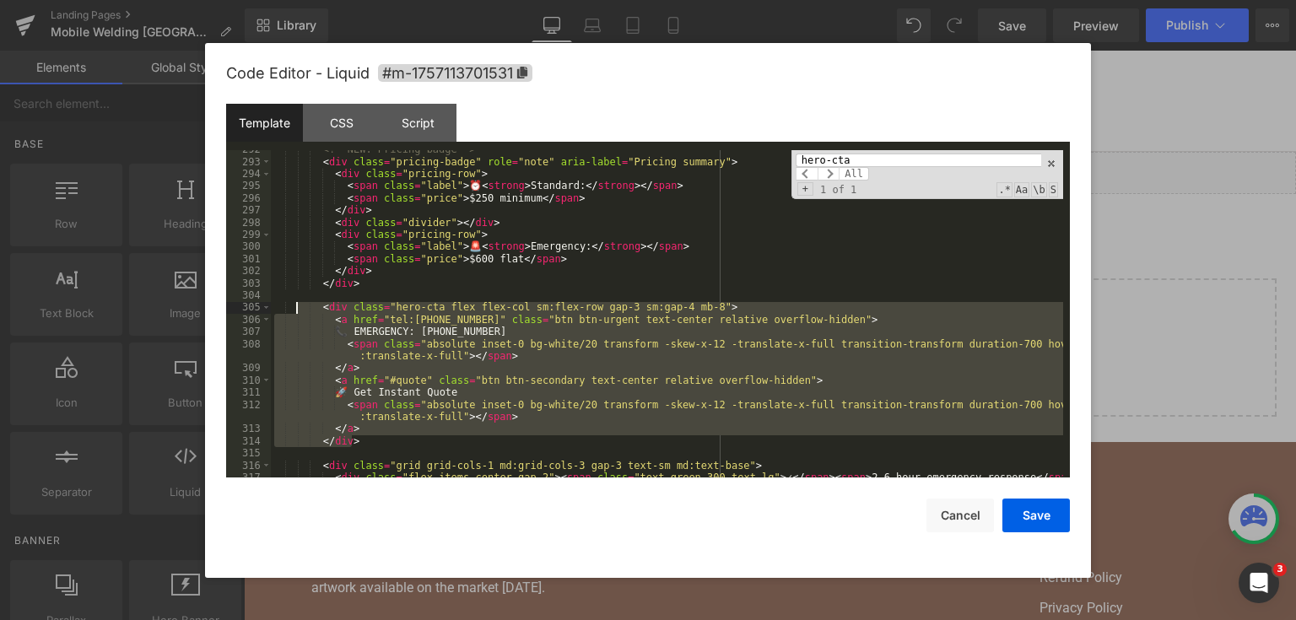
drag, startPoint x: 372, startPoint y: 446, endPoint x: 295, endPoint y: 311, distance: 155.8
click at [295, 311] on div "<!-- NEW: Pricing badge --> < div class = "pricing-badge" role = "note" aria-la…" at bounding box center [667, 319] width 792 height 353
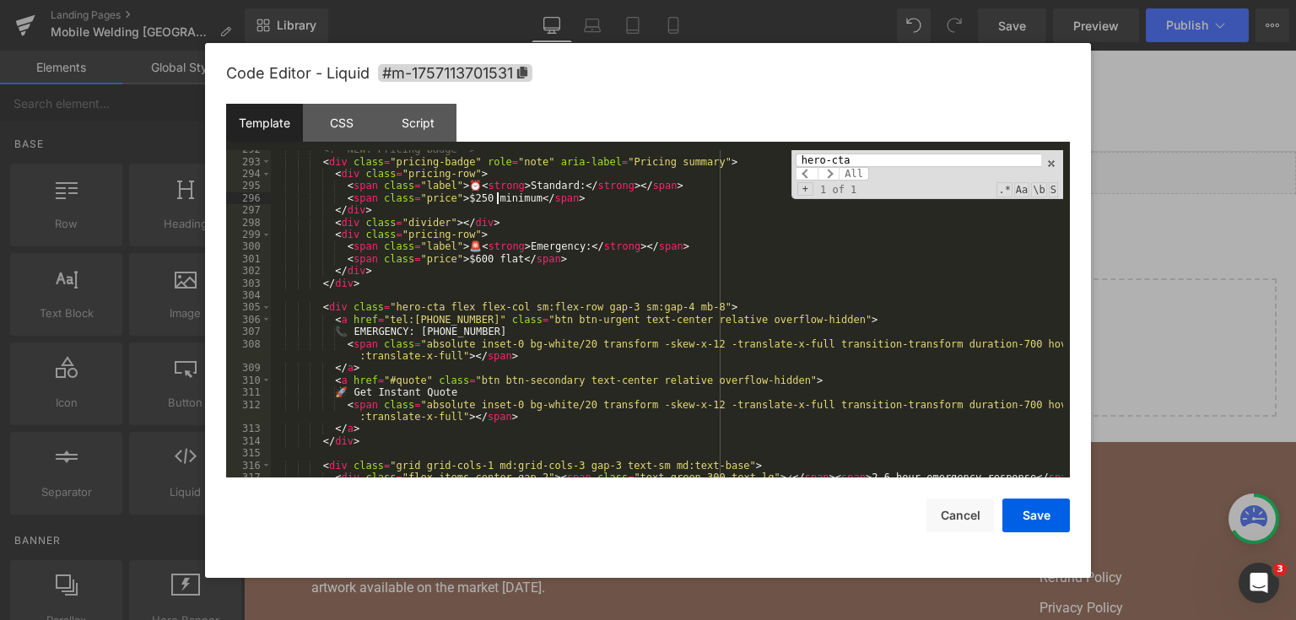
click at [497, 201] on div "<!-- NEW: Pricing badge --> < div class = "pricing-badge" role = "note" aria-la…" at bounding box center [667, 319] width 792 height 353
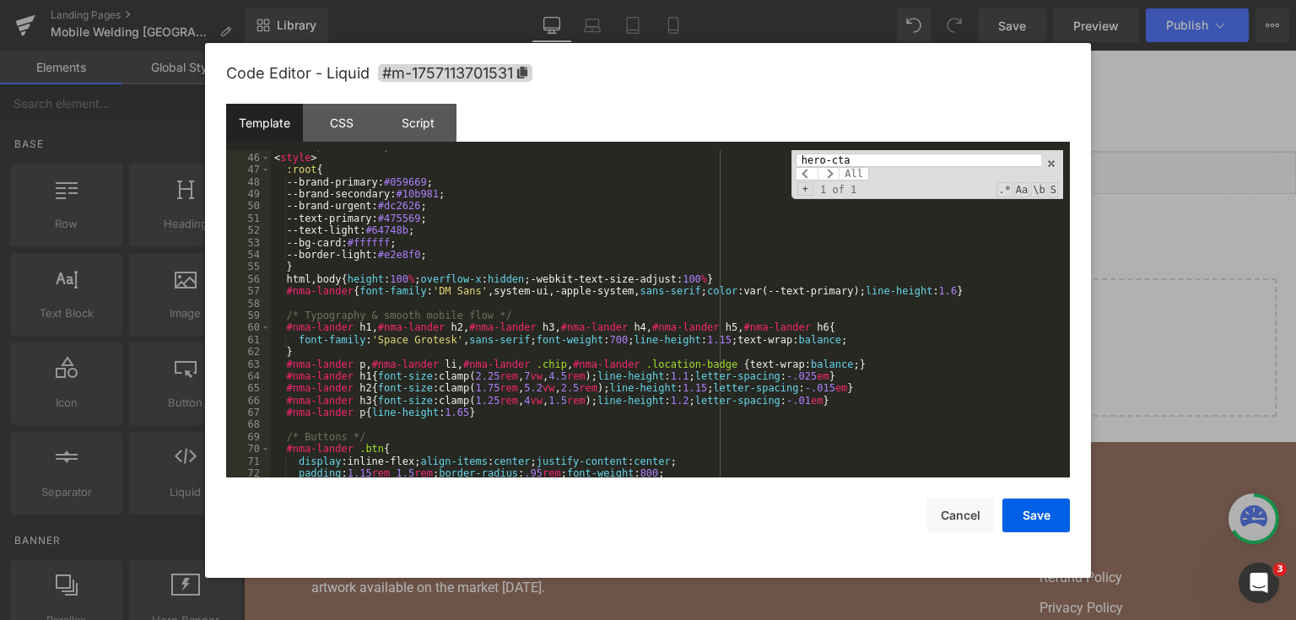
scroll to position [641, 0]
click at [428, 299] on div "<!-- Scoped Base Styles --> < style > :root { --brand-primary: #059669 ; --bran…" at bounding box center [667, 316] width 792 height 353
click at [428, 295] on div "<!-- Scoped Base Styles --> < style > :root { --brand-primary: #059669 ; --bran…" at bounding box center [667, 316] width 792 height 353
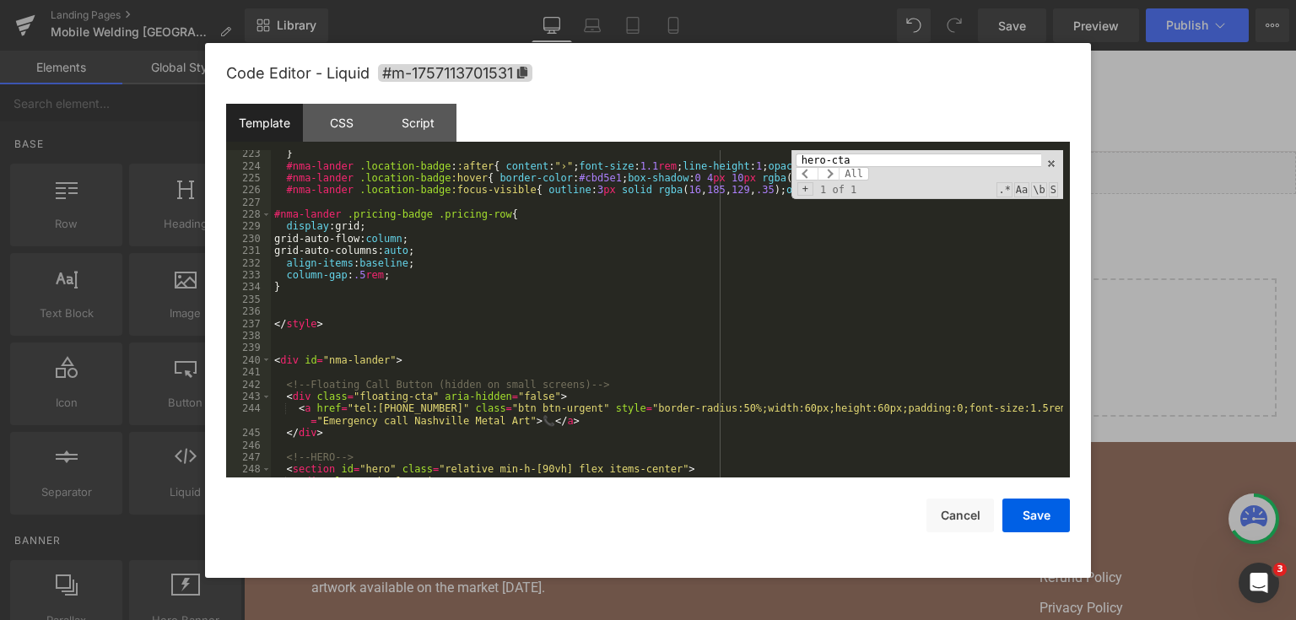
scroll to position [2869, 0]
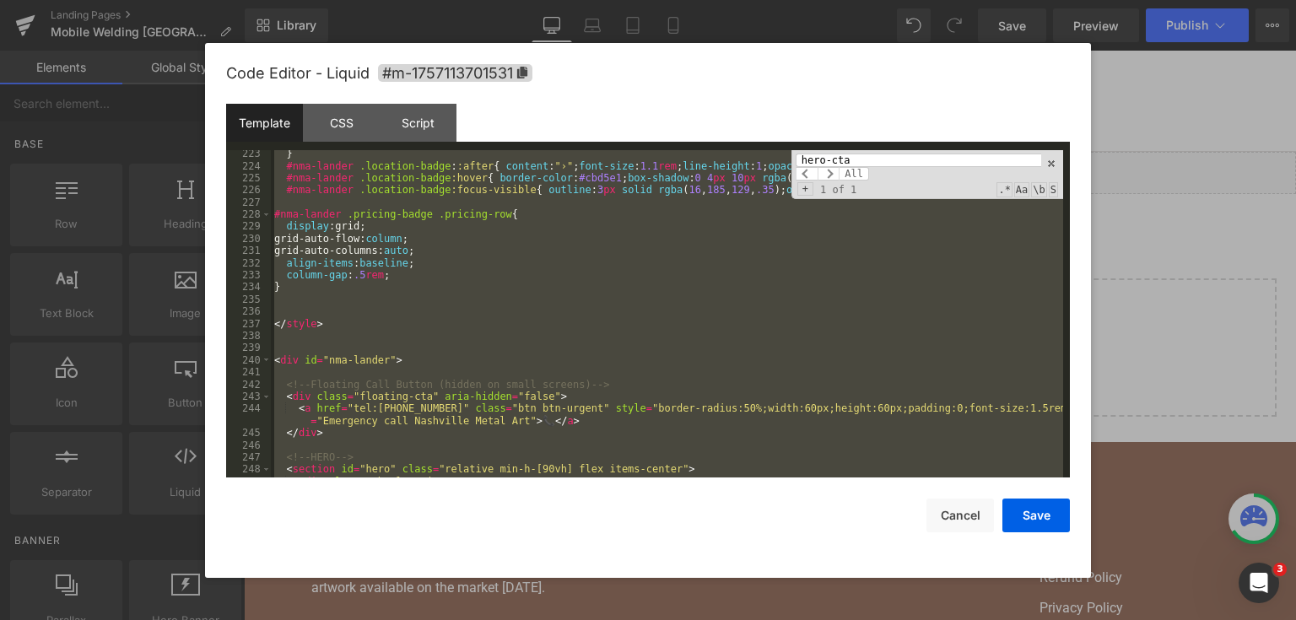
paste textarea
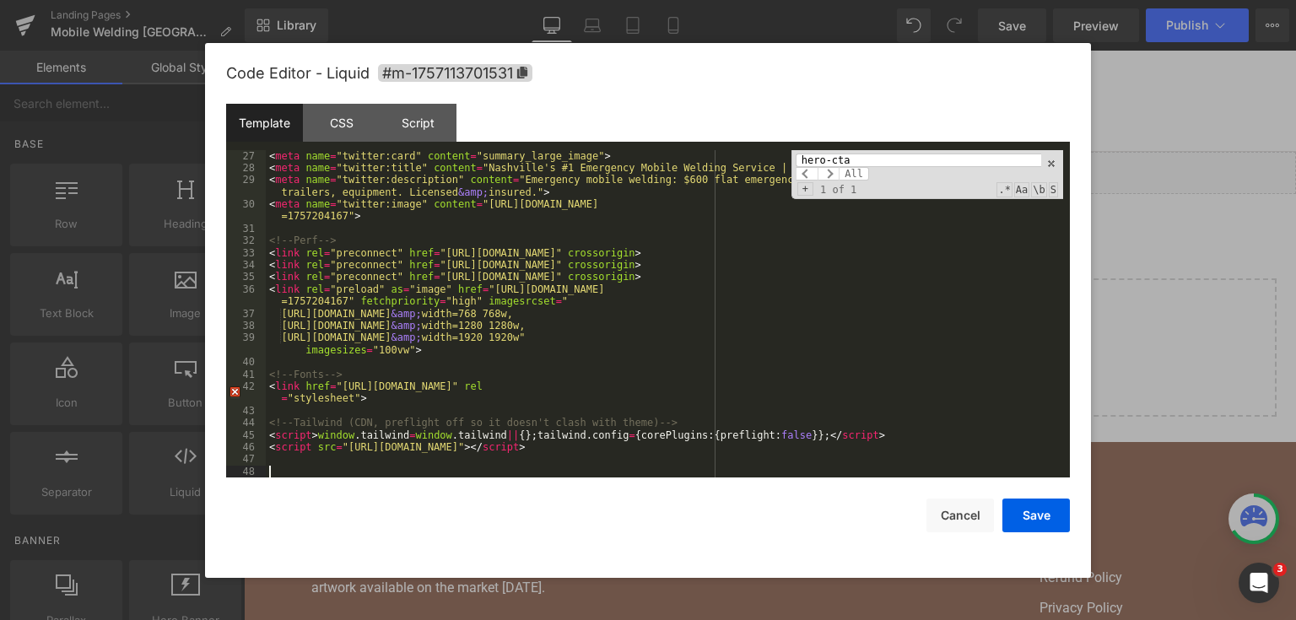
scroll to position [352, 0]
paste textarea
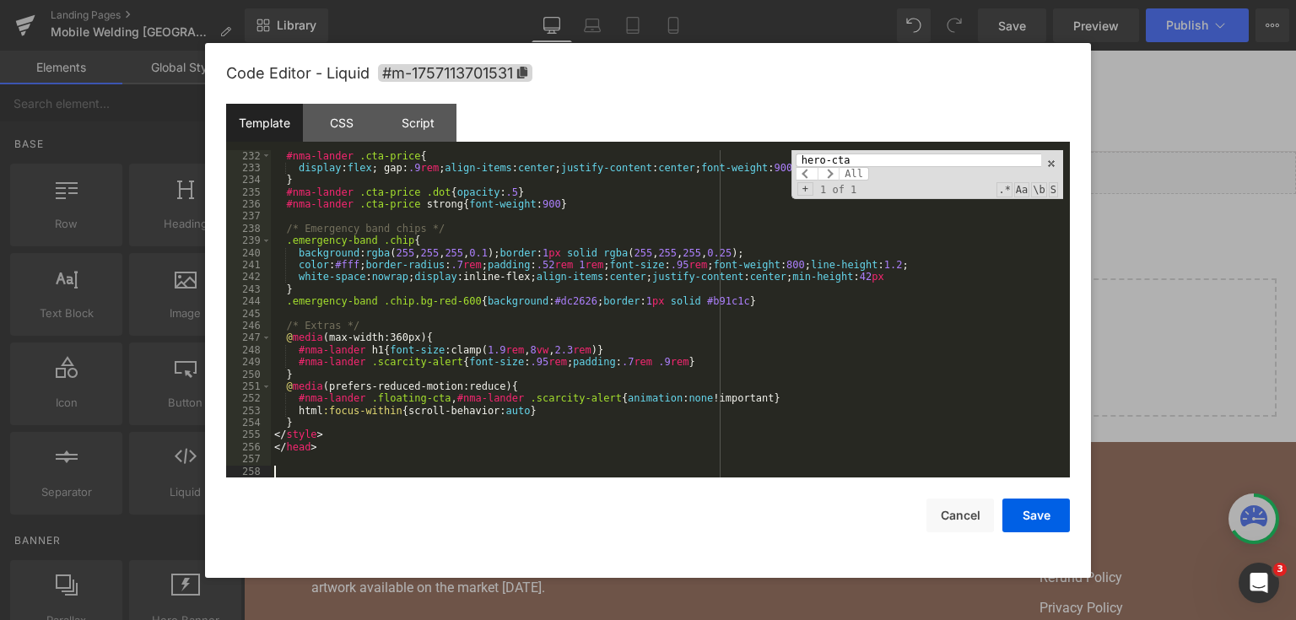
scroll to position [2989, 0]
paste textarea
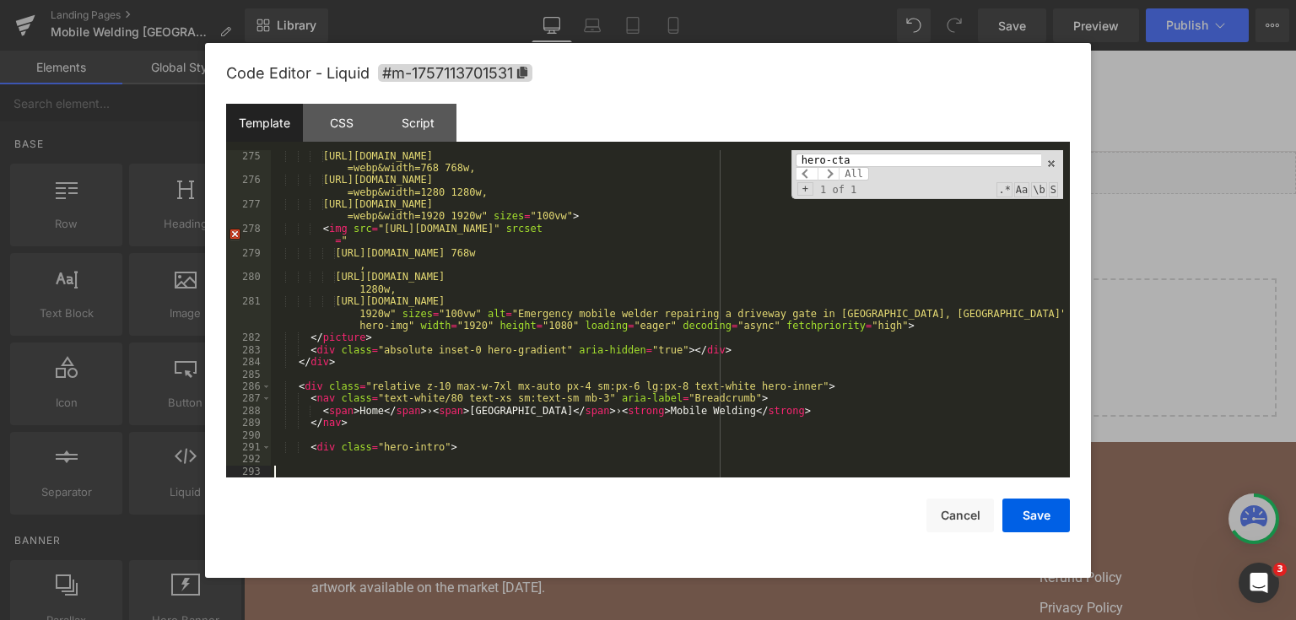
scroll to position [3561, 0]
paste textarea
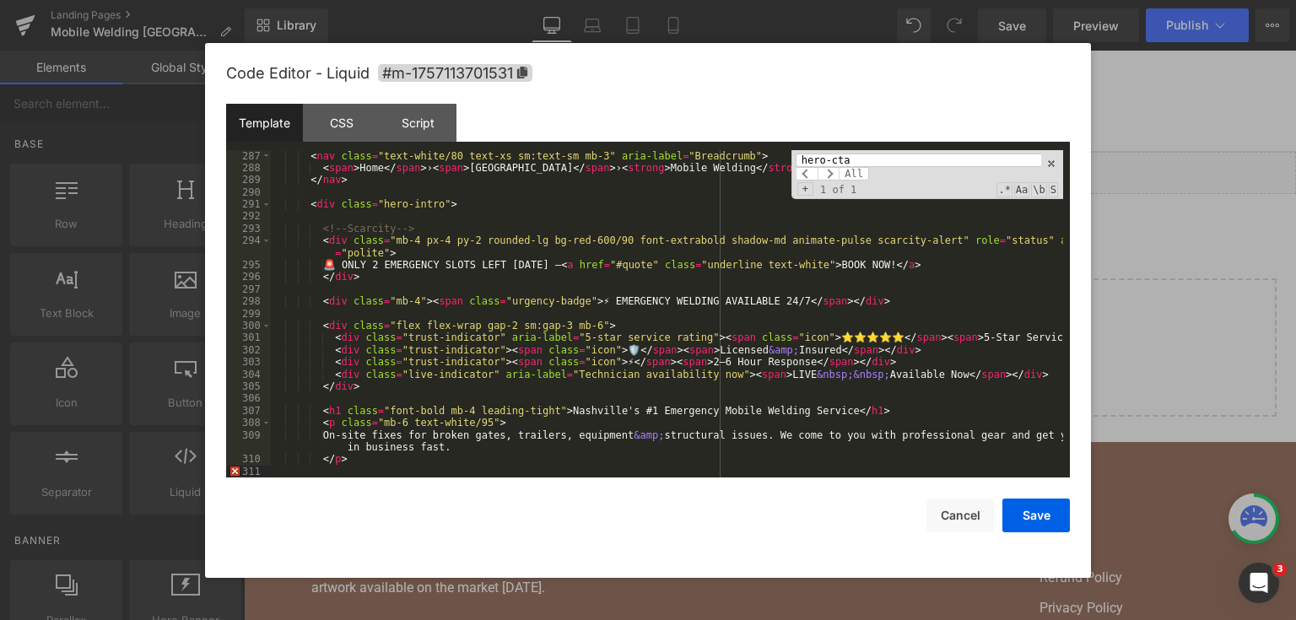
scroll to position [3815, 0]
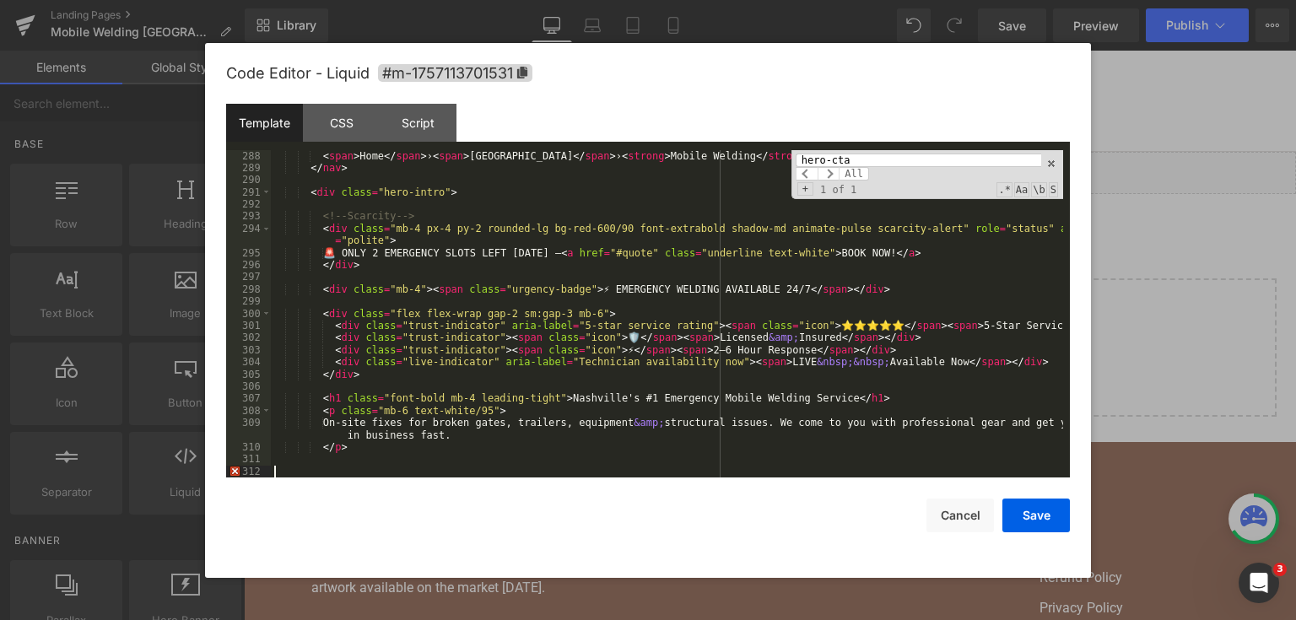
paste textarea
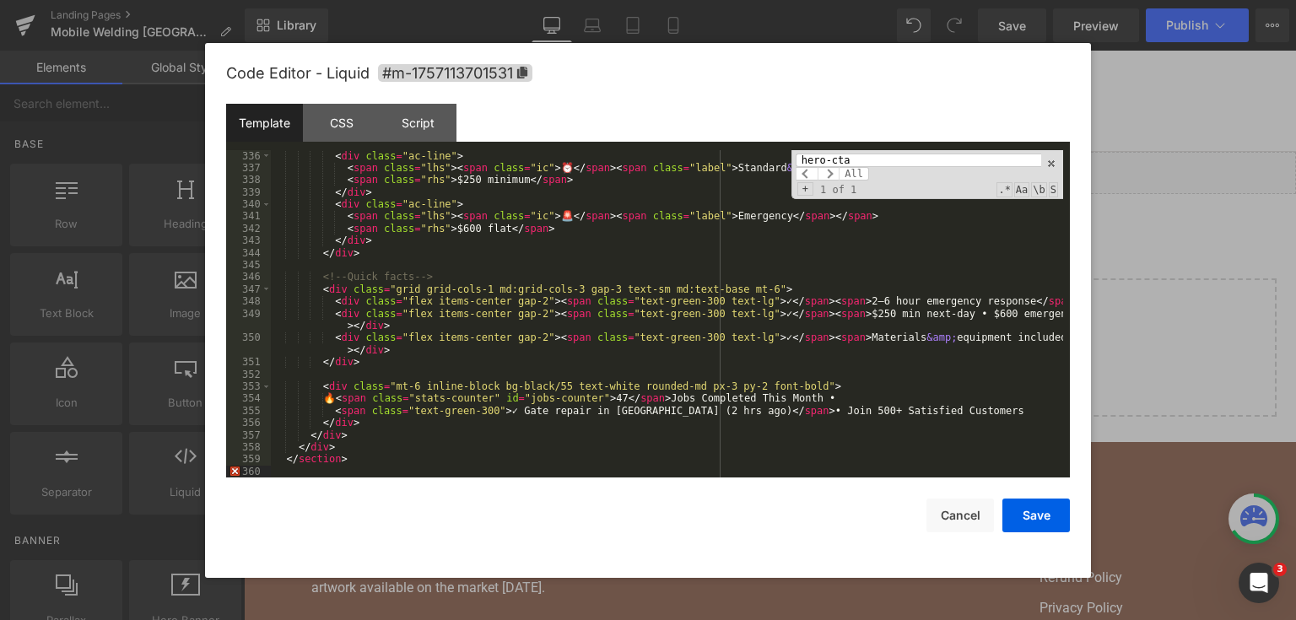
scroll to position [4436, 0]
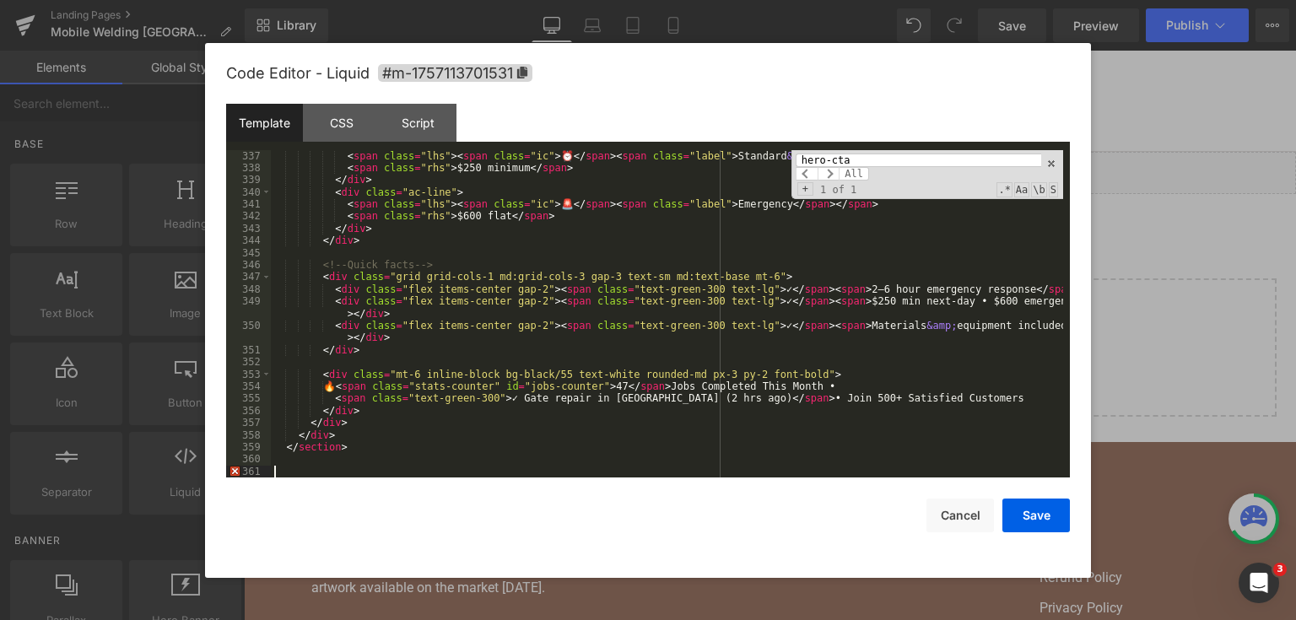
paste textarea
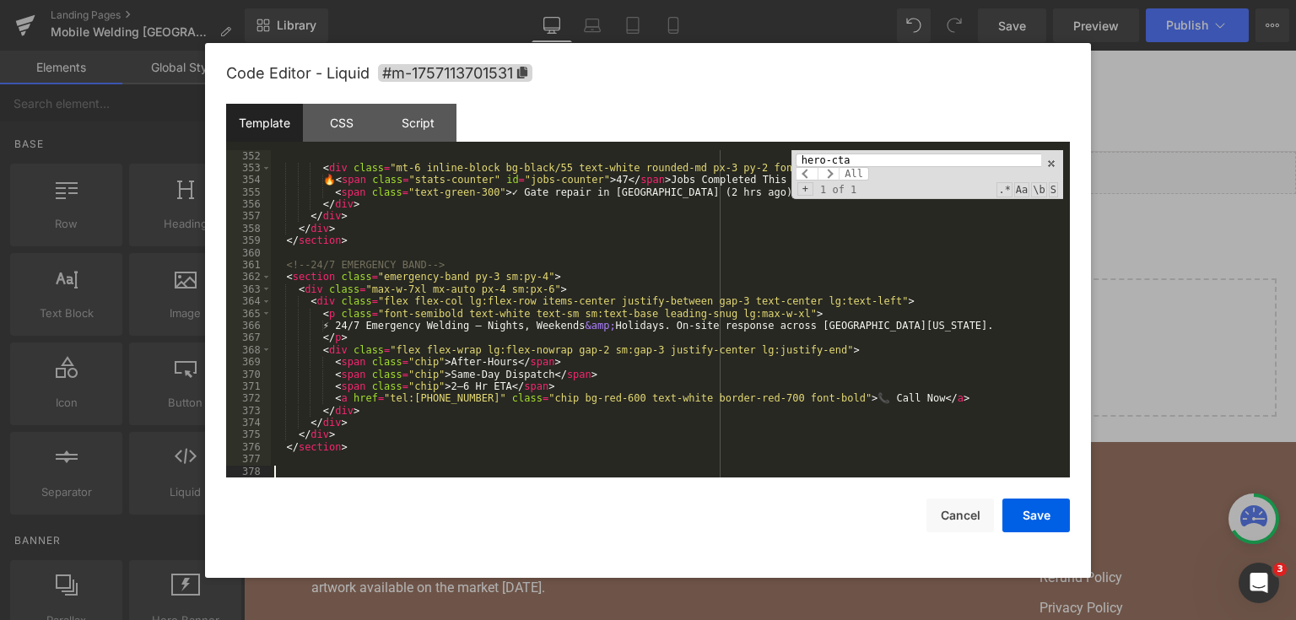
scroll to position [4642, 0]
paste textarea
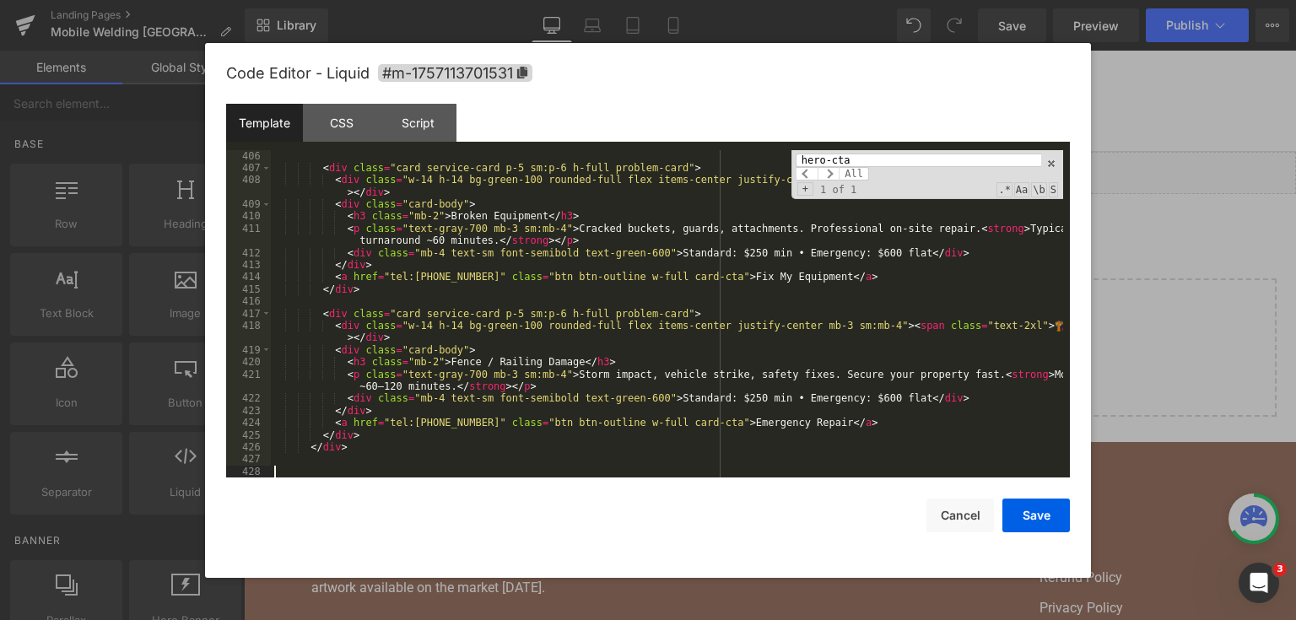
scroll to position [5359, 0]
paste textarea
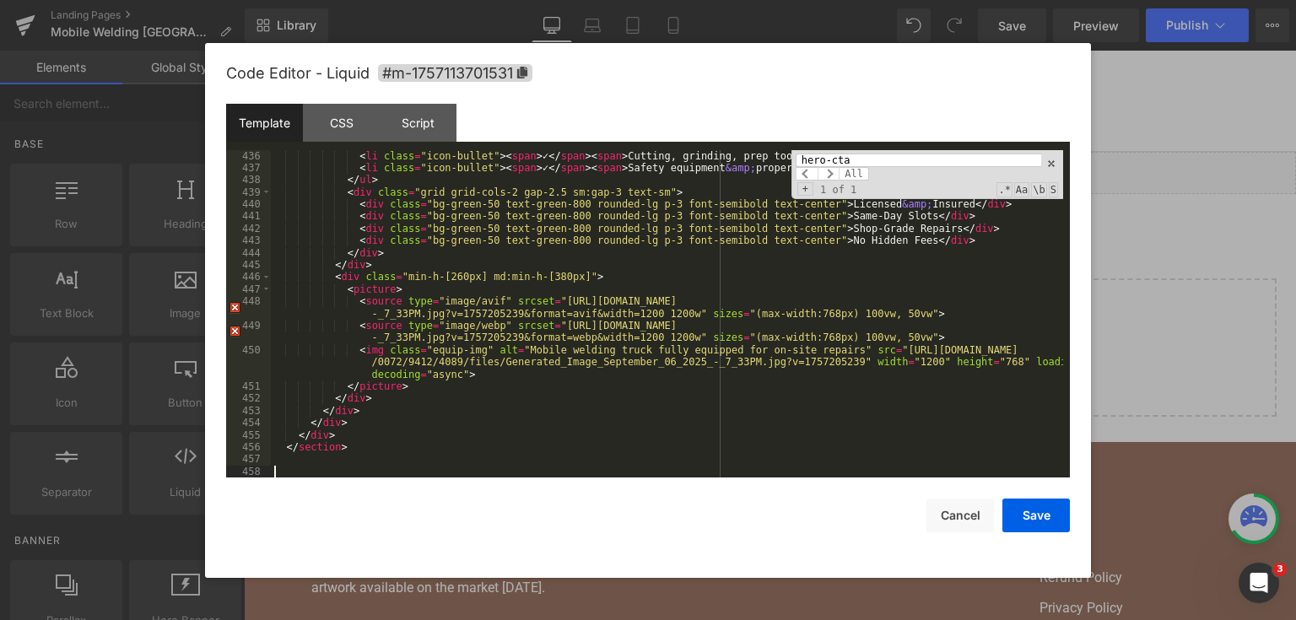
scroll to position [5773, 0]
paste textarea
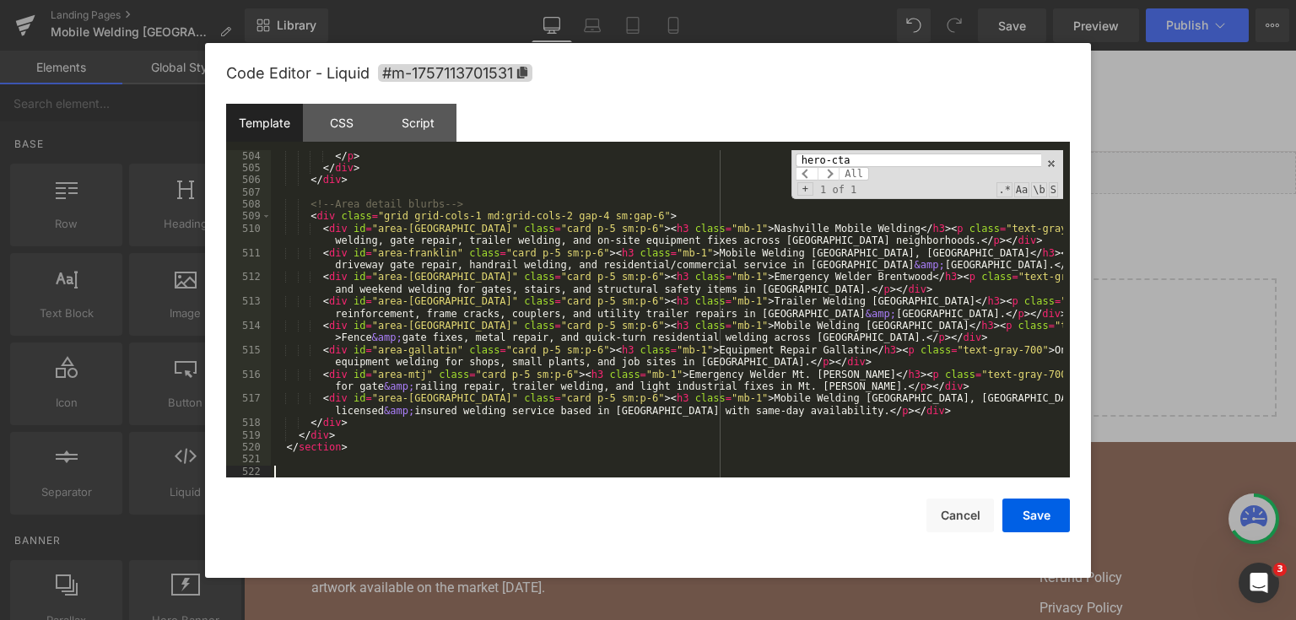
scroll to position [6757, 0]
paste textarea
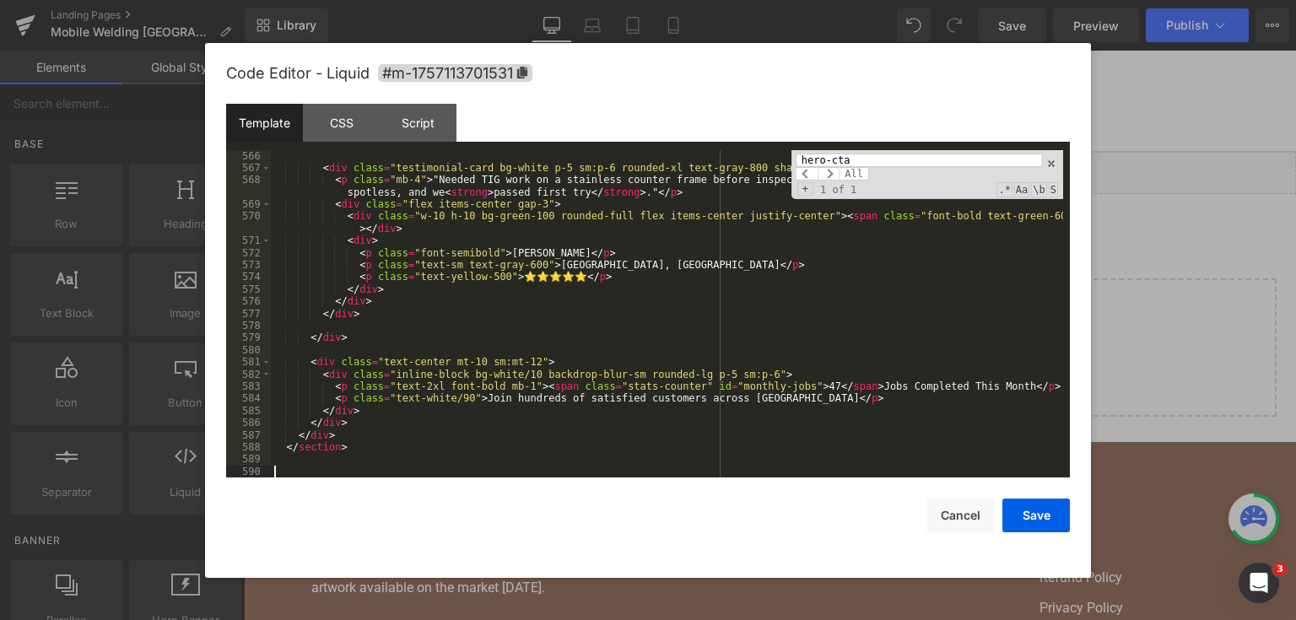
scroll to position [7704, 0]
paste textarea
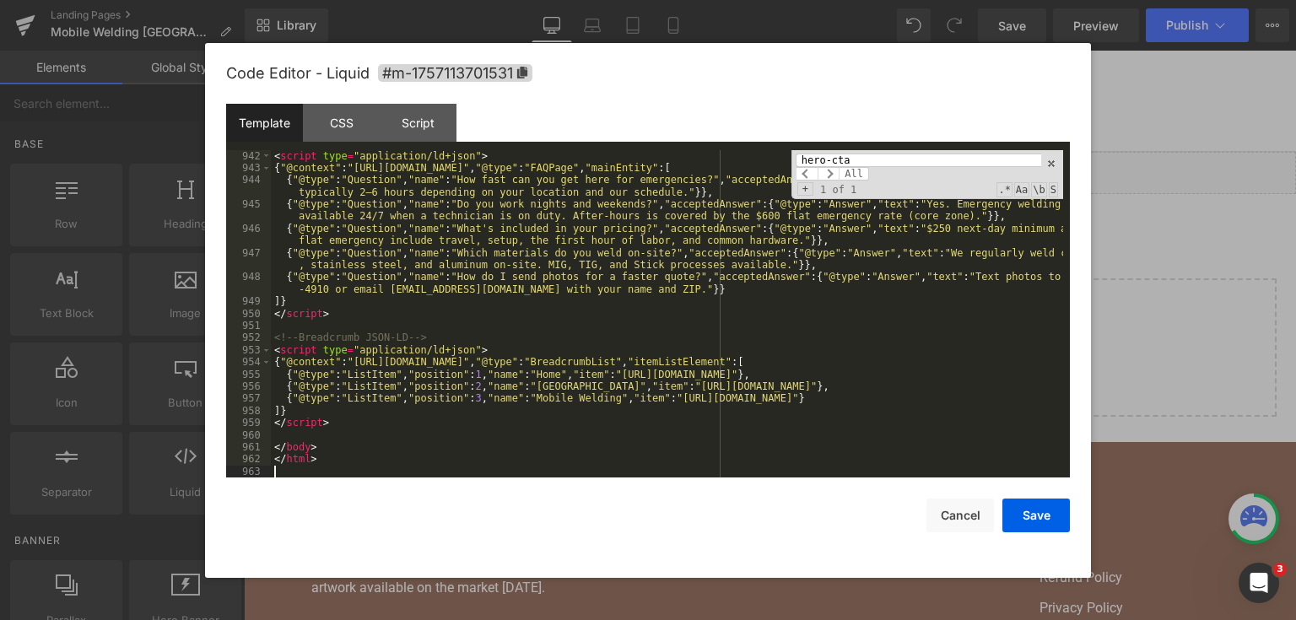
scroll to position [12639, 0]
click at [1042, 511] on button "Save" at bounding box center [1037, 516] width 68 height 34
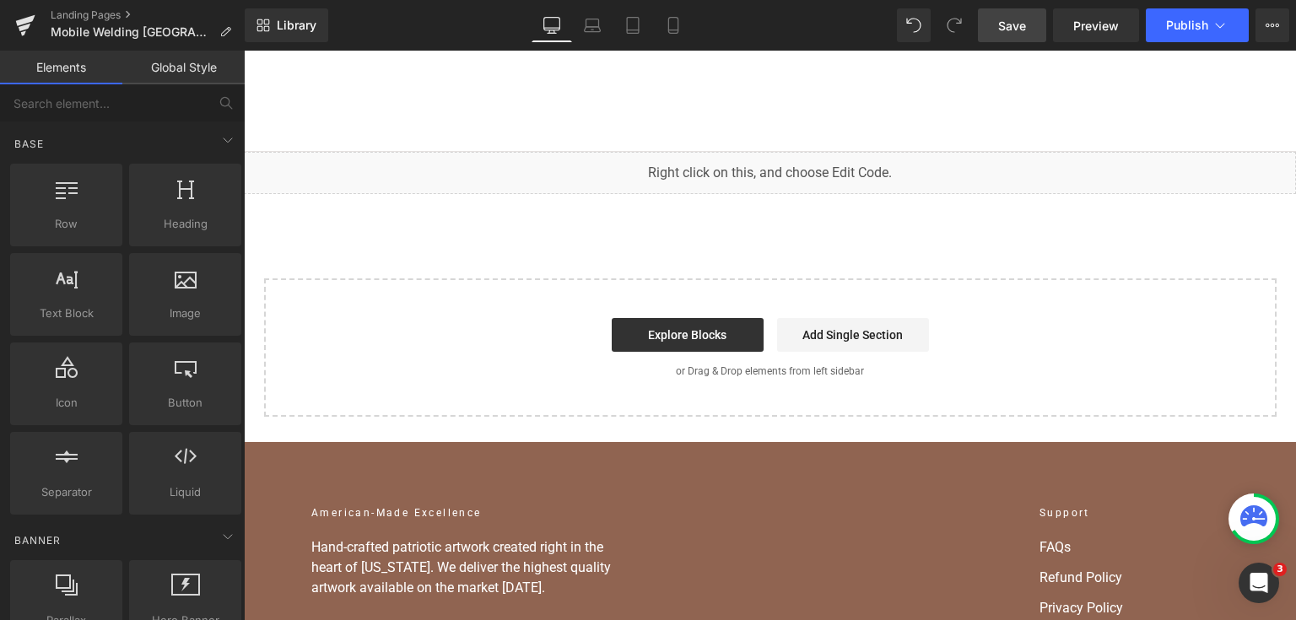
click at [1011, 37] on link "Save" at bounding box center [1012, 25] width 68 height 34
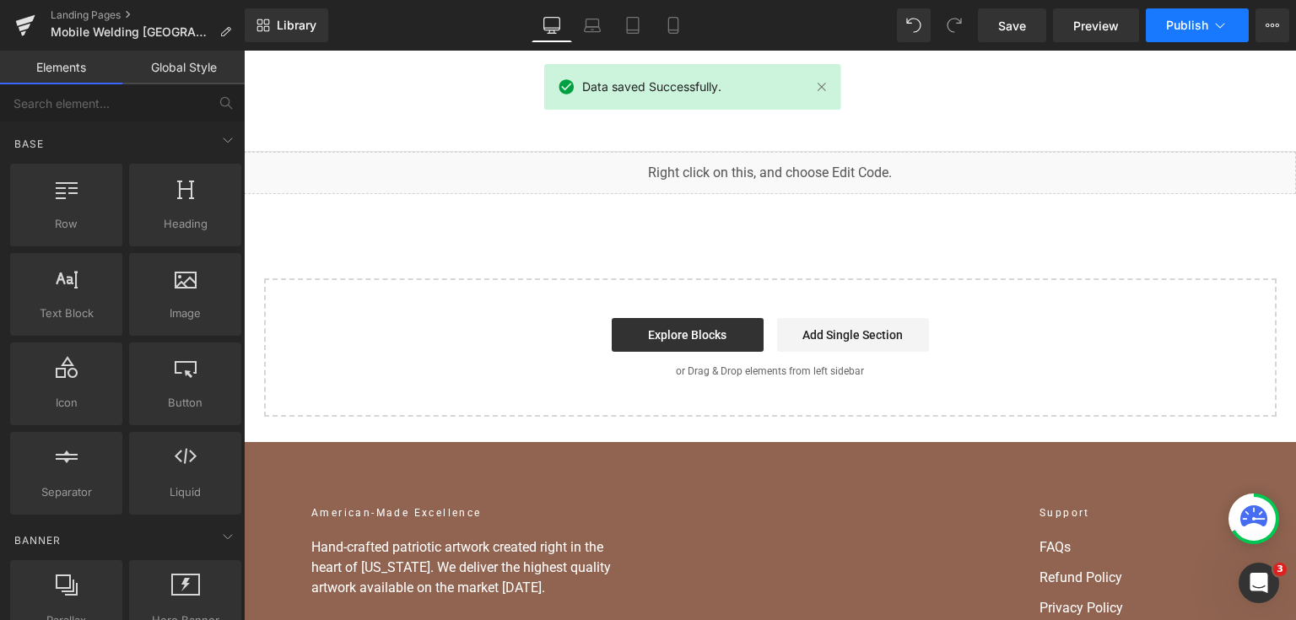
click at [1205, 26] on span "Publish" at bounding box center [1187, 26] width 42 height 14
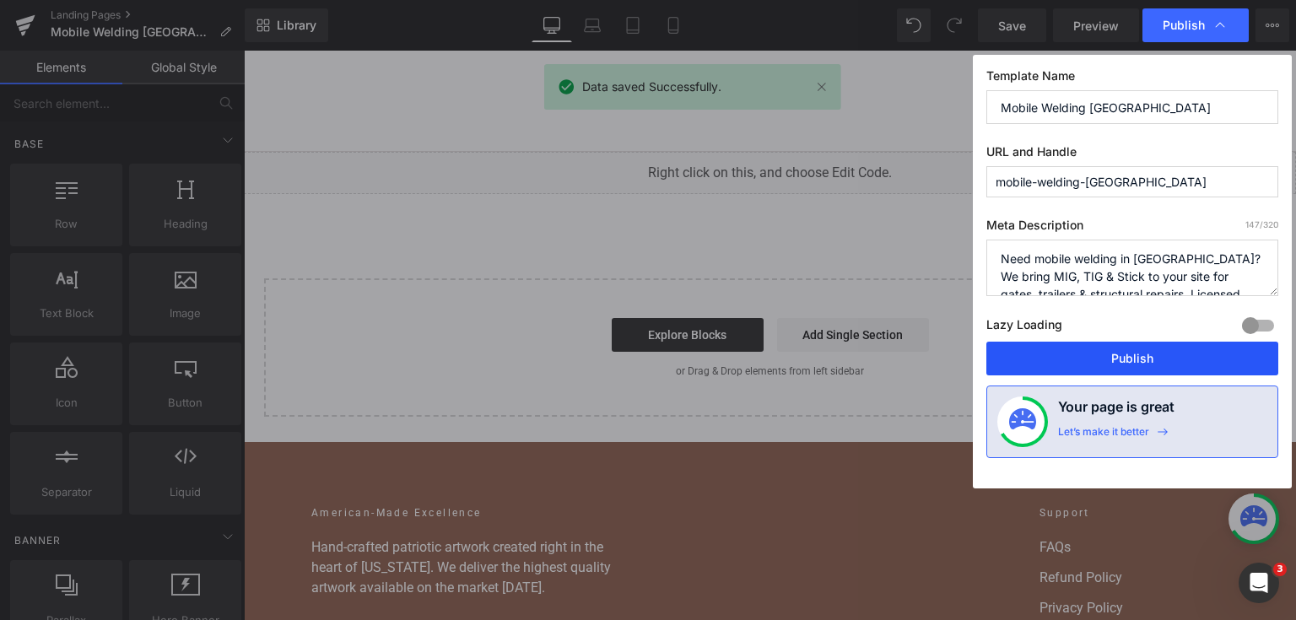
click at [1110, 365] on button "Publish" at bounding box center [1133, 359] width 292 height 34
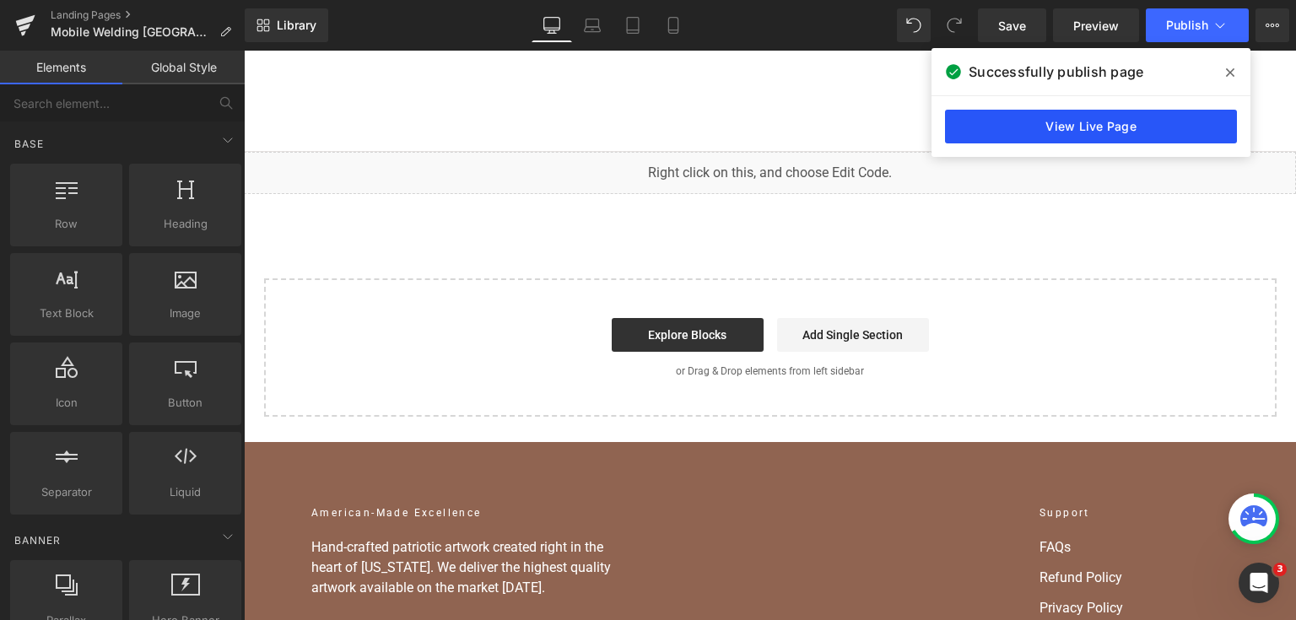
click at [1060, 133] on link "View Live Page" at bounding box center [1091, 127] width 292 height 34
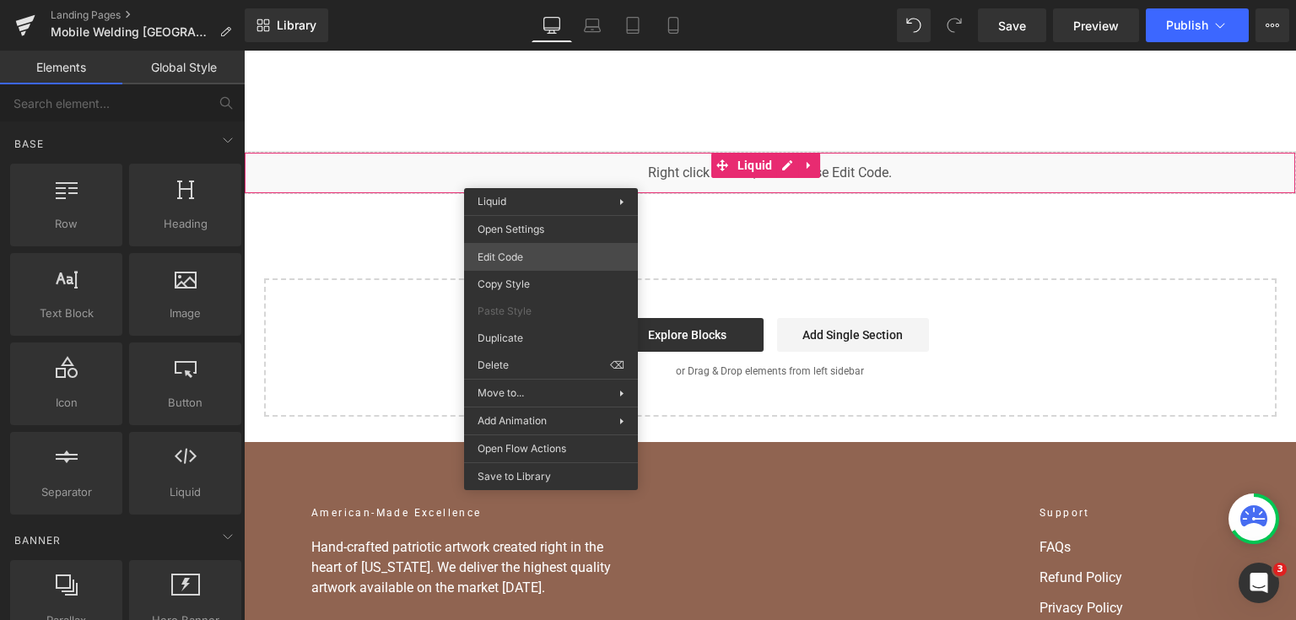
click at [567, 0] on div "You are previewing how the will restyle your page. You can not edit Elements in…" at bounding box center [648, 0] width 1296 height 0
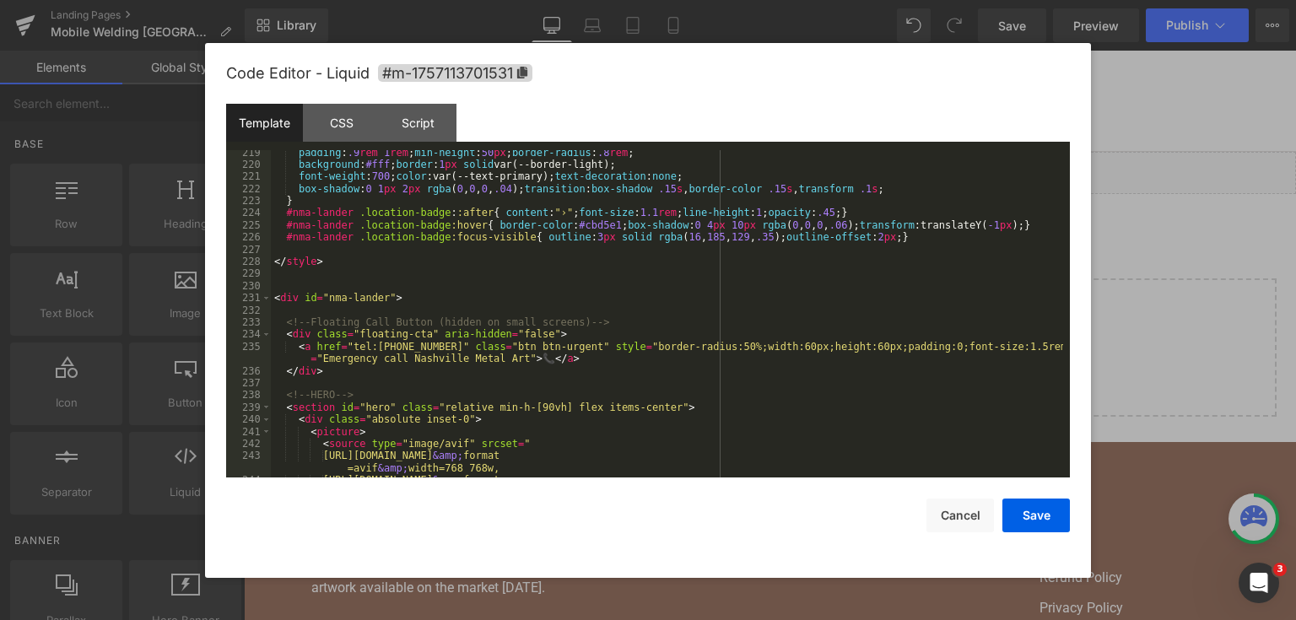
scroll to position [2822, 0]
click at [911, 235] on div "padding : .9 rem 1 rem ; min-height : 50 px ; border-radius : .8 rem ; backgrou…" at bounding box center [667, 329] width 792 height 365
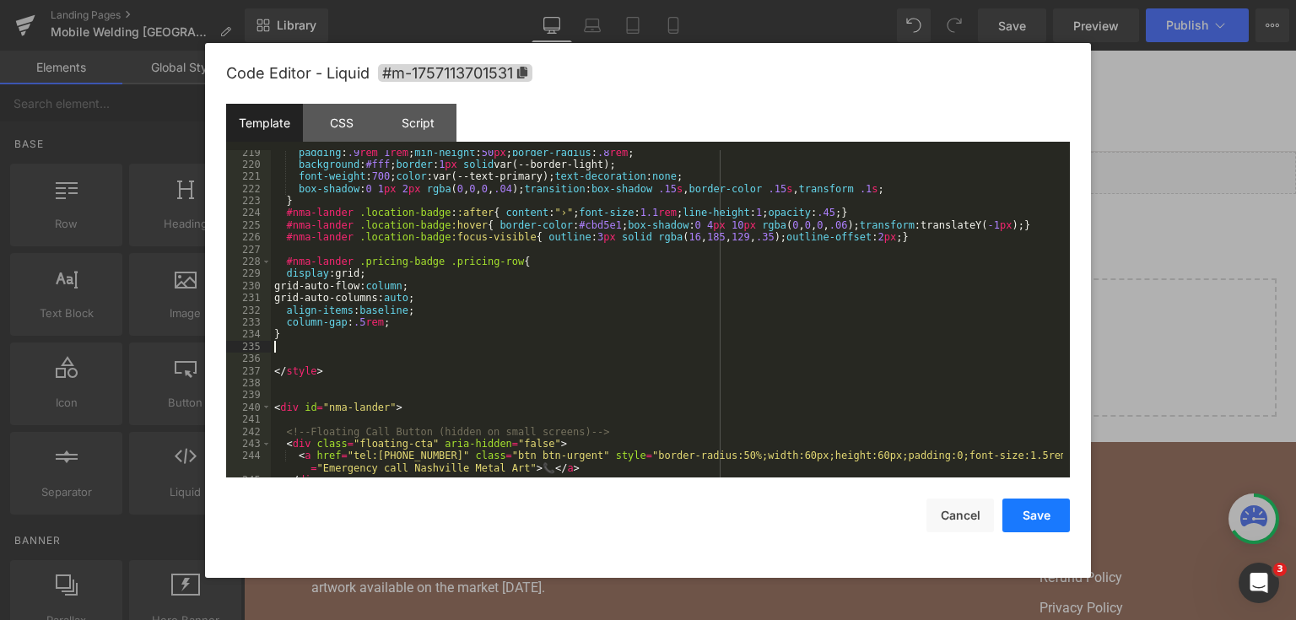
click at [1023, 524] on button "Save" at bounding box center [1037, 516] width 68 height 34
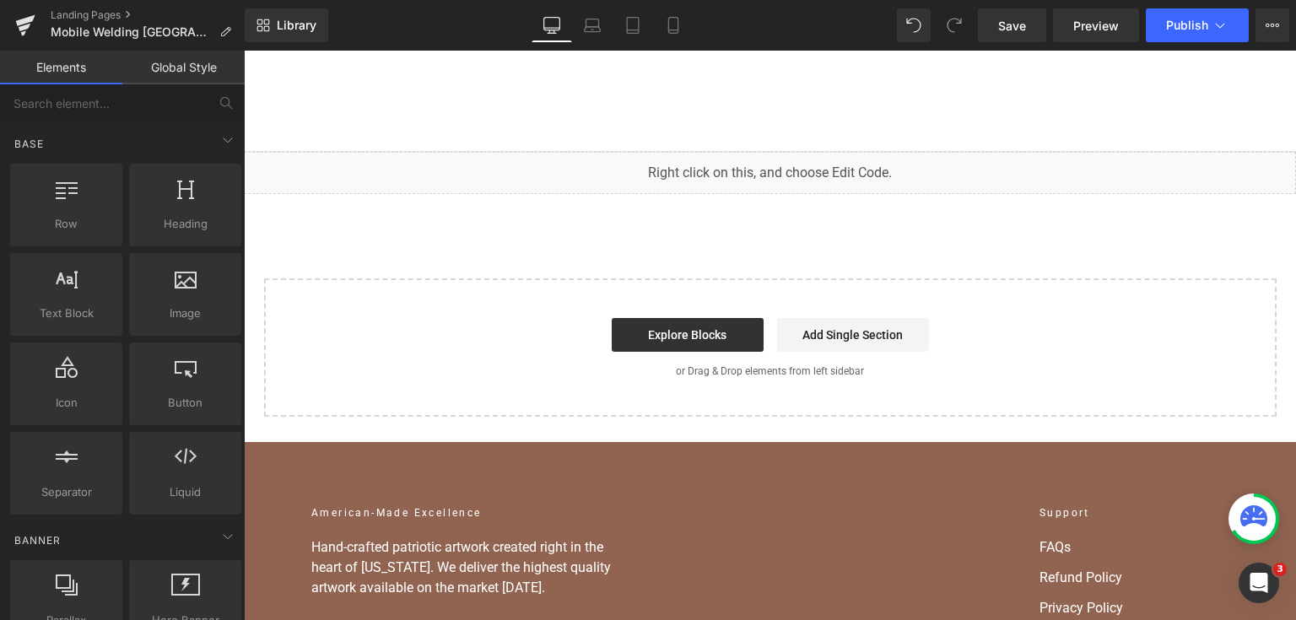
click at [1021, 44] on div "Library Desktop Desktop Laptop Tablet Mobile Save Preview Publish Scheduled Vie…" at bounding box center [771, 25] width 1052 height 51
click at [1018, 24] on span "Save" at bounding box center [1012, 26] width 28 height 18
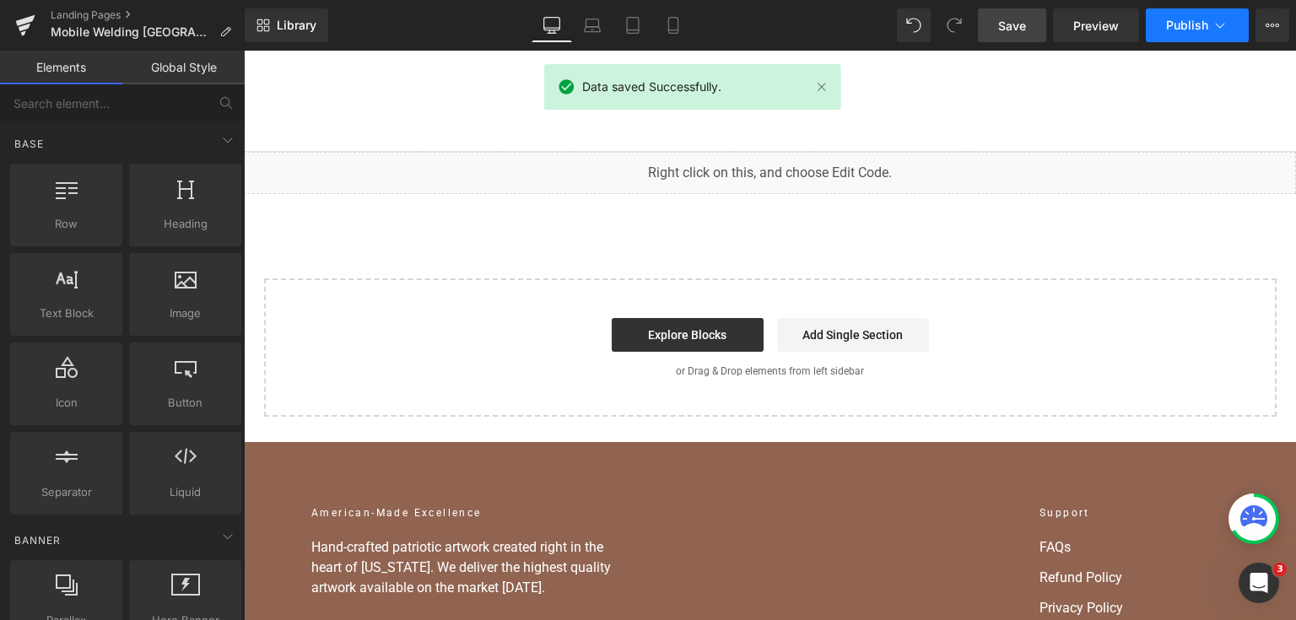
click at [1178, 22] on span "Publish" at bounding box center [1187, 26] width 42 height 14
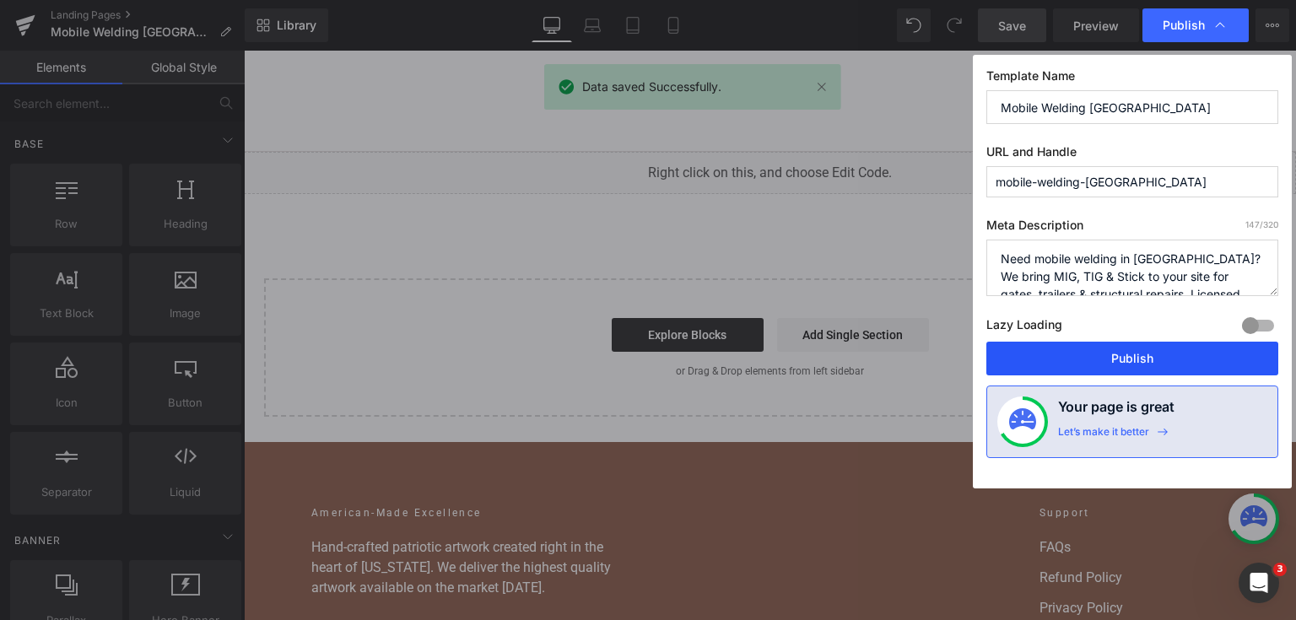
click at [1155, 368] on button "Publish" at bounding box center [1133, 359] width 292 height 34
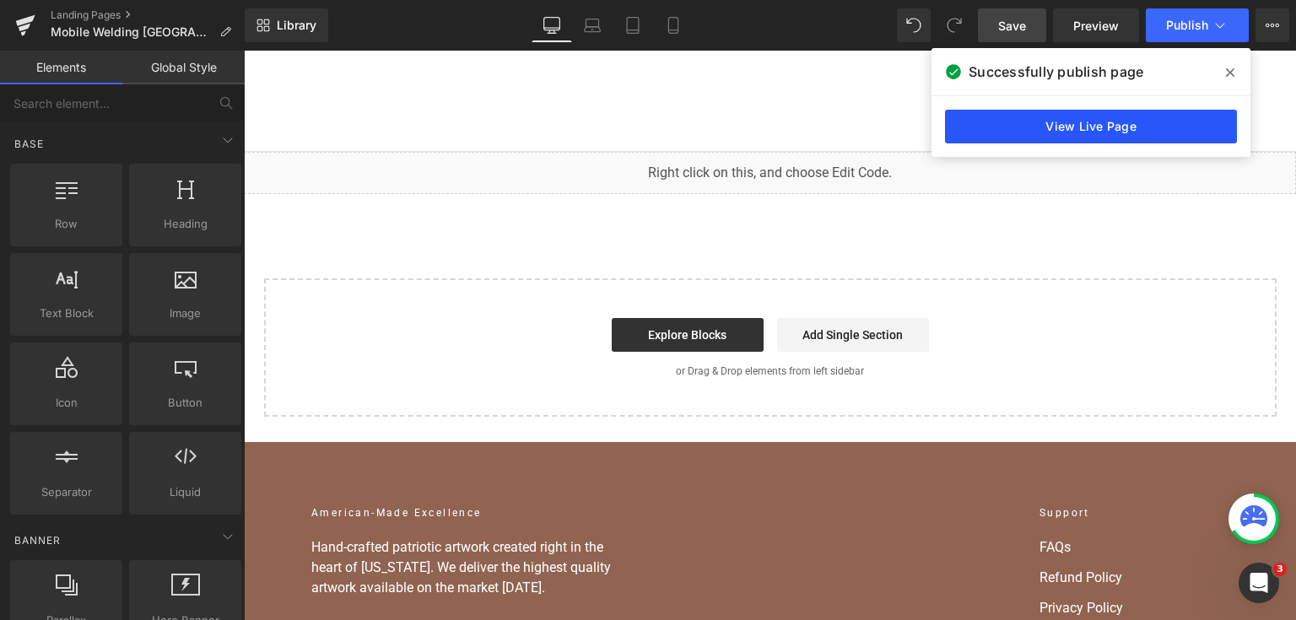
click at [1065, 127] on link "View Live Page" at bounding box center [1091, 127] width 292 height 34
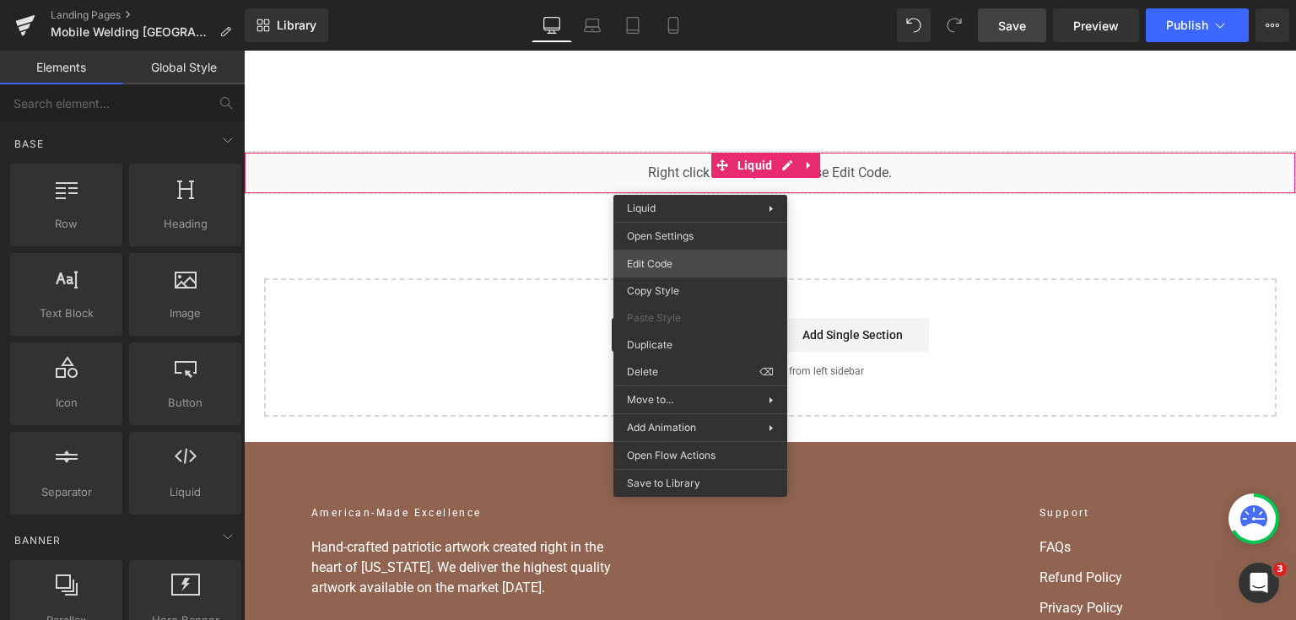
click at [689, 0] on div "You are previewing how the will restyle your page. You can not edit Elements in…" at bounding box center [648, 0] width 1296 height 0
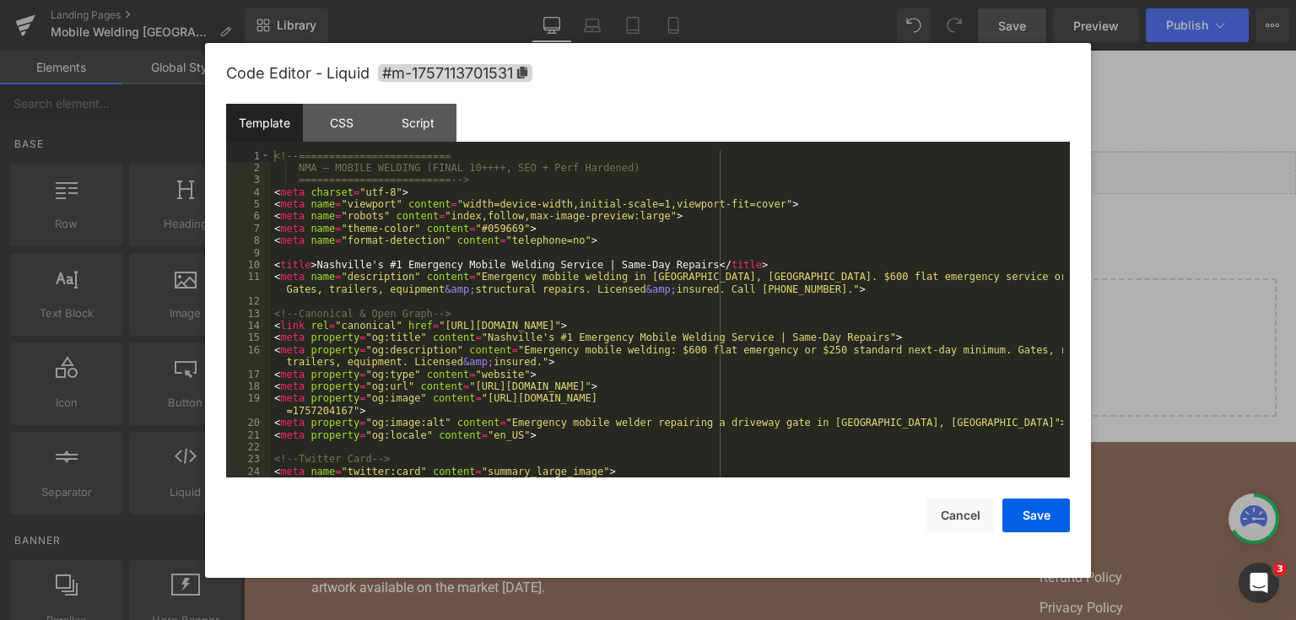
click at [717, 284] on div "<!-- ========================= NMA — MOBILE WELDING (FINAL 10++++, SEO + Perf H…" at bounding box center [667, 326] width 792 height 353
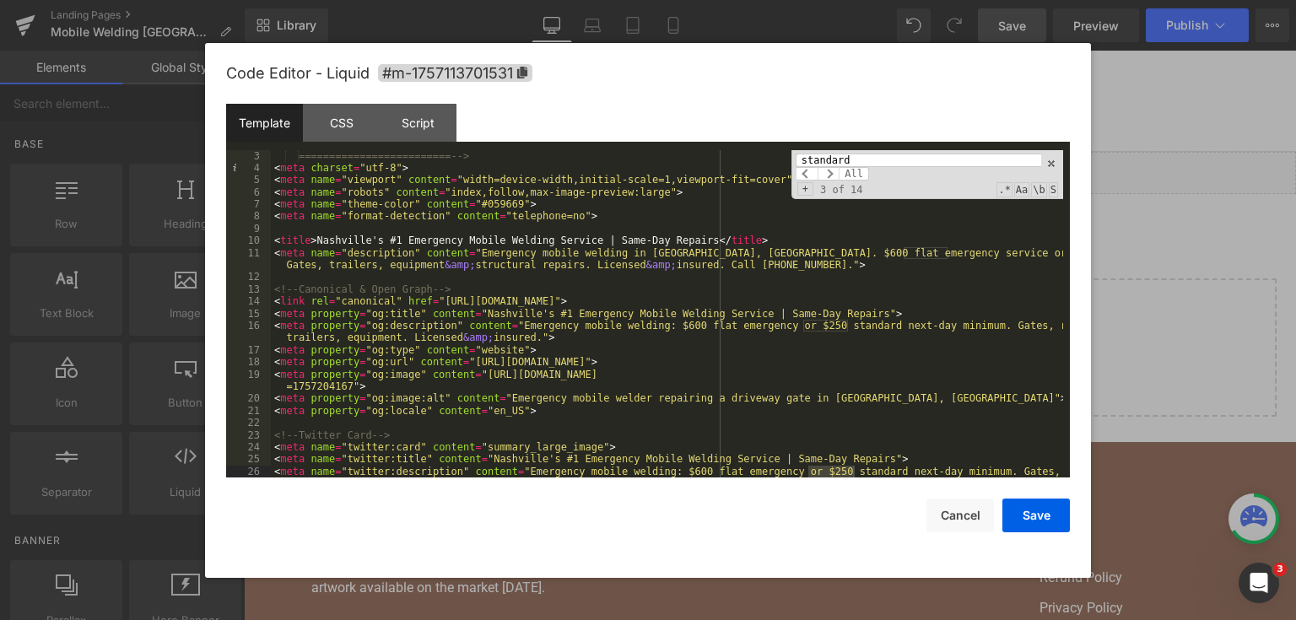
scroll to position [3761, 0]
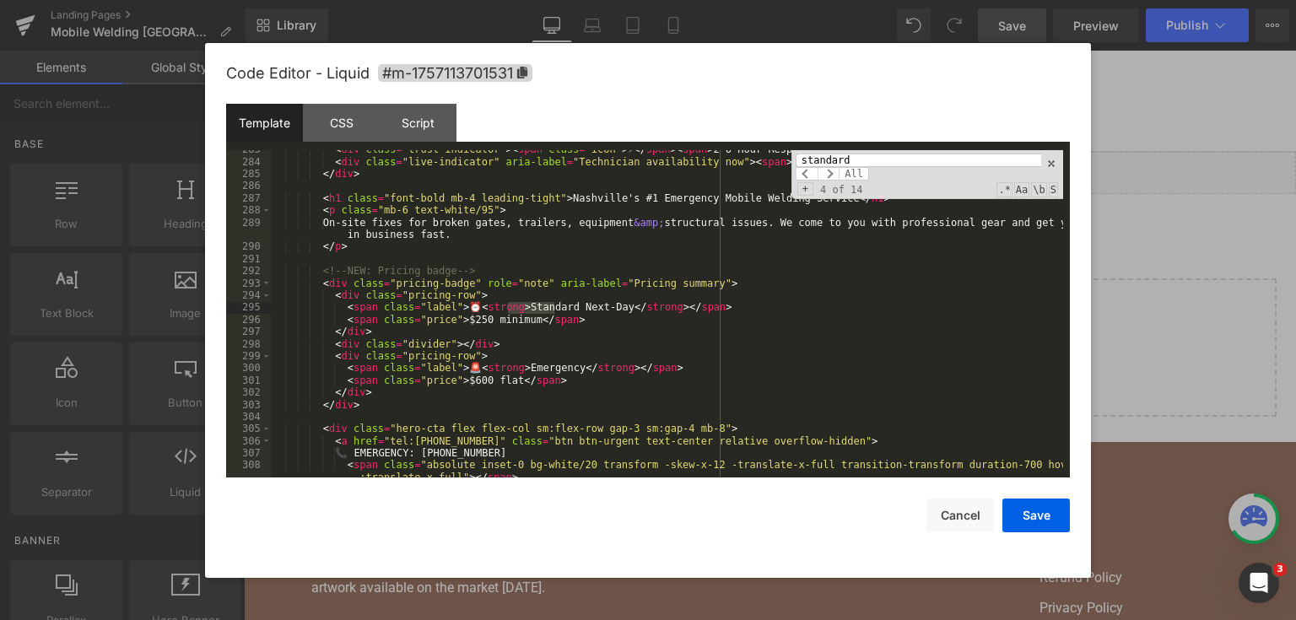
type input "standard"
click at [611, 307] on div "< div class = "trust-indicator" > < span class = "icon" > ⚡ </ span > < span > …" at bounding box center [667, 325] width 792 height 365
drag, startPoint x: 665, startPoint y: 313, endPoint x: 309, endPoint y: 314, distance: 356.1
click at [309, 314] on div "< div class = "trust-indicator" > < span class = "icon" > ⚡ </ span > < span > …" at bounding box center [667, 325] width 792 height 365
click at [1030, 505] on button "Save" at bounding box center [1037, 516] width 68 height 34
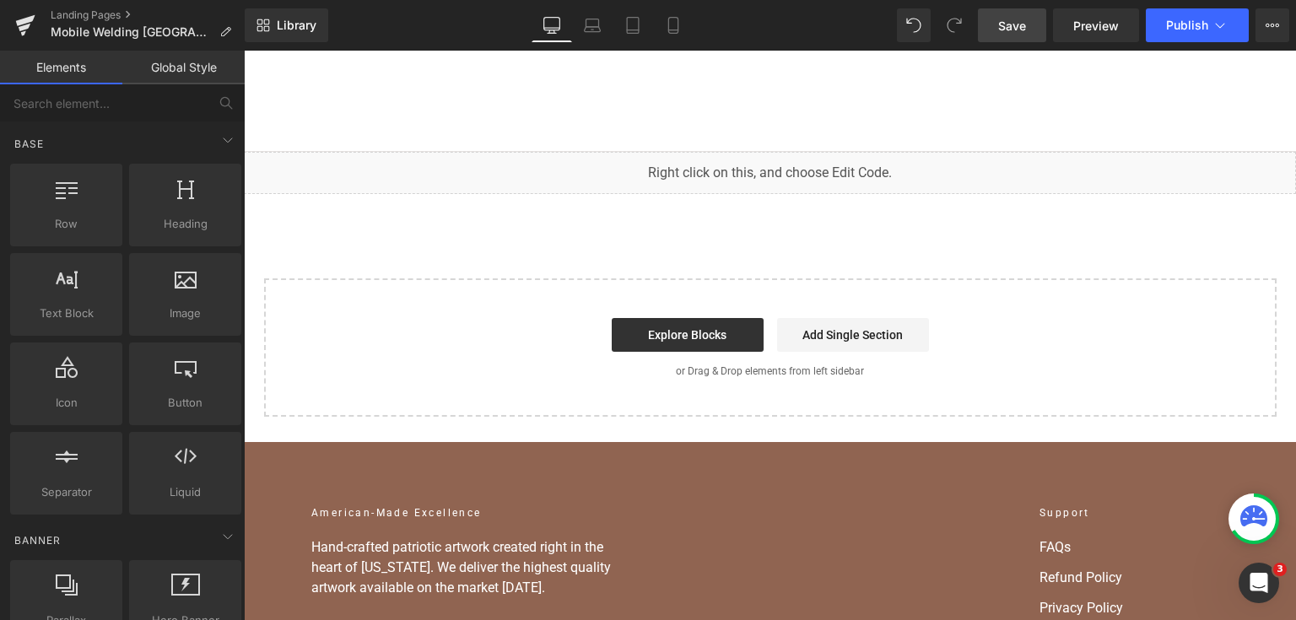
click at [1009, 21] on span "Save" at bounding box center [1012, 26] width 28 height 18
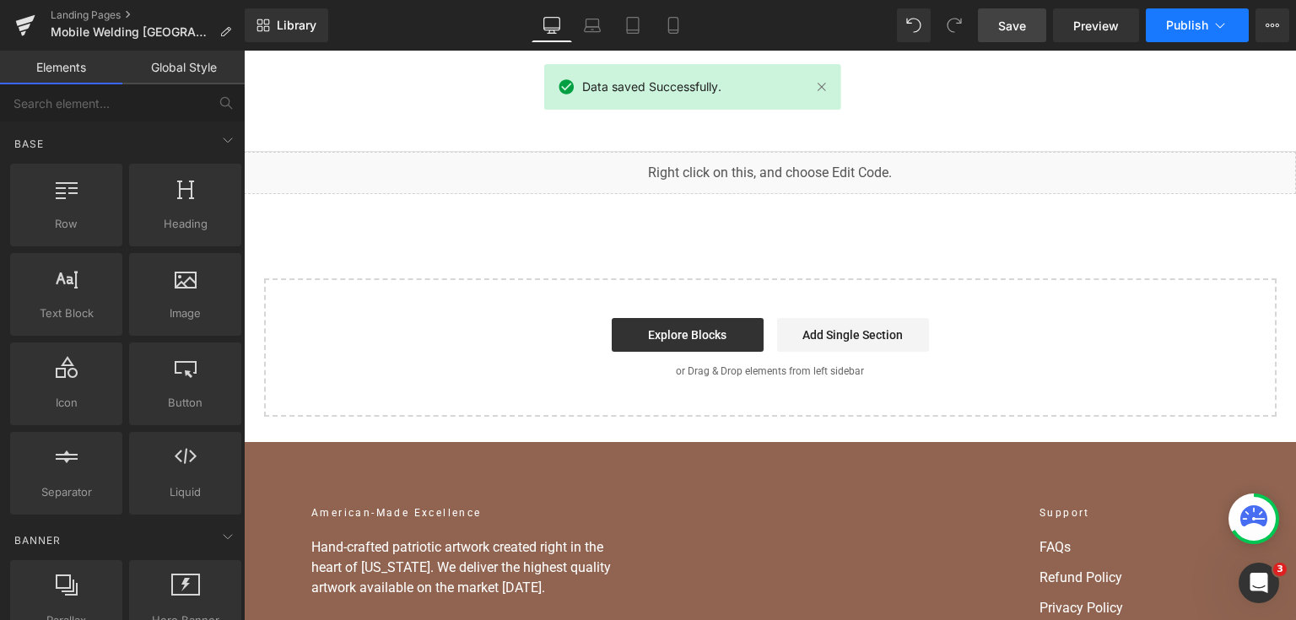
click at [1167, 14] on button "Publish" at bounding box center [1197, 25] width 103 height 34
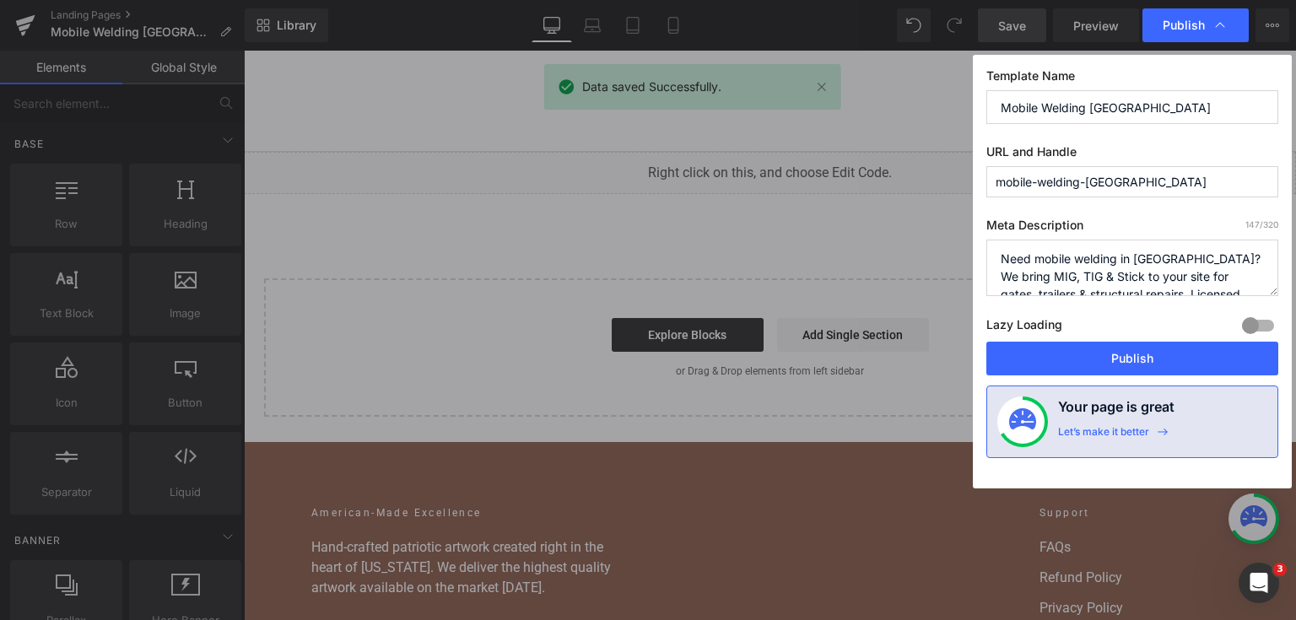
click at [1132, 377] on div "Template Name Mobile Welding Nashville URL and Handle mobile-welding-nashville …" at bounding box center [1132, 272] width 319 height 434
click at [1127, 369] on button "Publish" at bounding box center [1133, 359] width 292 height 34
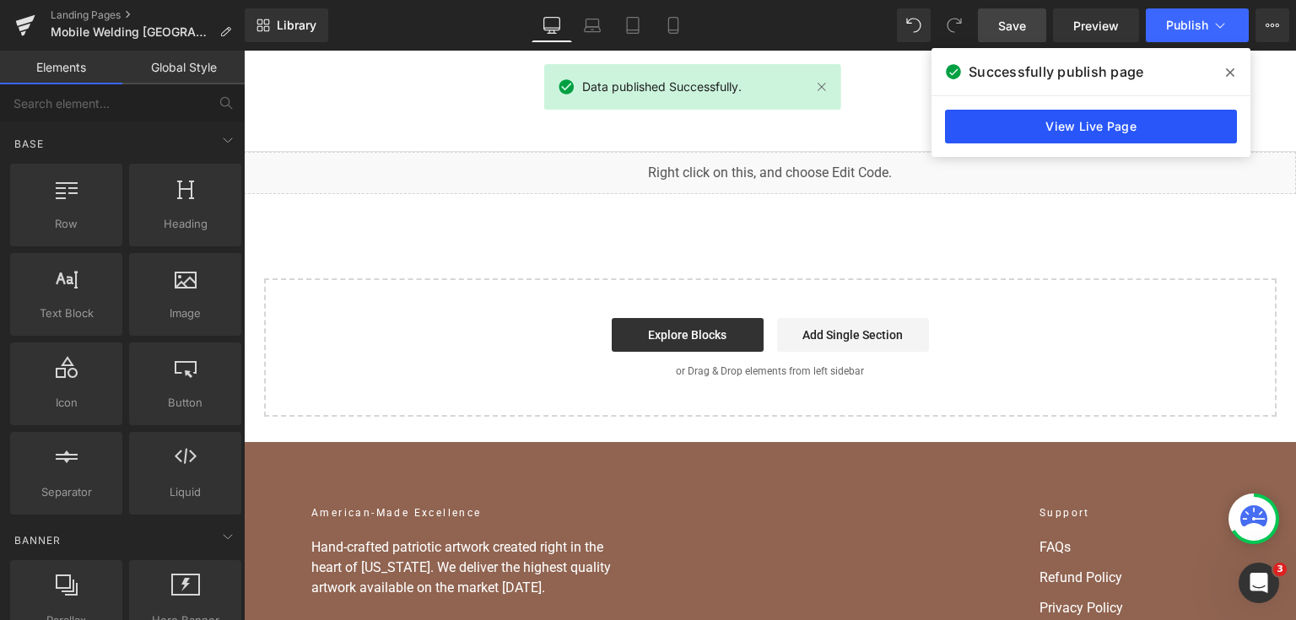
click at [1176, 126] on link "View Live Page" at bounding box center [1091, 127] width 292 height 34
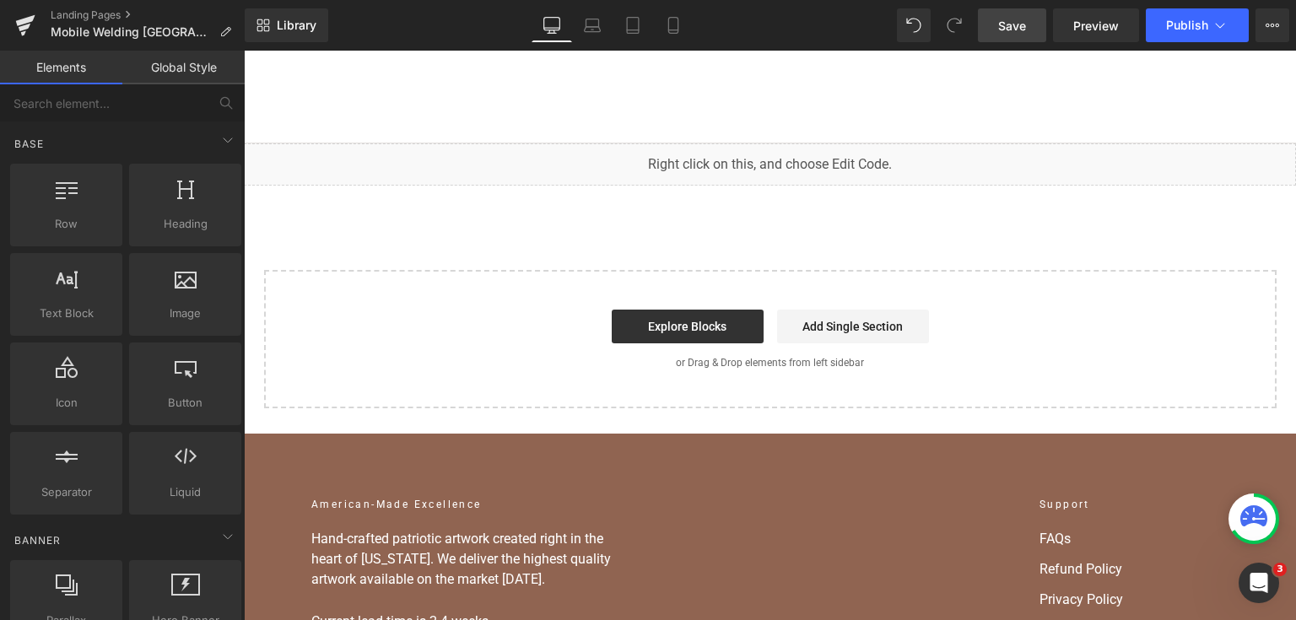
scroll to position [0, 0]
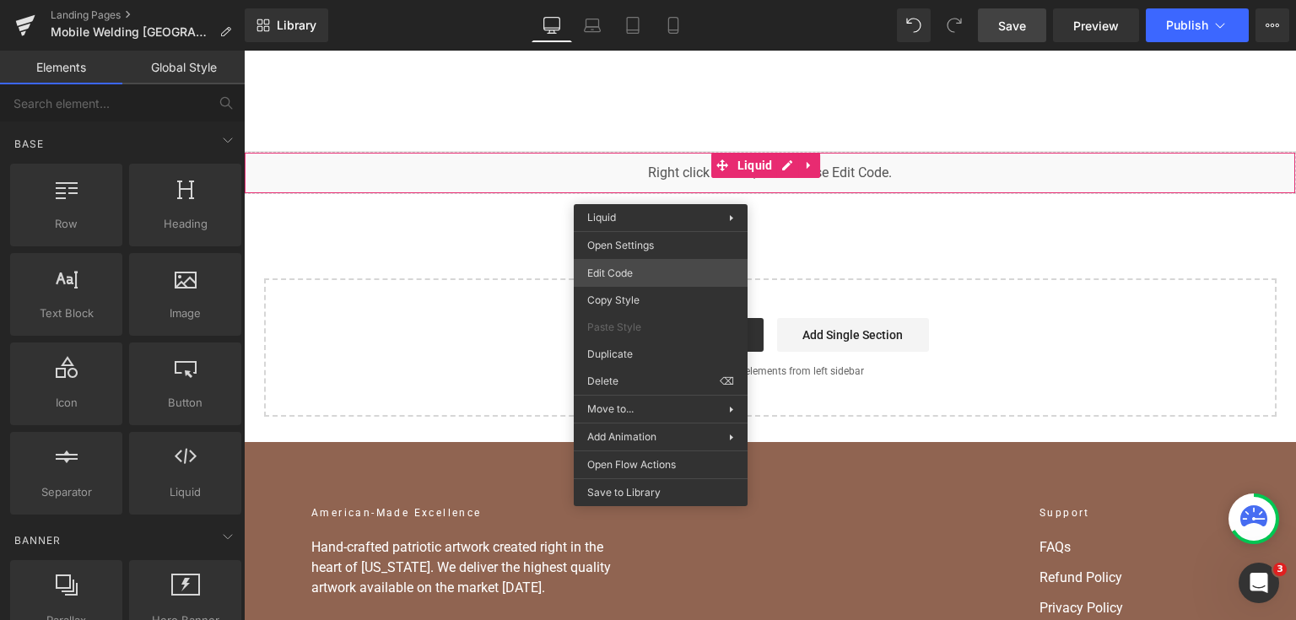
click at [649, 0] on div "You are previewing how the will restyle your page. You can not edit Elements in…" at bounding box center [648, 0] width 1296 height 0
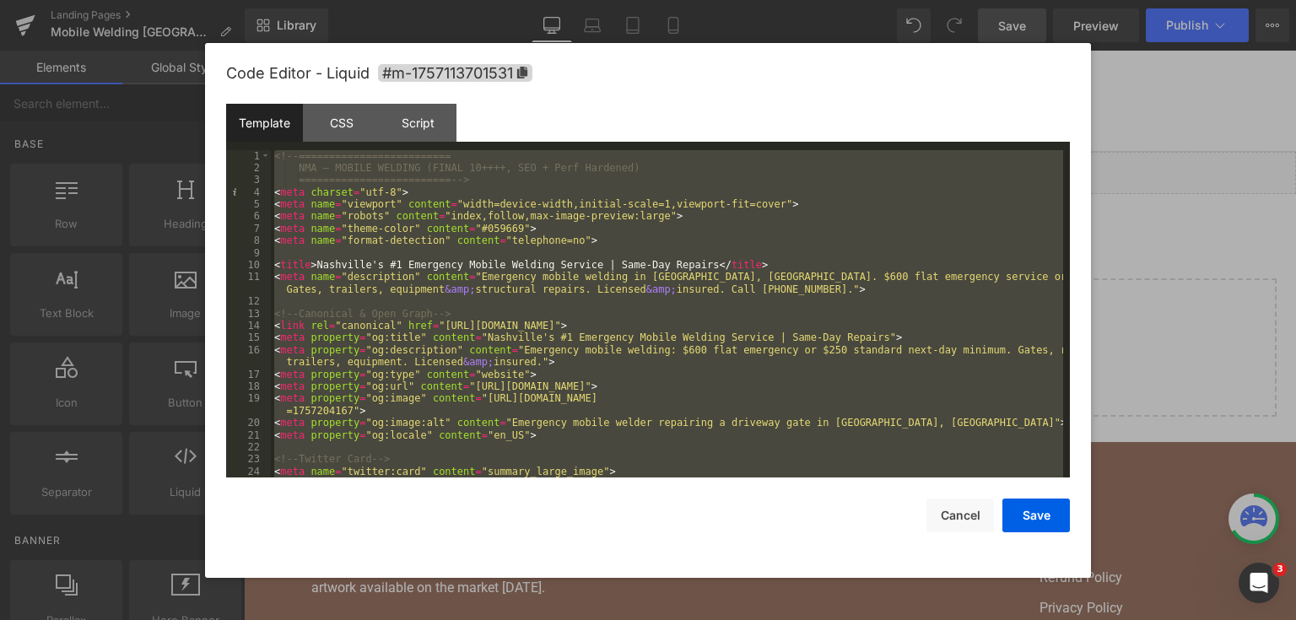
drag, startPoint x: 1243, startPoint y: 167, endPoint x: 970, endPoint y: 31, distance: 305.3
click at [1243, 167] on div at bounding box center [648, 310] width 1296 height 620
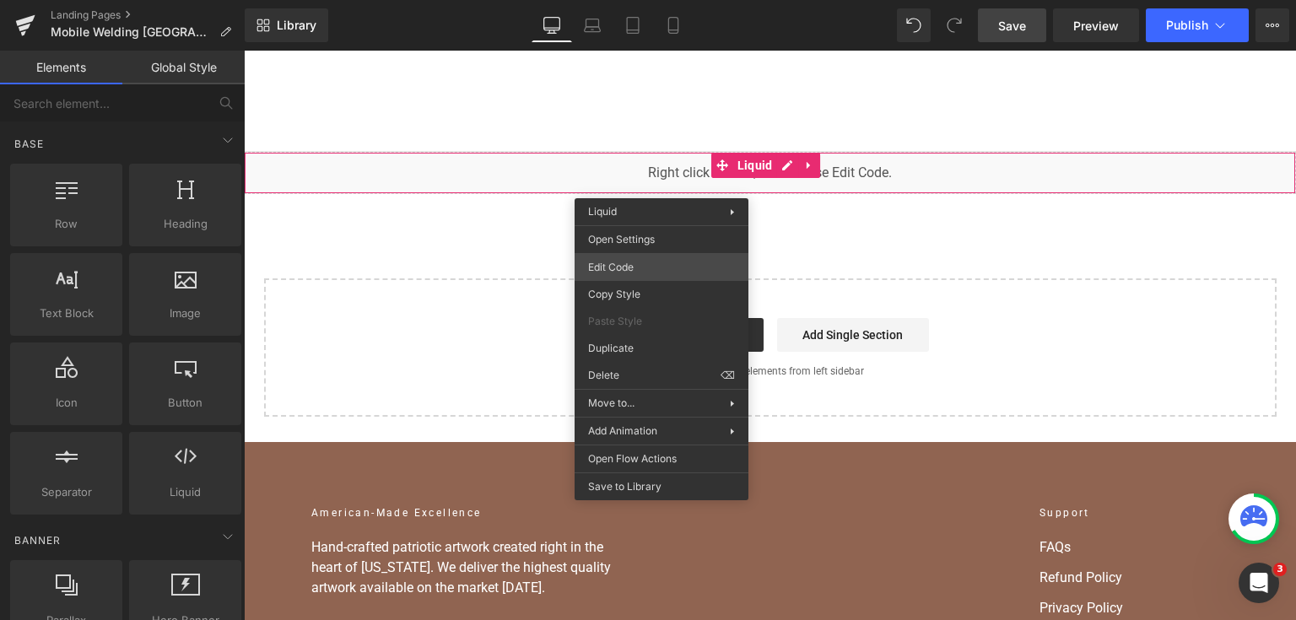
click at [663, 0] on div "You are previewing how the will restyle your page. You can not edit Elements in…" at bounding box center [648, 0] width 1296 height 0
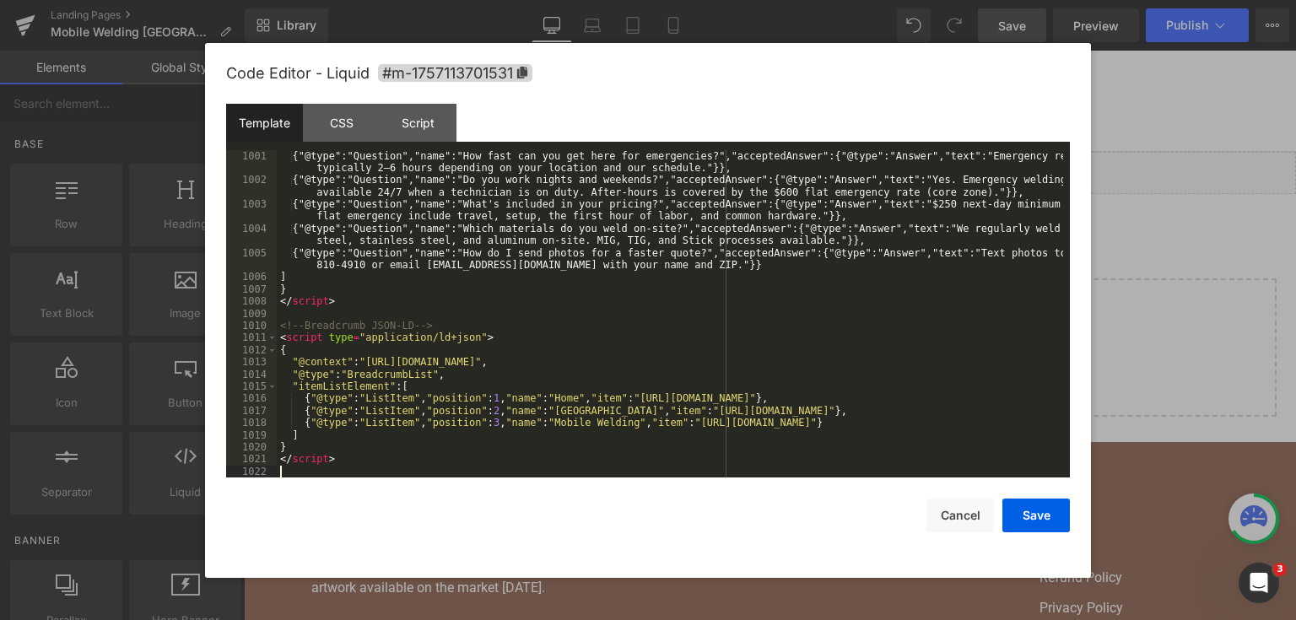
scroll to position [13368, 0]
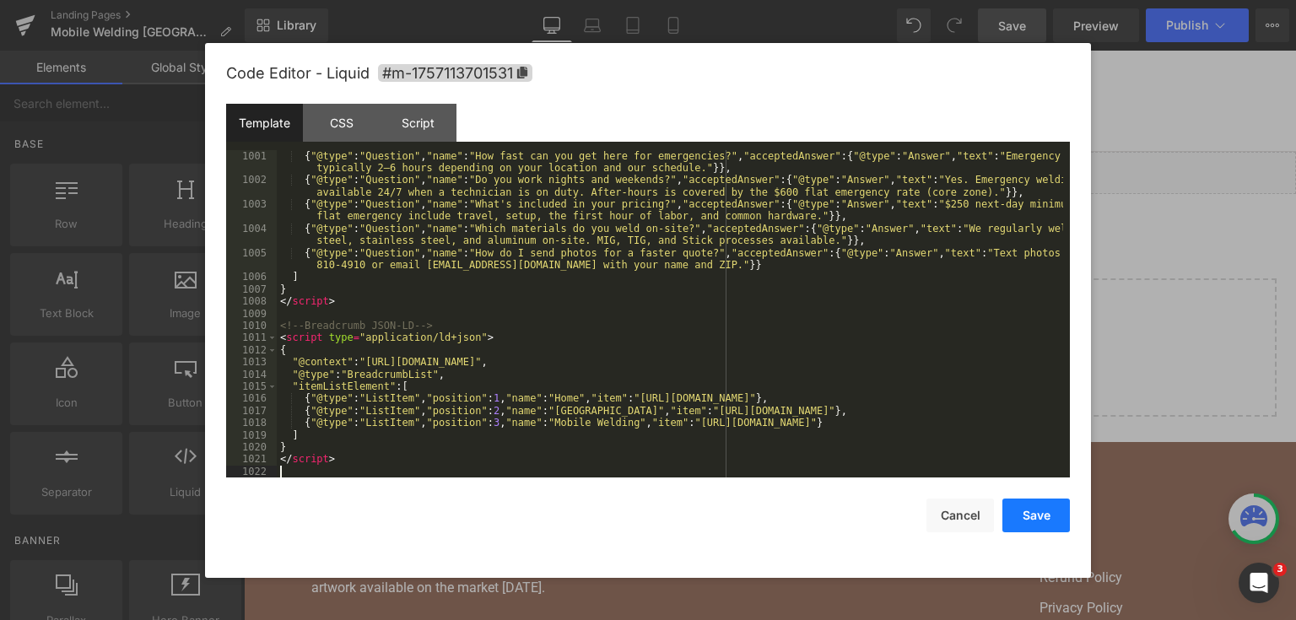
click at [1036, 502] on button "Save" at bounding box center [1037, 516] width 68 height 34
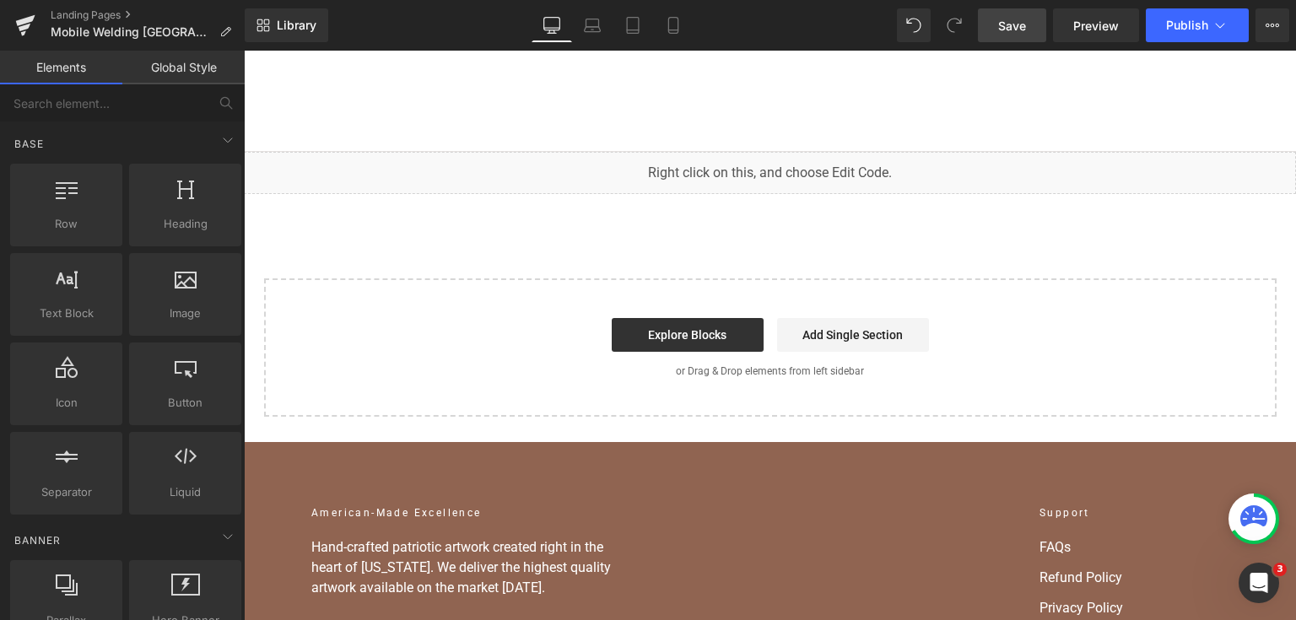
click at [1023, 34] on span "Save" at bounding box center [1012, 26] width 28 height 18
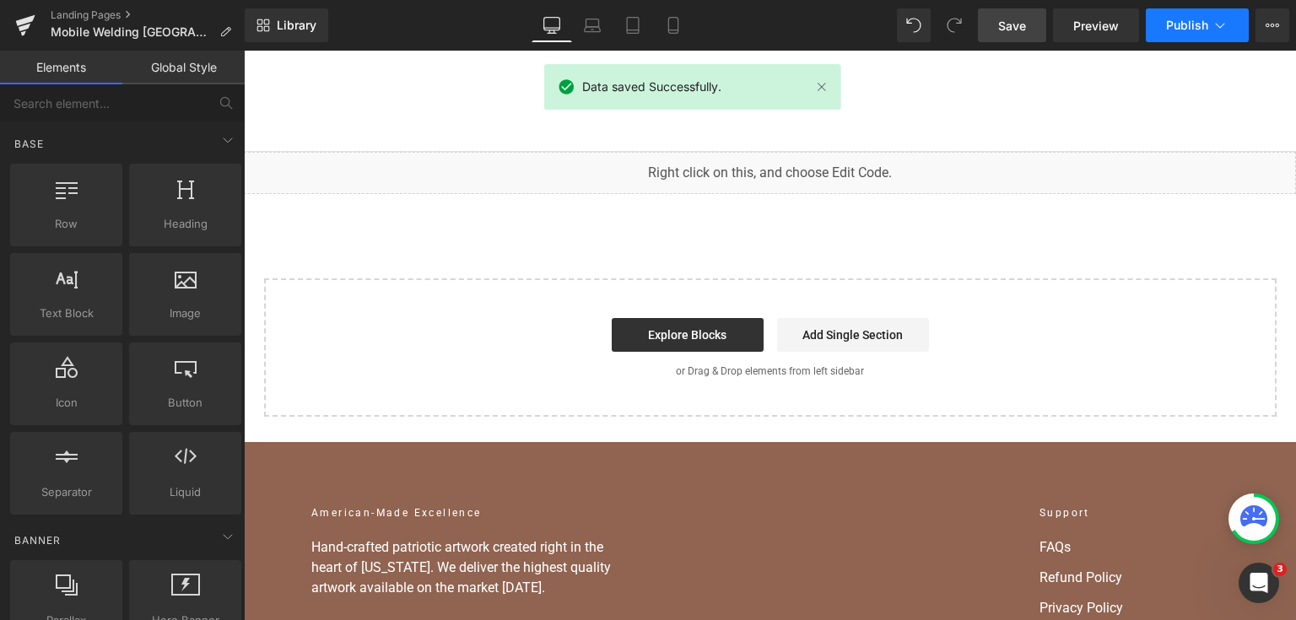
click at [1208, 36] on button "Publish" at bounding box center [1197, 25] width 103 height 34
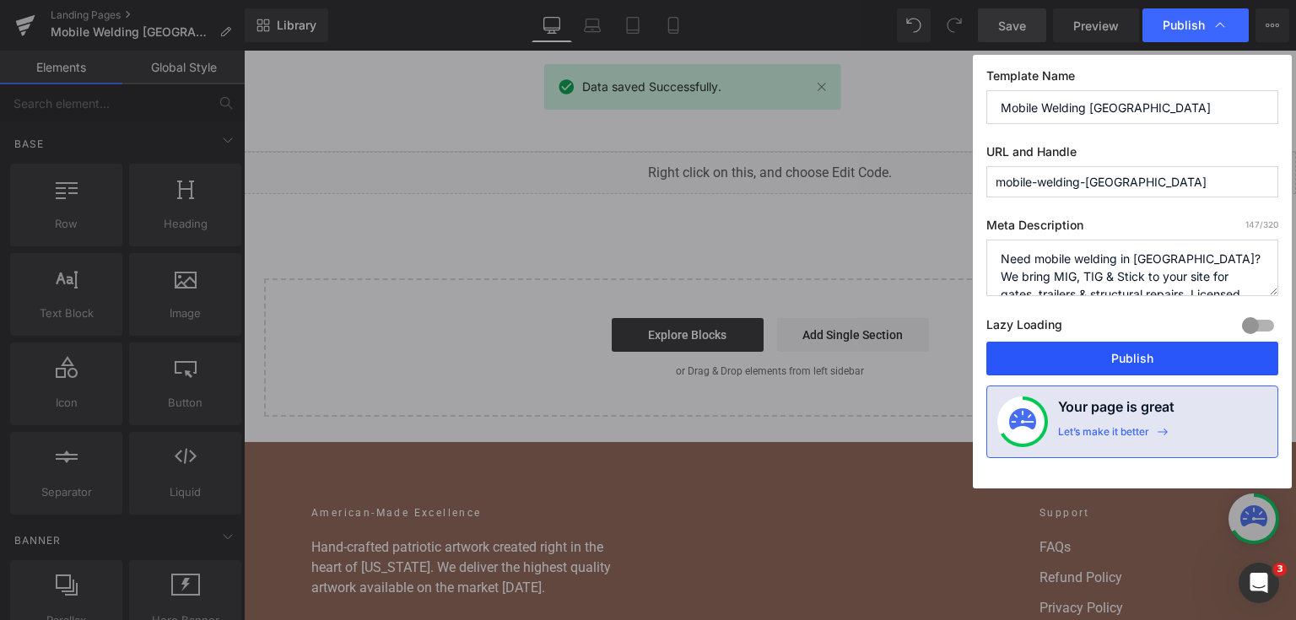
click at [1134, 361] on button "Publish" at bounding box center [1133, 359] width 292 height 34
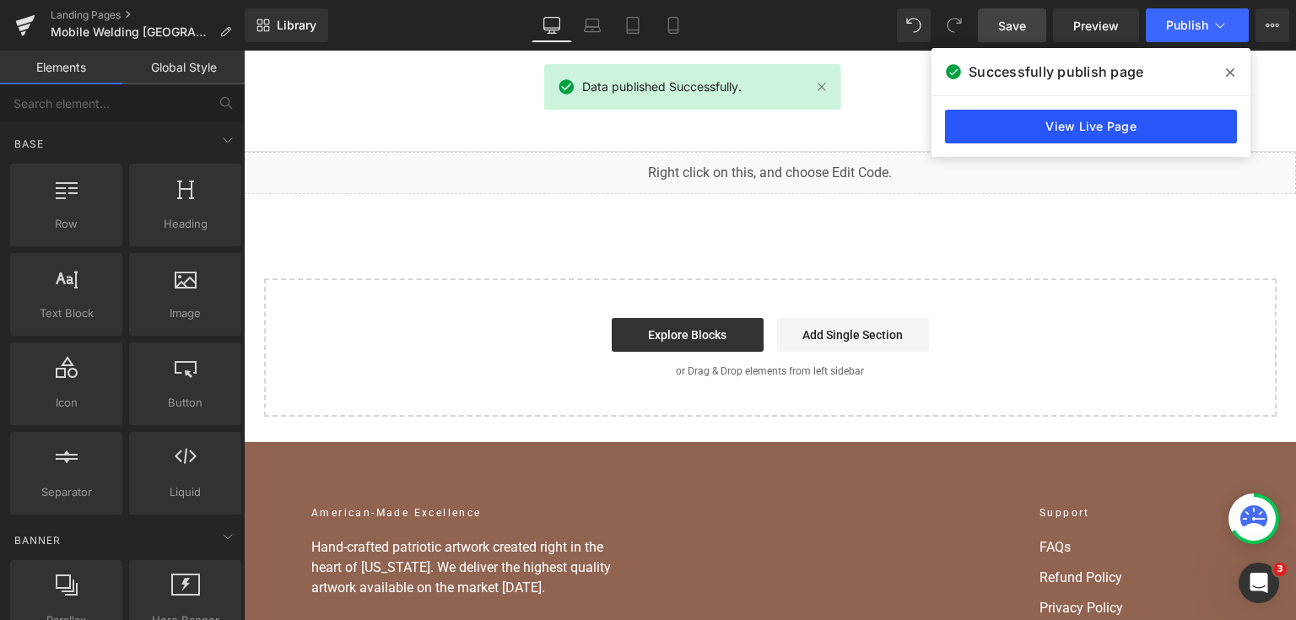
click at [1165, 112] on link "View Live Page" at bounding box center [1091, 127] width 292 height 34
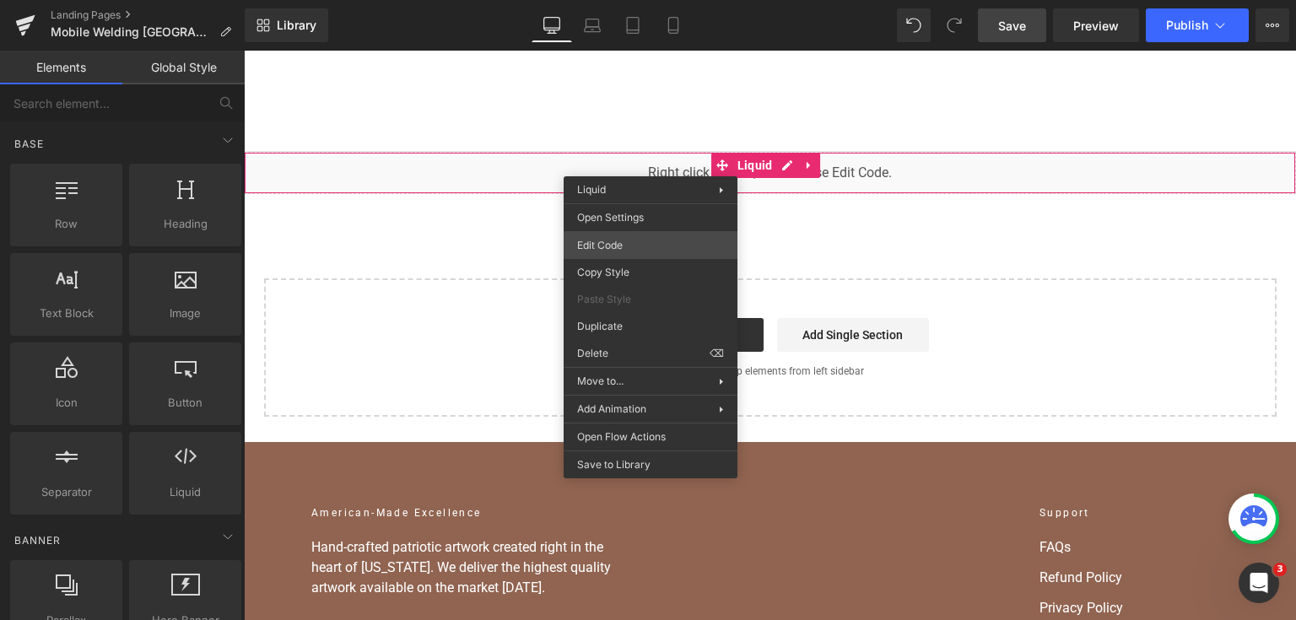
click at [657, 0] on div "You are previewing how the will restyle your page. You can not edit Elements in…" at bounding box center [648, 0] width 1296 height 0
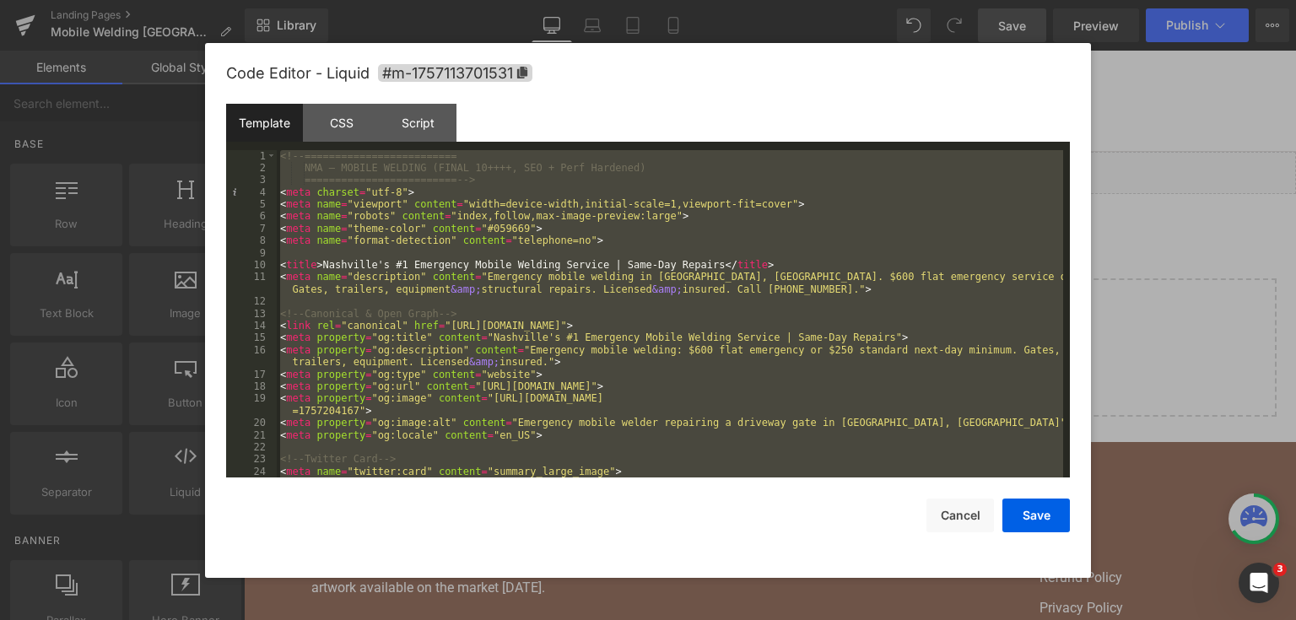
scroll to position [12031, 0]
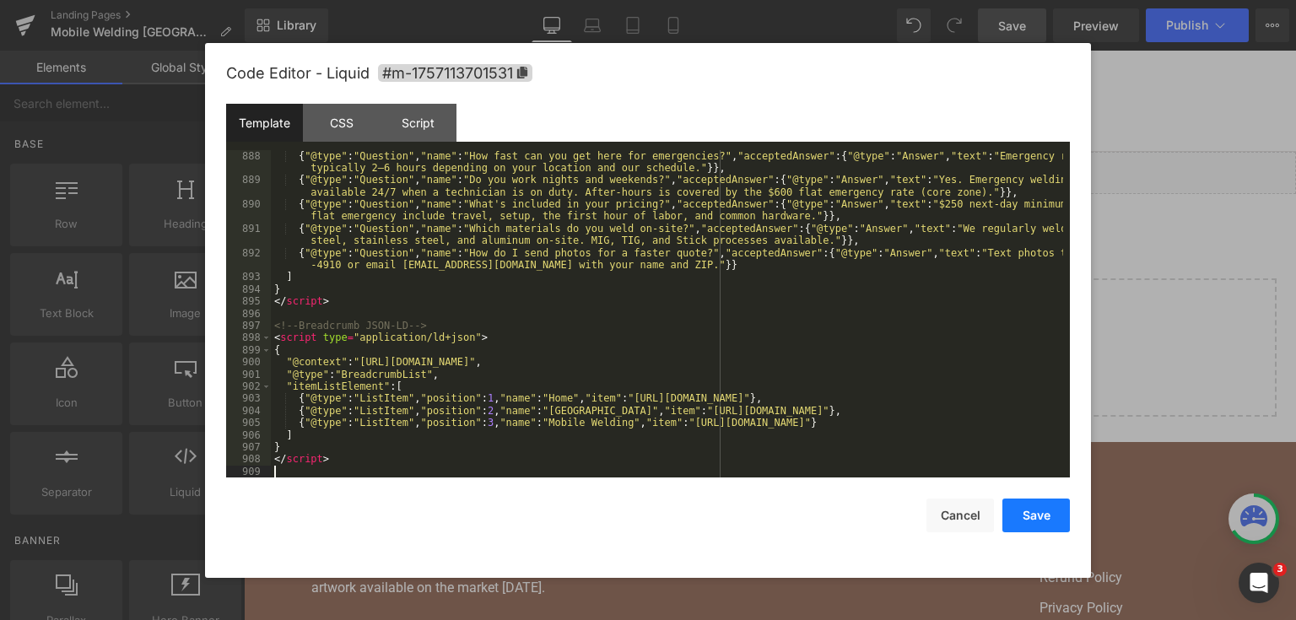
click at [1062, 516] on button "Save" at bounding box center [1037, 516] width 68 height 34
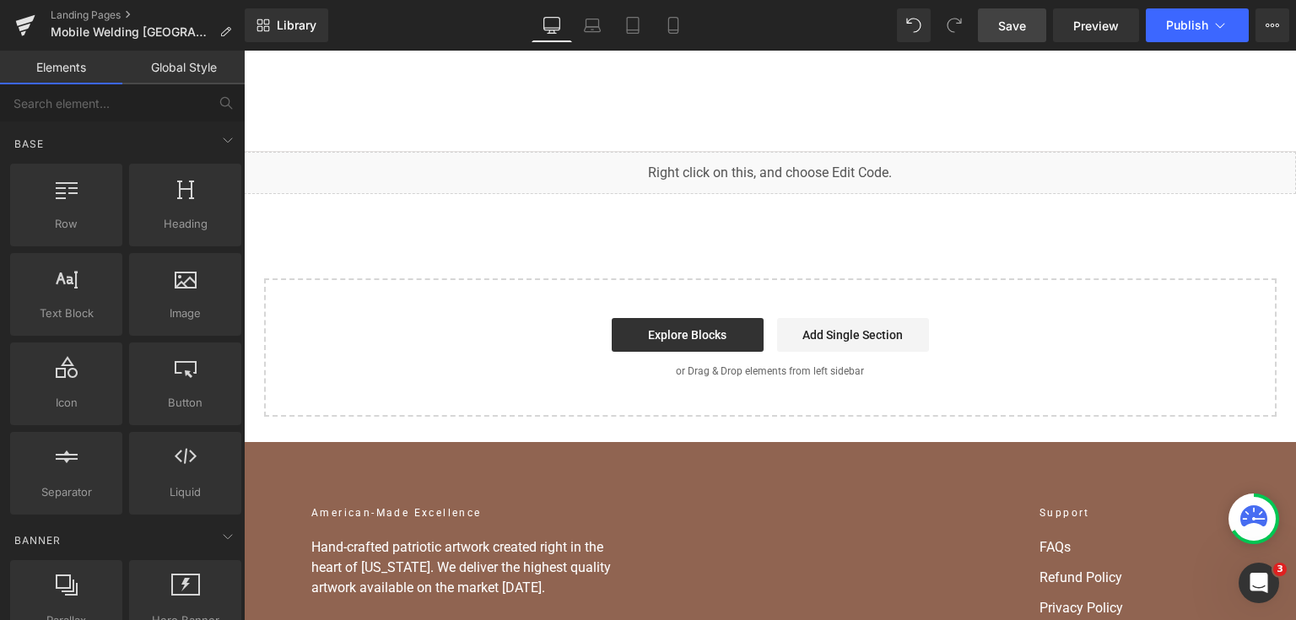
click at [1026, 12] on link "Save" at bounding box center [1012, 25] width 68 height 34
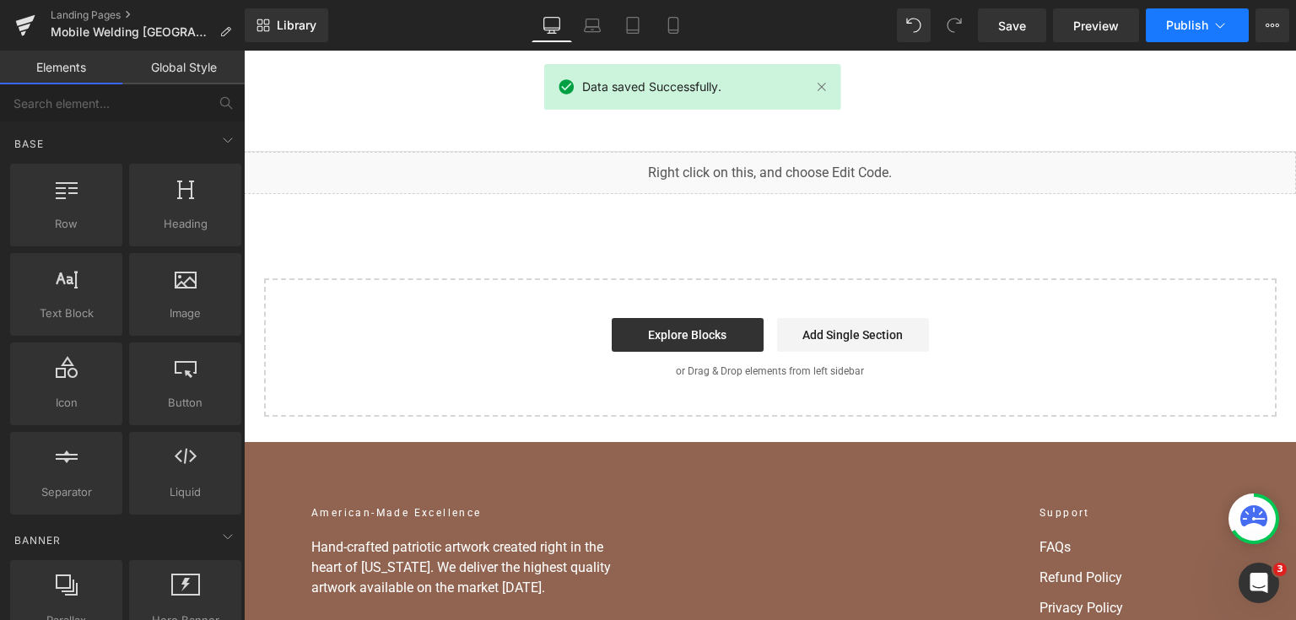
click at [1179, 24] on span "Publish" at bounding box center [1187, 26] width 42 height 14
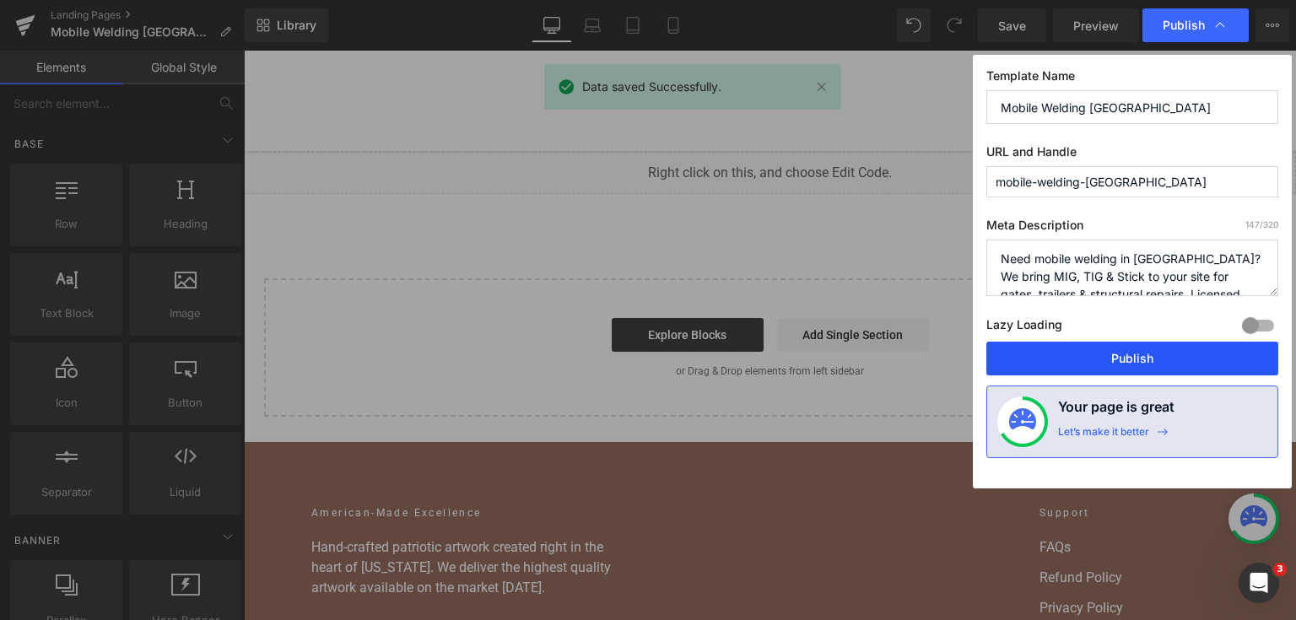
click at [1120, 351] on button "Publish" at bounding box center [1133, 359] width 292 height 34
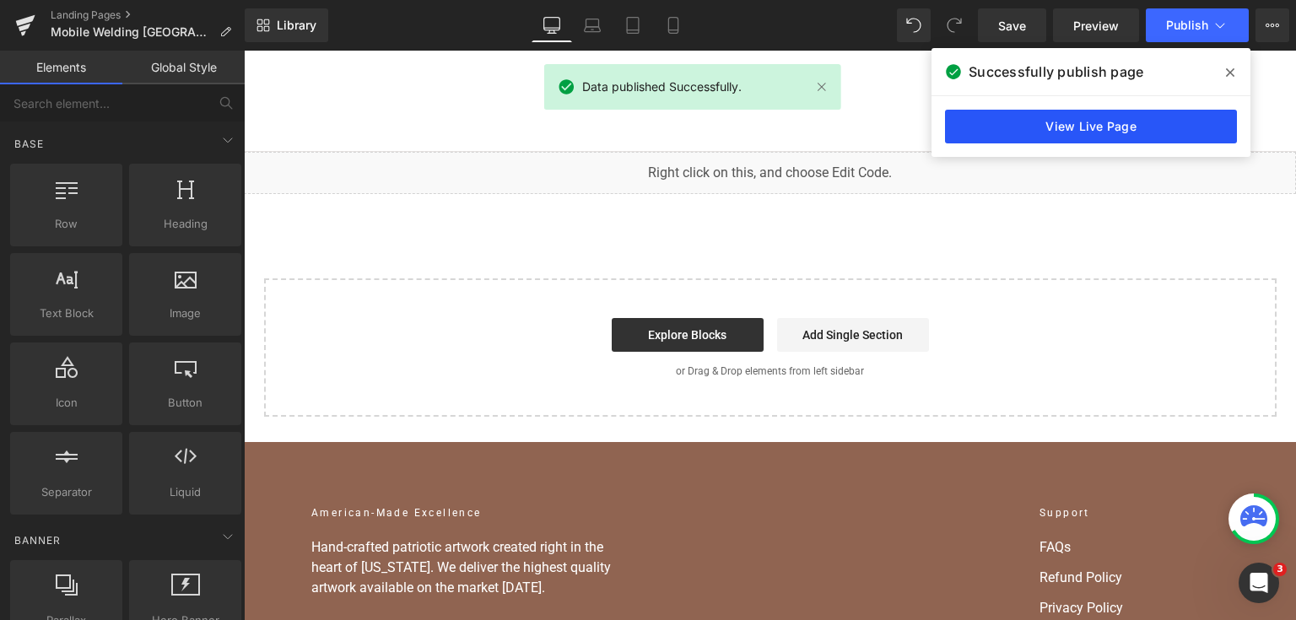
click at [1085, 140] on link "View Live Page" at bounding box center [1091, 127] width 292 height 34
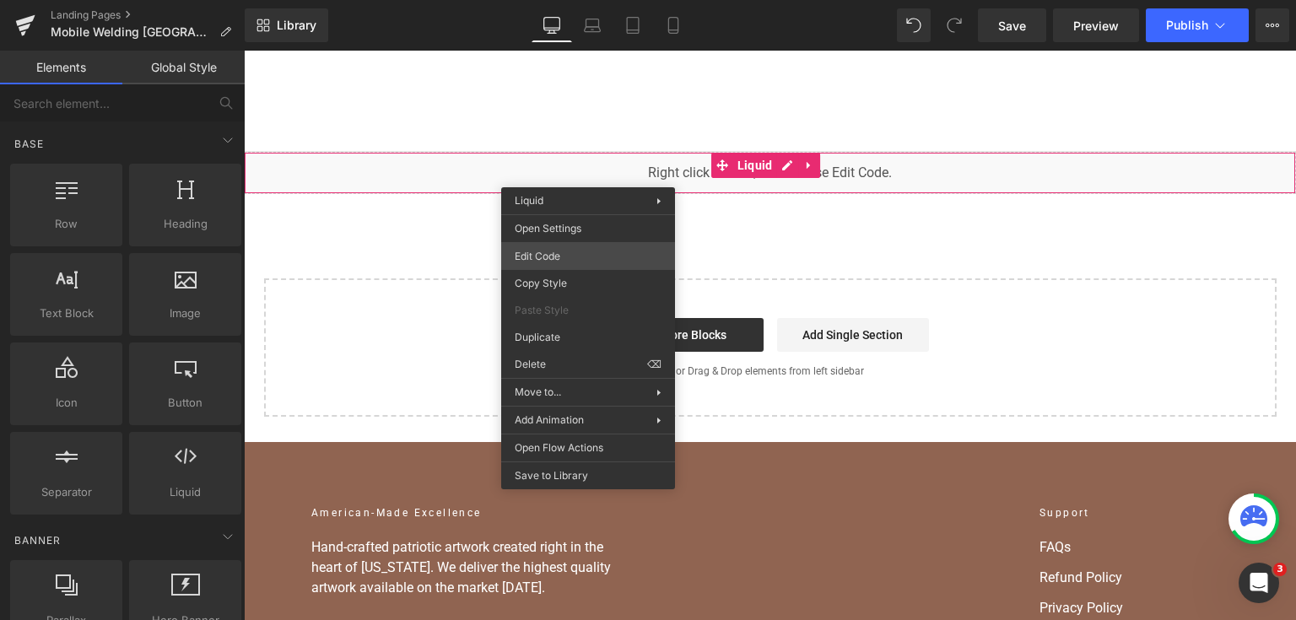
click at [587, 0] on div "You are previewing how the will restyle your page. You can not edit Elements in…" at bounding box center [648, 0] width 1296 height 0
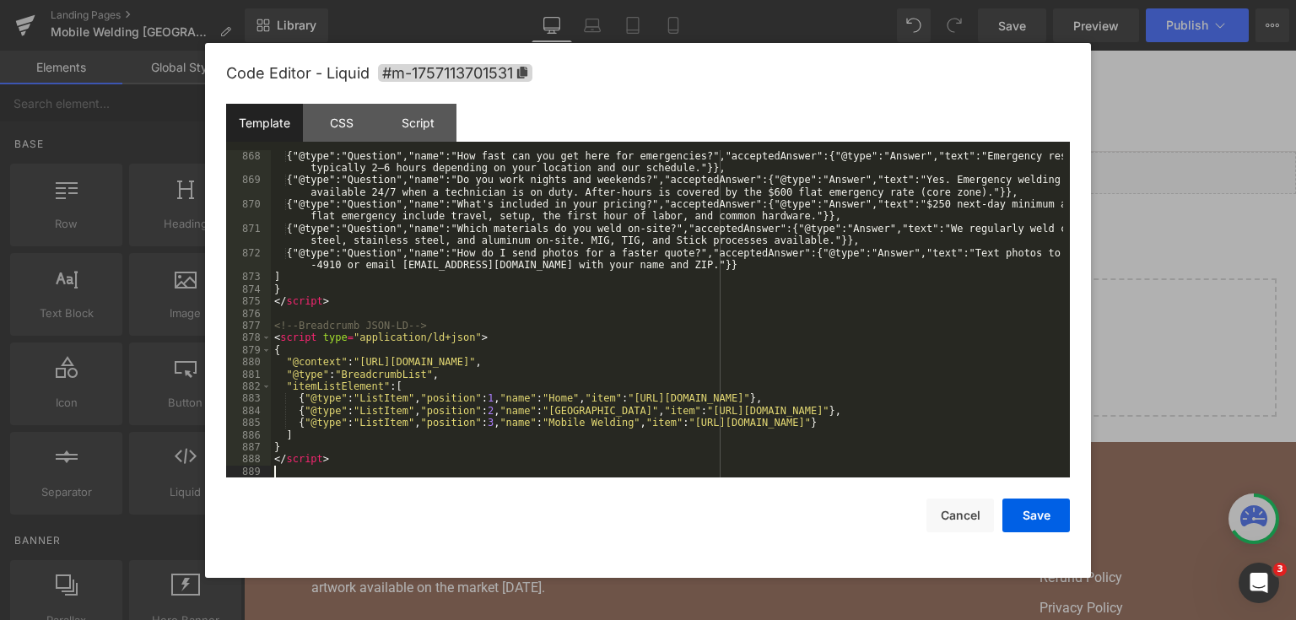
scroll to position [11897, 0]
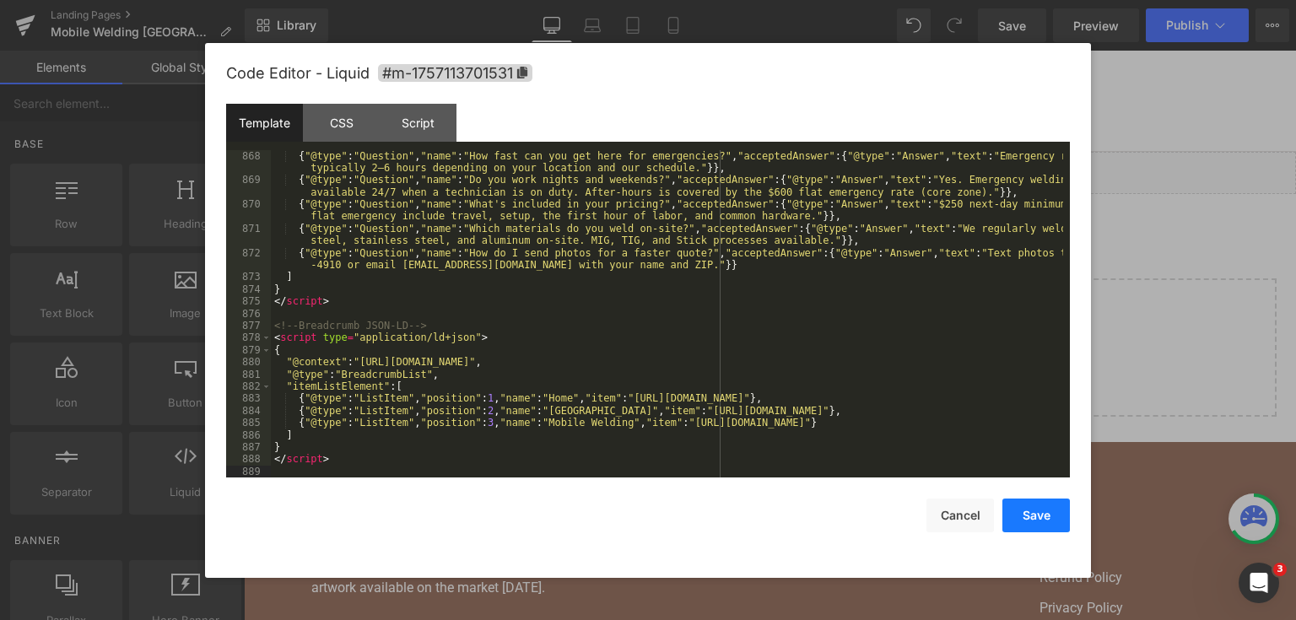
click at [1033, 522] on button "Save" at bounding box center [1037, 516] width 68 height 34
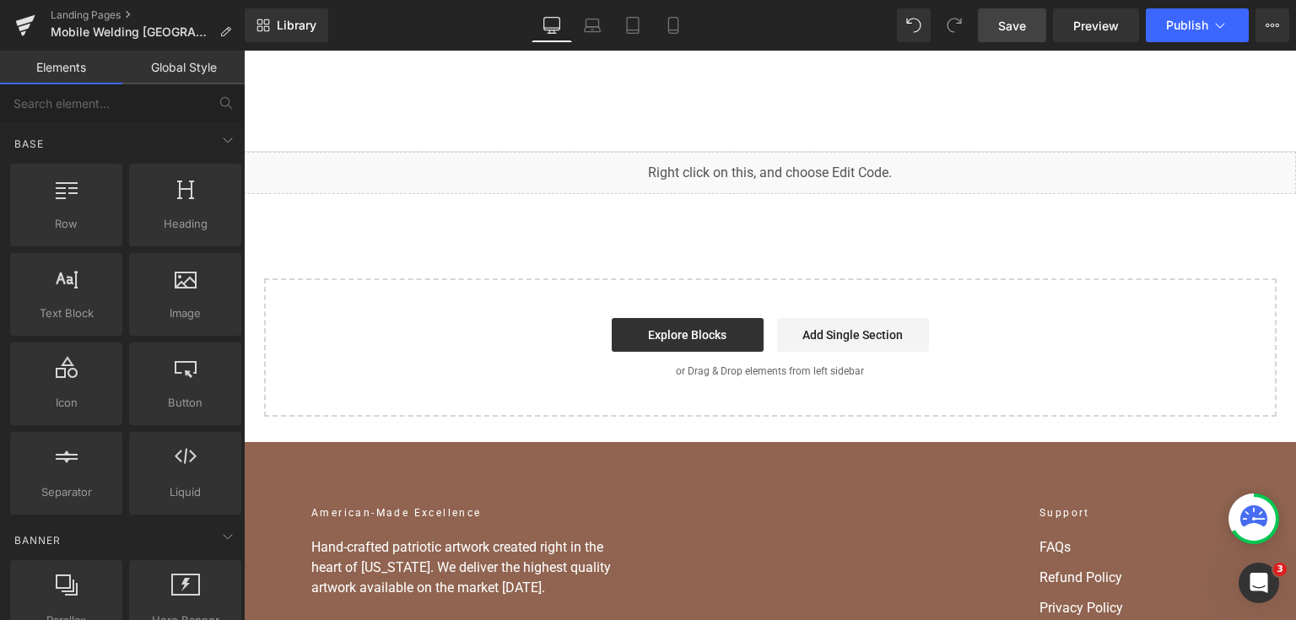
click at [1023, 31] on span "Save" at bounding box center [1012, 26] width 28 height 18
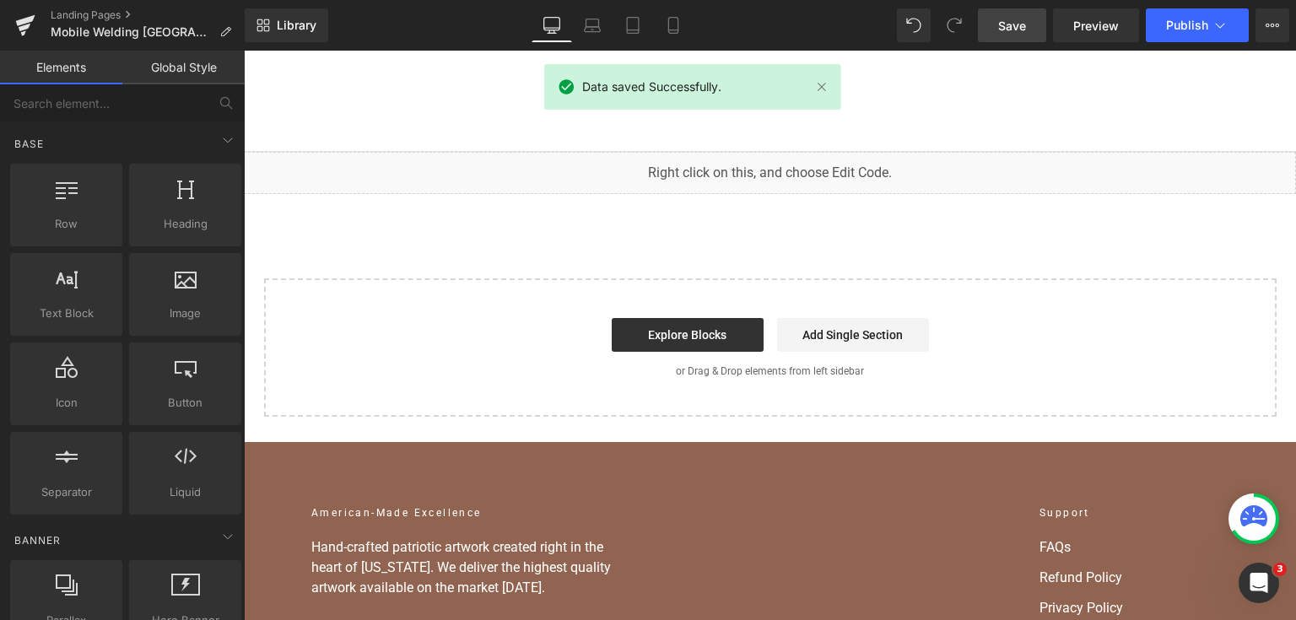
click at [1169, 55] on div "Home Home Shop American Collection American Flags (Laser Cut) American Flags (U…" at bounding box center [770, 101] width 1052 height 101
click at [1170, 39] on button "Publish" at bounding box center [1197, 25] width 103 height 34
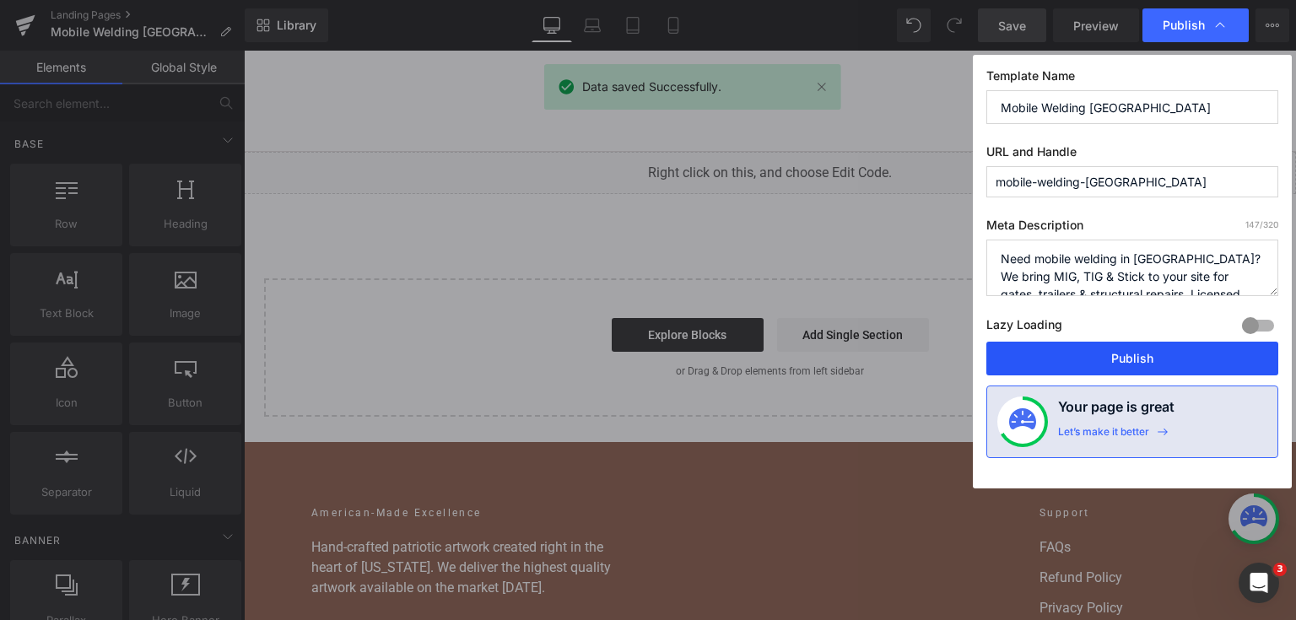
click at [1146, 347] on button "Publish" at bounding box center [1133, 359] width 292 height 34
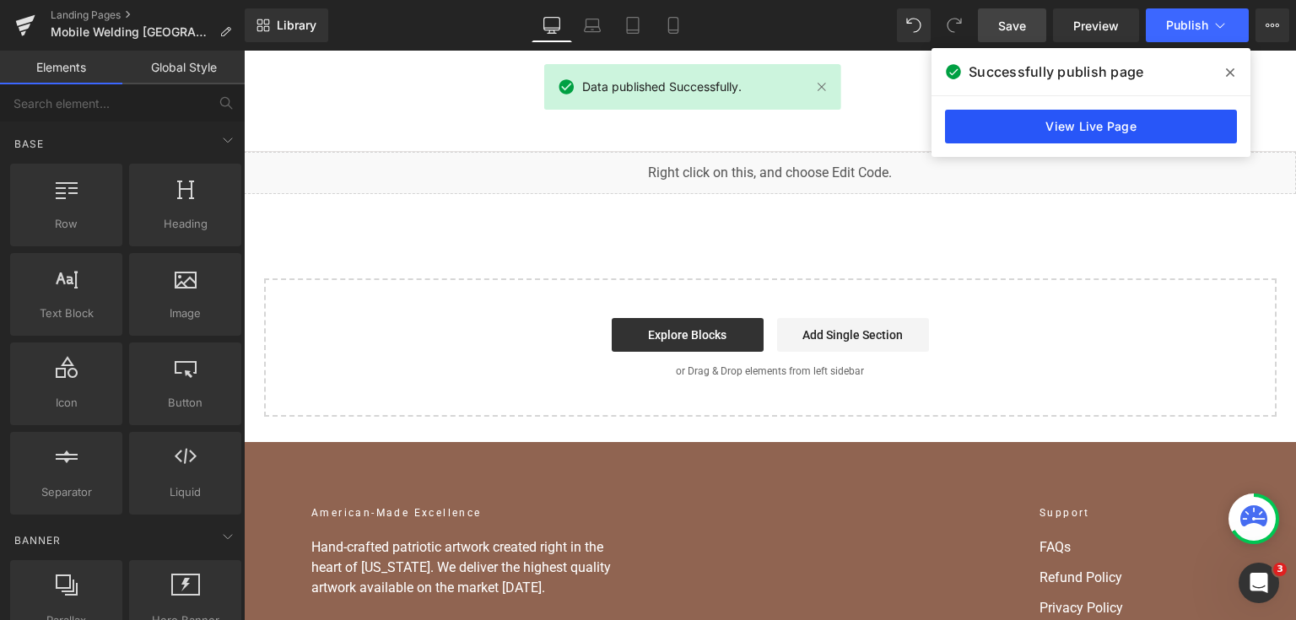
click at [1112, 124] on link "View Live Page" at bounding box center [1091, 127] width 292 height 34
